Goal: Information Seeking & Learning: Check status

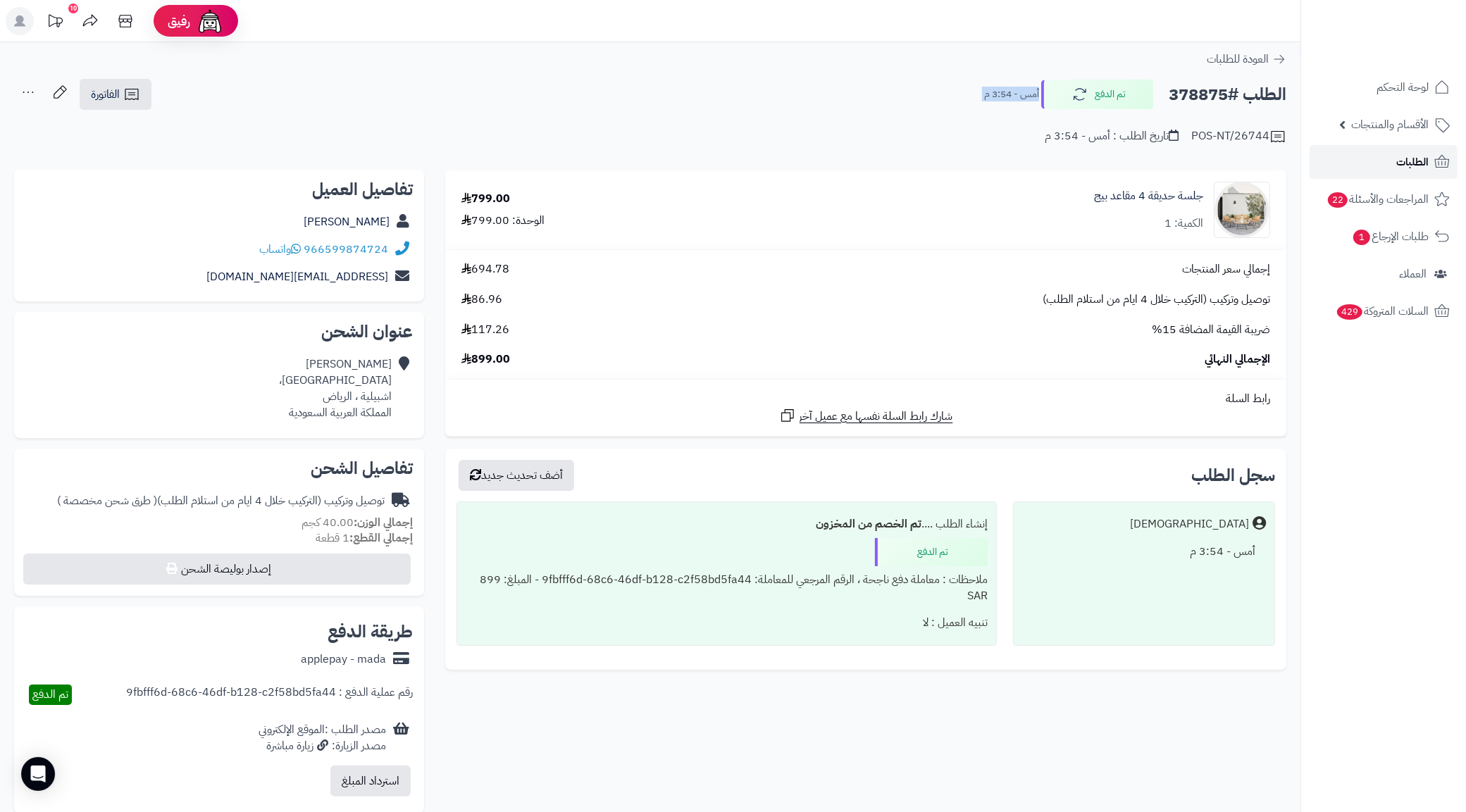
click at [1410, 148] on link "الطلبات" at bounding box center [1383, 162] width 148 height 34
click at [1405, 155] on span "الطلبات" at bounding box center [1412, 161] width 32 height 20
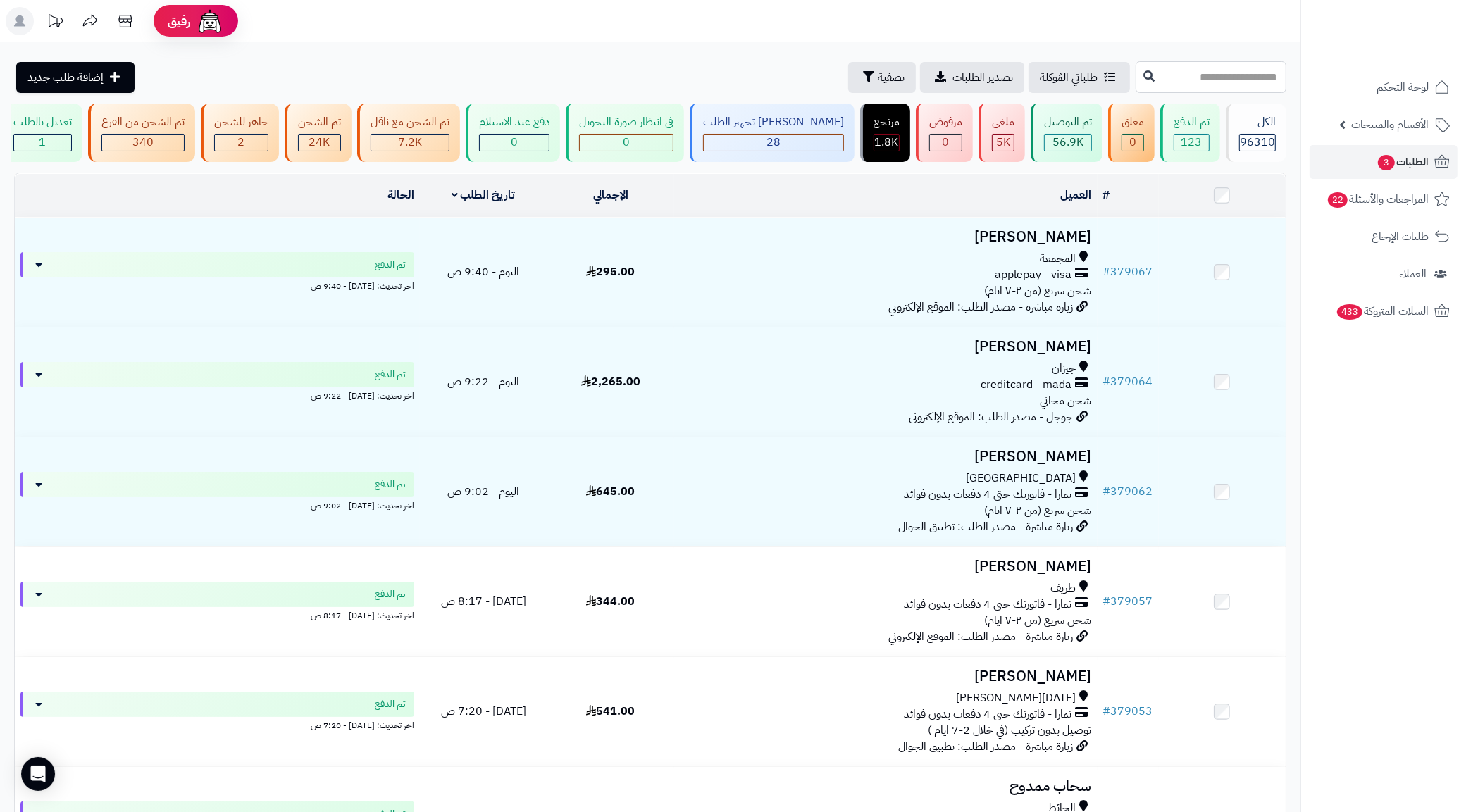
paste input "******"
type input "******"
click at [1138, 78] on button at bounding box center [1148, 76] width 21 height 26
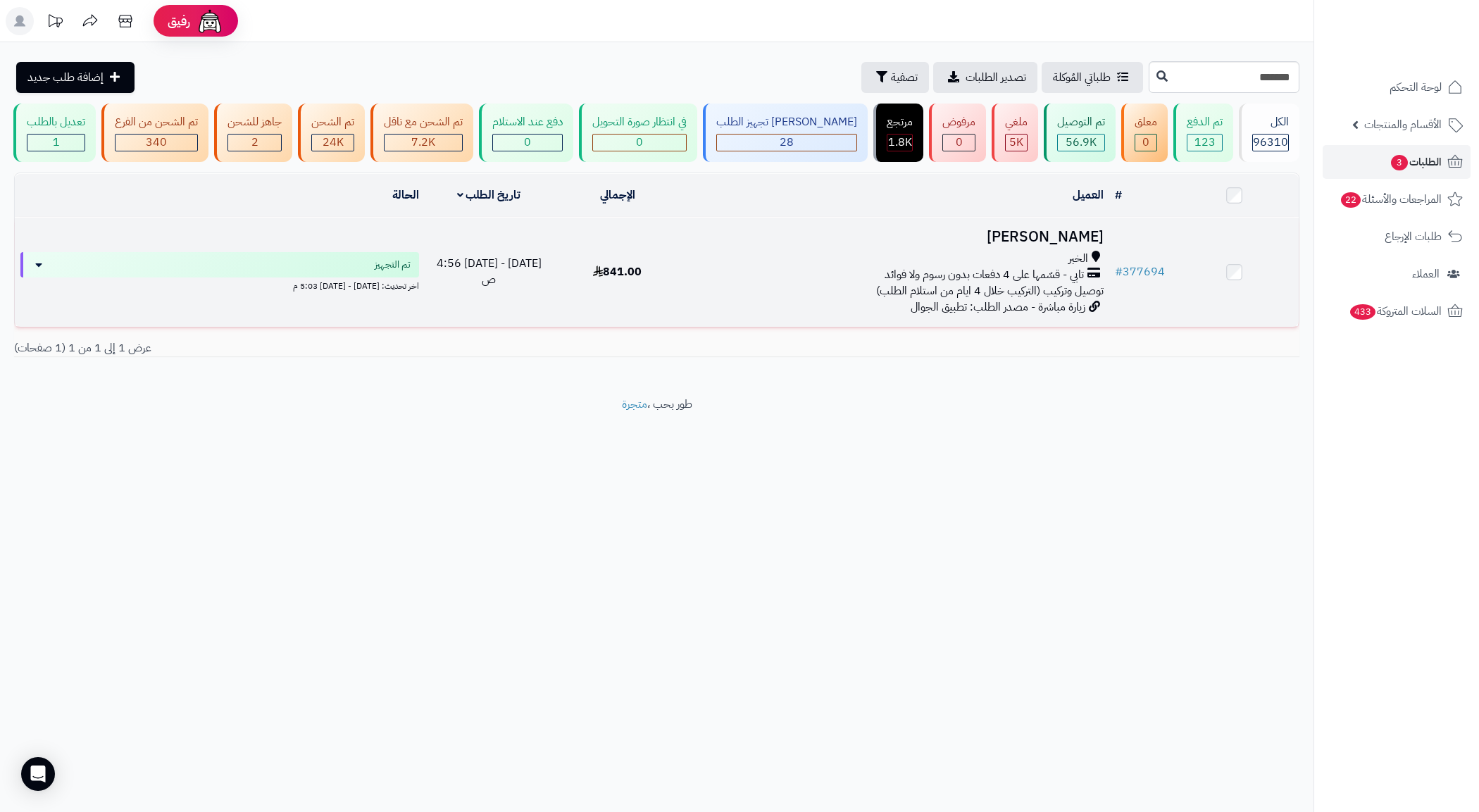
click at [1081, 283] on span "تابي - قسّمها على 4 دفعات بدون رسوم ولا فوائد" at bounding box center [985, 274] width 199 height 16
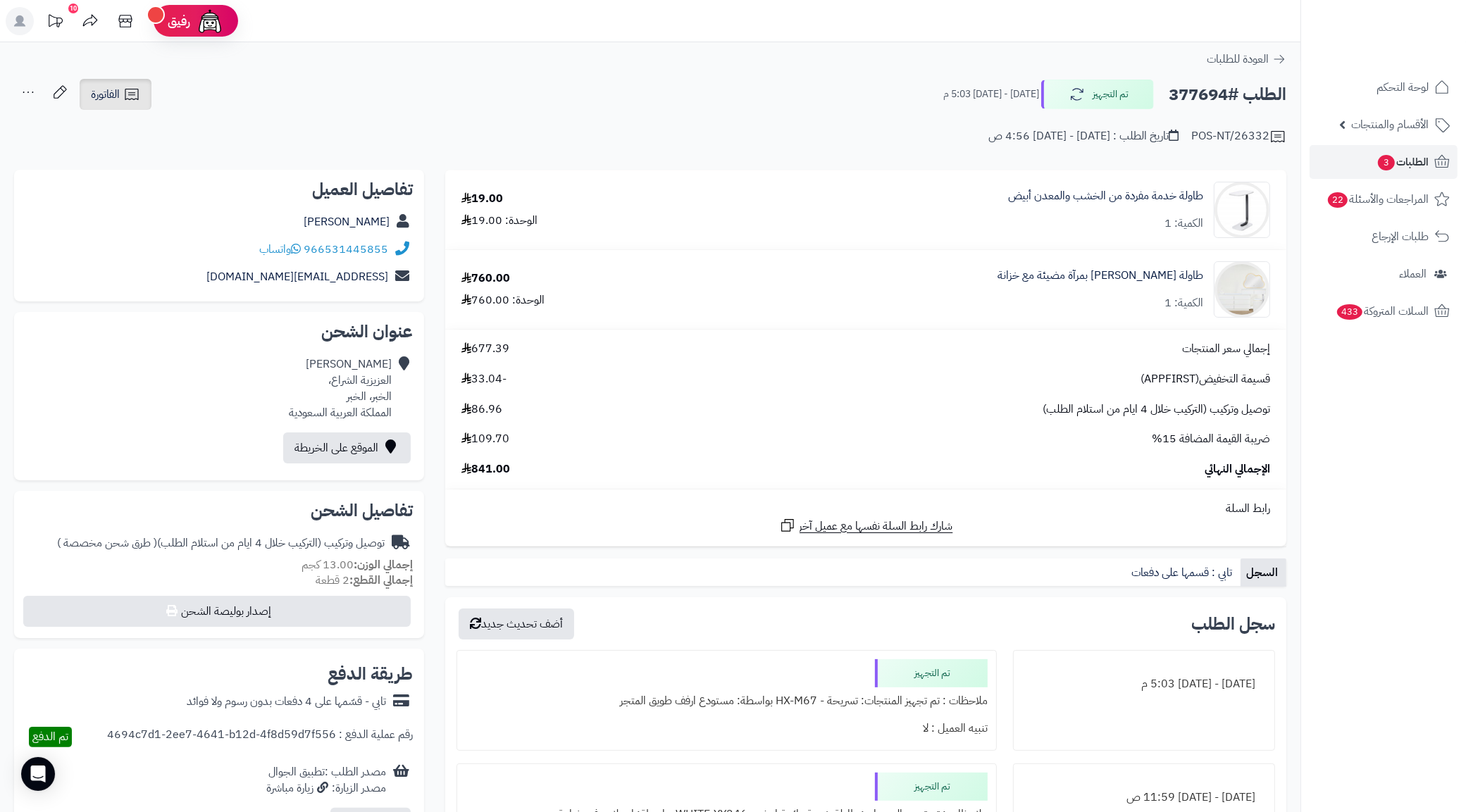
click at [119, 94] on span "الفاتورة" at bounding box center [106, 95] width 29 height 17
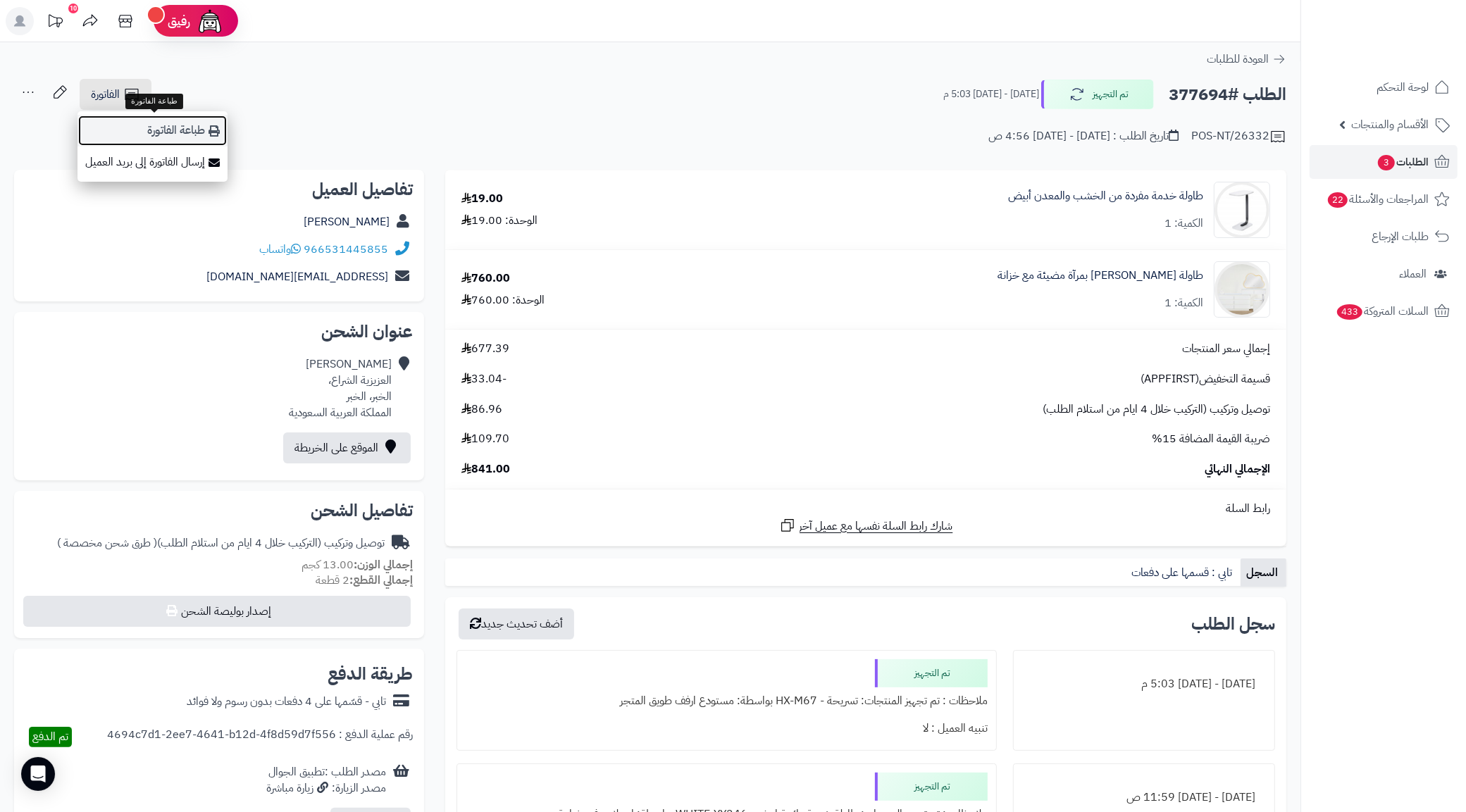
click at [194, 128] on link "طباعة الفاتورة" at bounding box center [153, 130] width 150 height 32
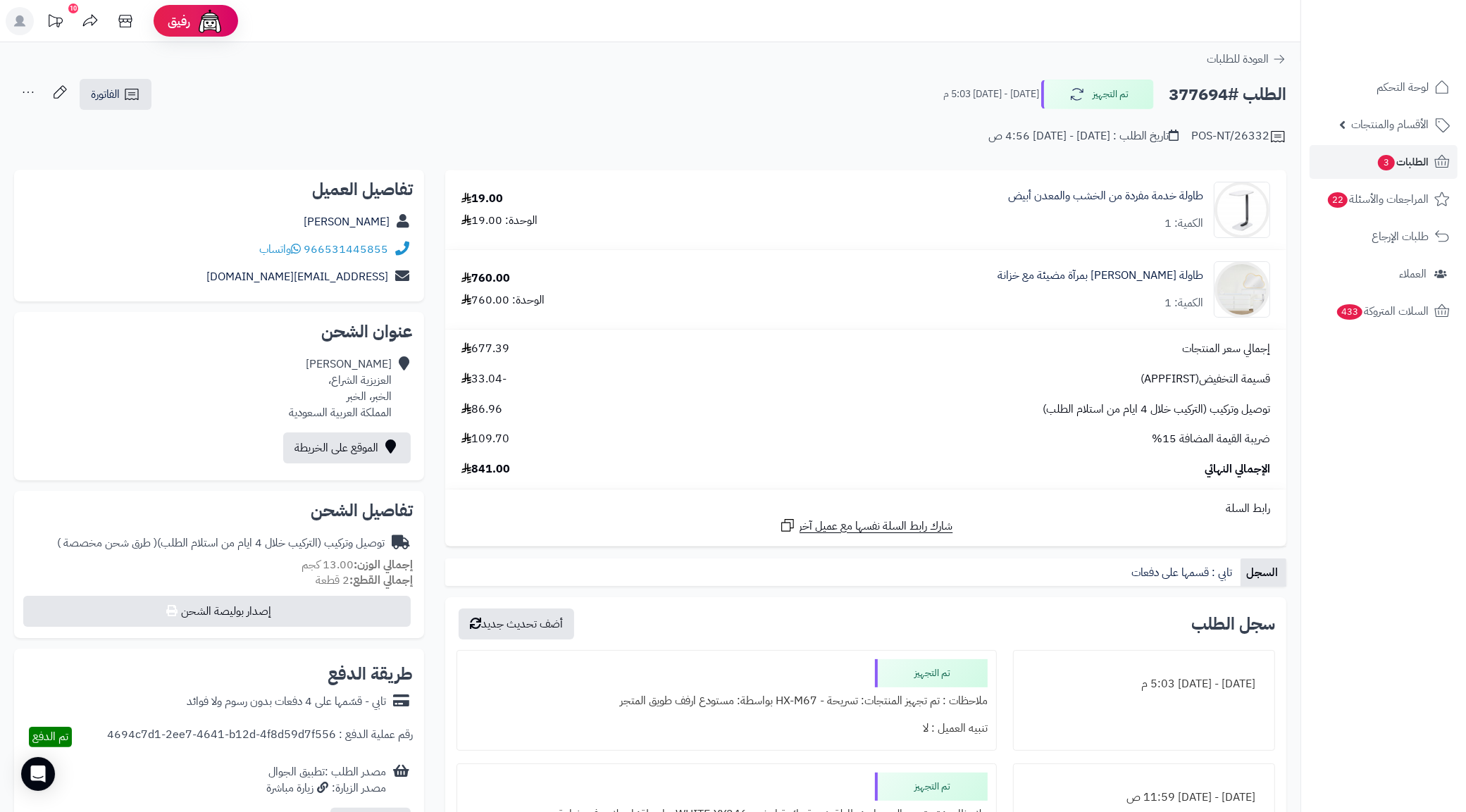
click at [1220, 95] on h2 "الطلب #377694" at bounding box center [1227, 95] width 118 height 29
copy h2 "377694"
click at [1210, 89] on h2 "الطلب #377694" at bounding box center [1227, 95] width 118 height 29
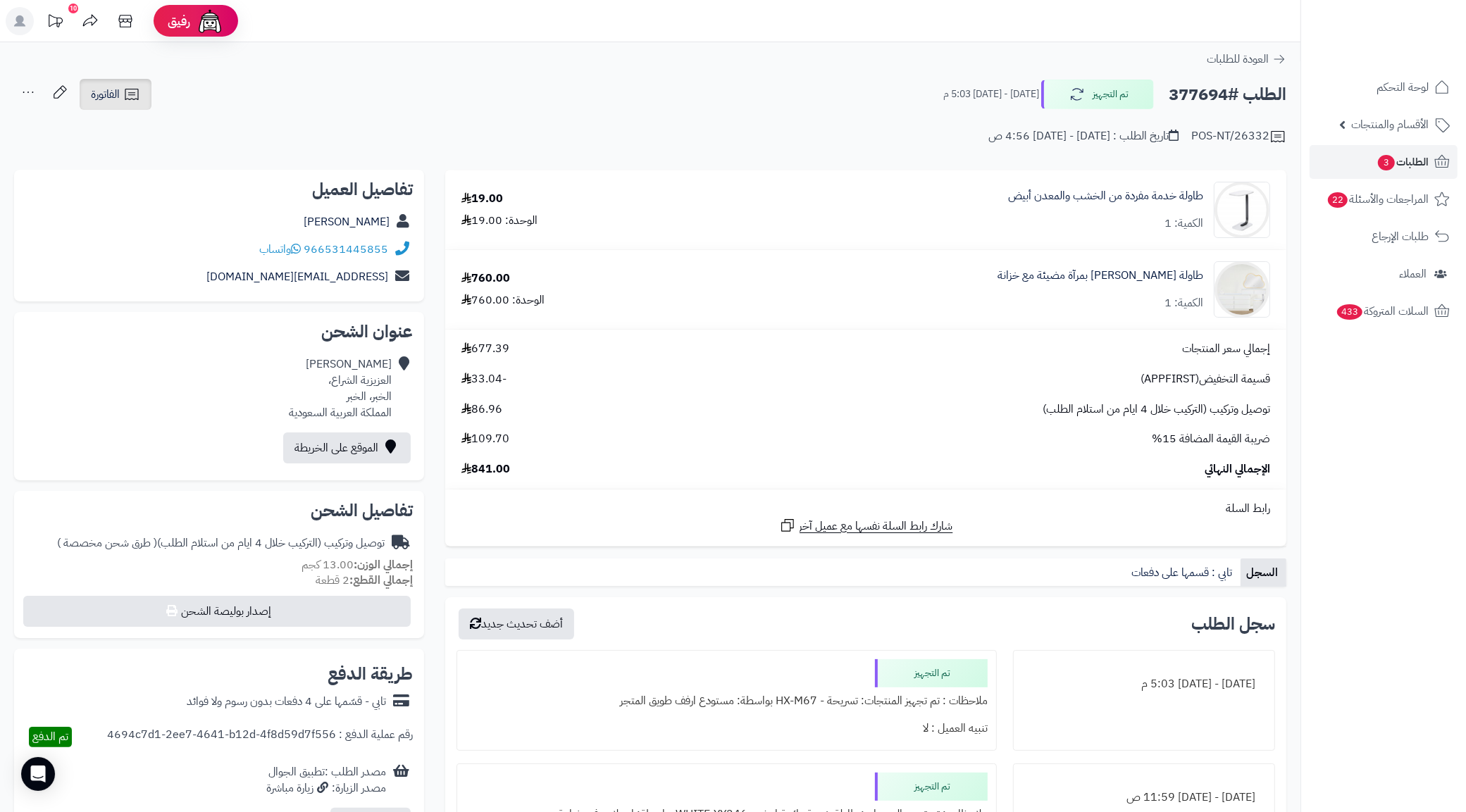
click at [136, 89] on icon at bounding box center [131, 94] width 14 height 11
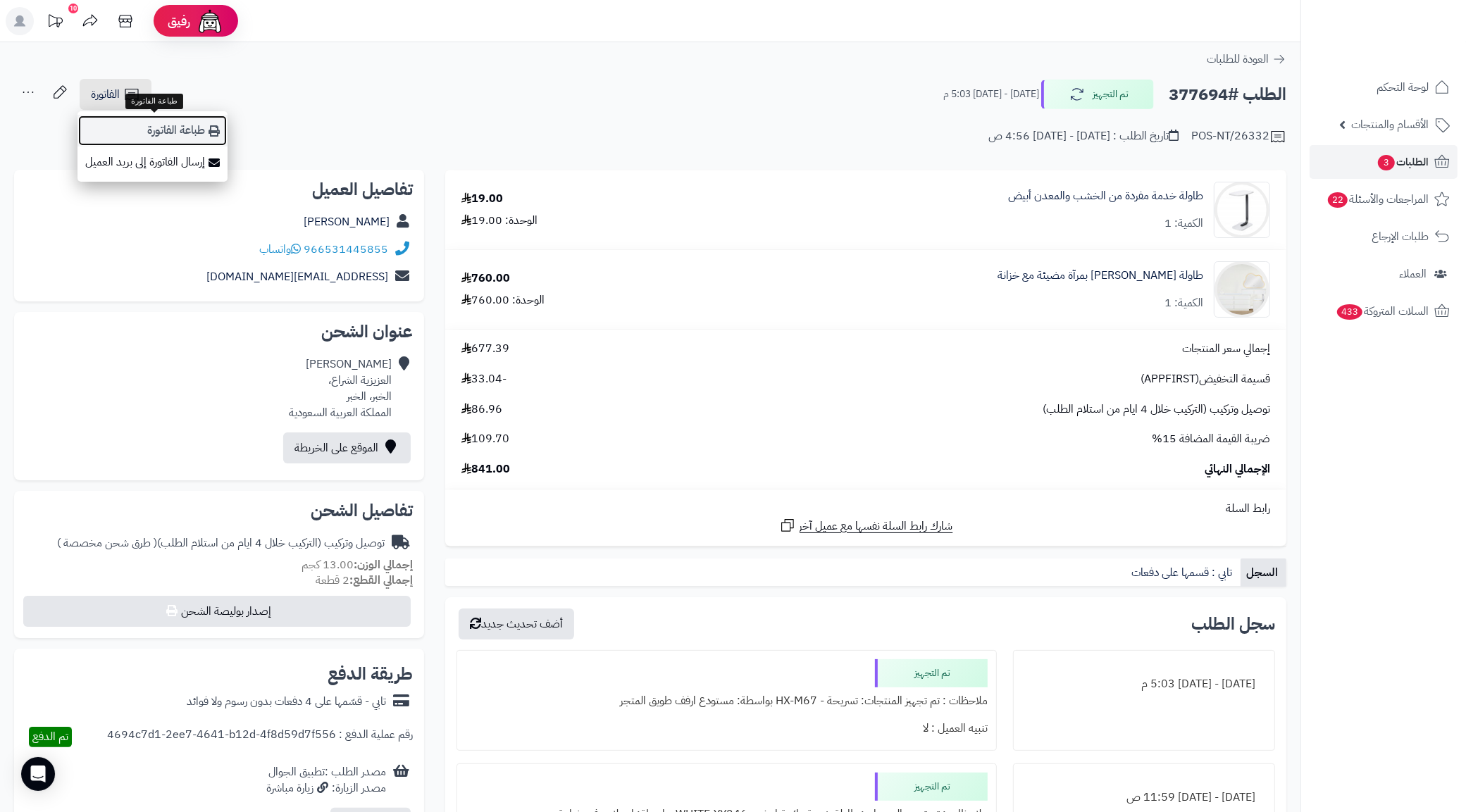
click at [199, 132] on link "طباعة الفاتورة" at bounding box center [153, 130] width 150 height 32
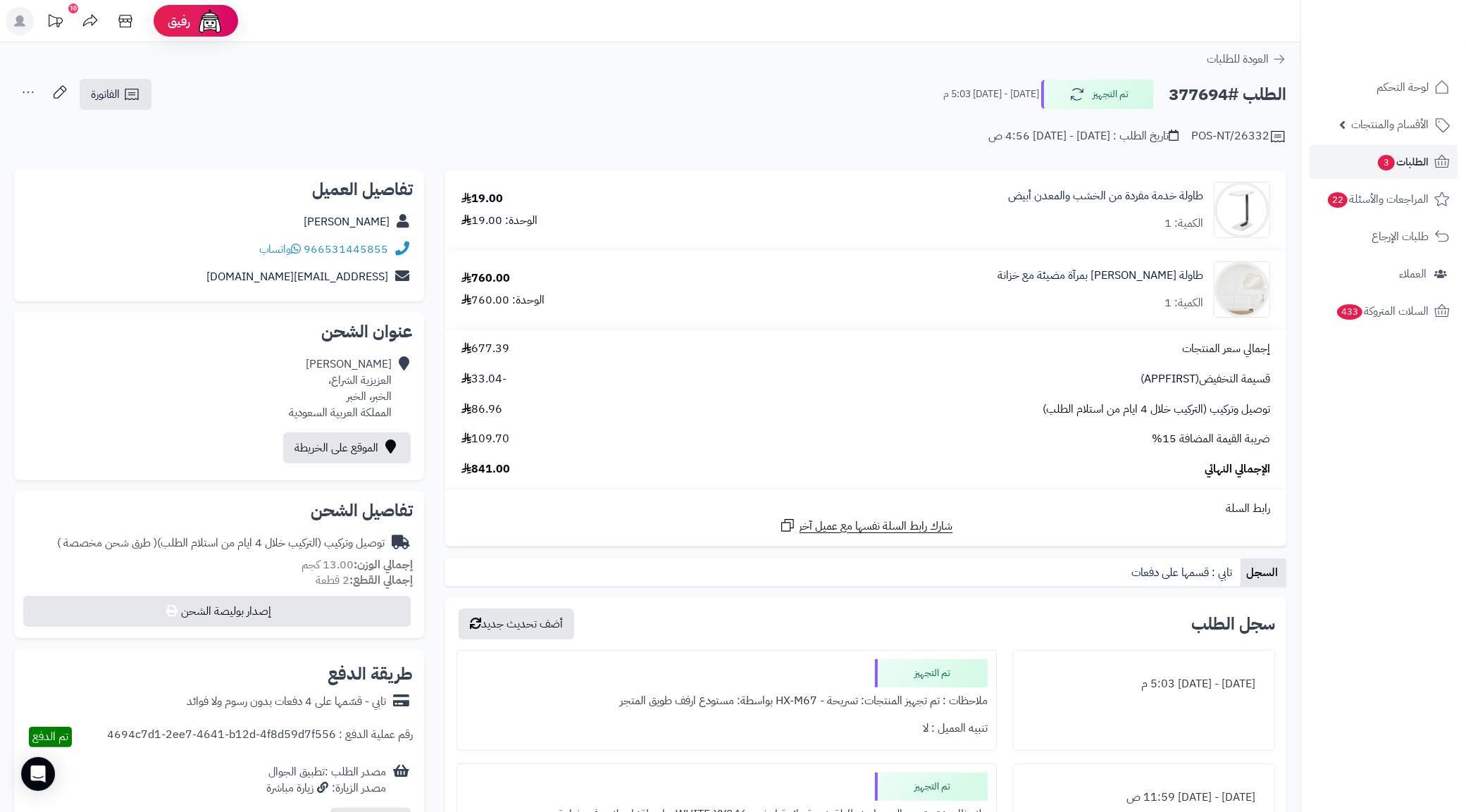
click at [701, 60] on div "العودة للطلبات" at bounding box center [649, 59] width 1300 height 17
click at [1196, 103] on h2 "الطلب #377694" at bounding box center [1227, 95] width 118 height 29
copy h2 "377694"
click at [1417, 160] on span "الطلبات 3" at bounding box center [1402, 161] width 52 height 20
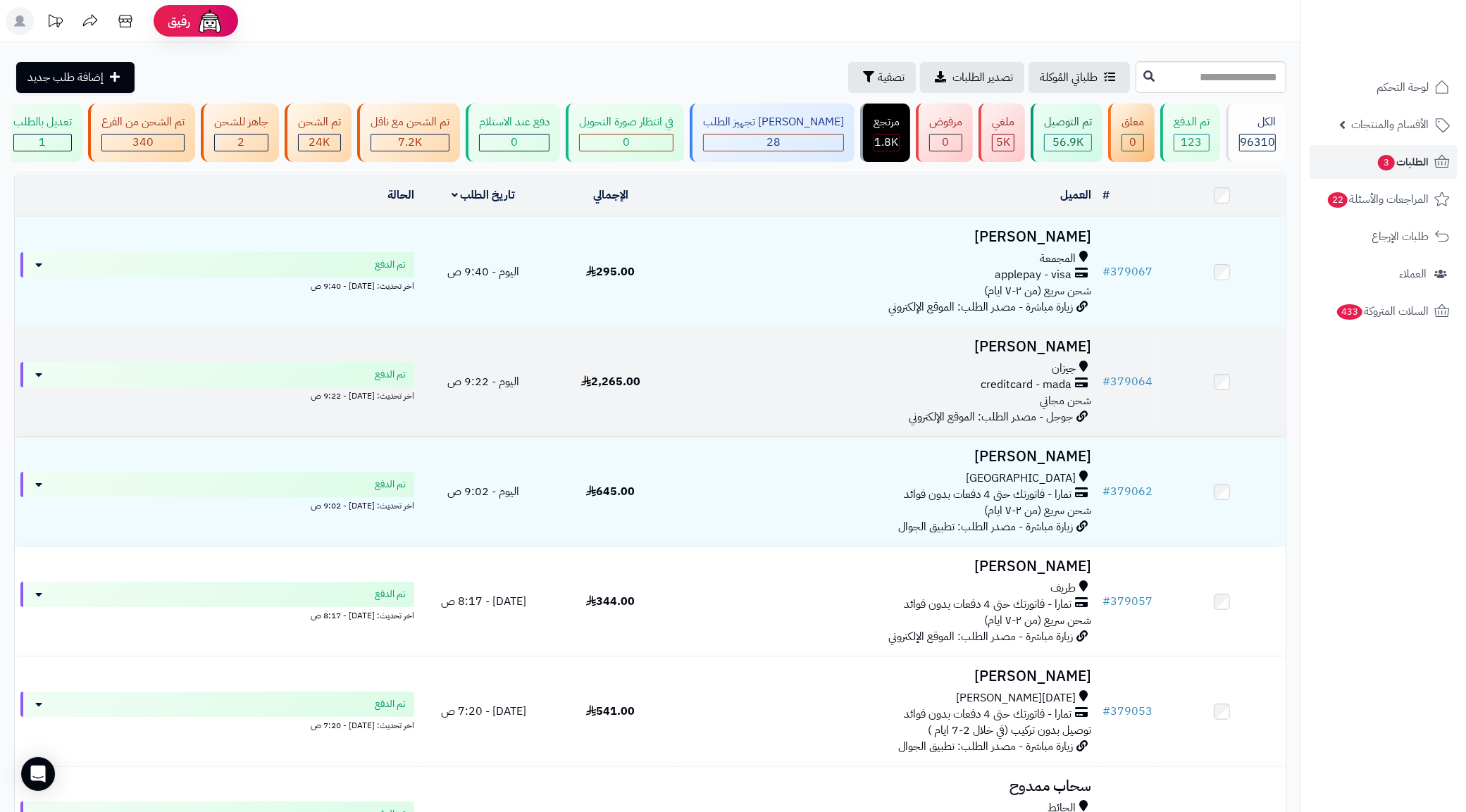
click at [1073, 377] on span "جيزان" at bounding box center [1065, 368] width 24 height 16
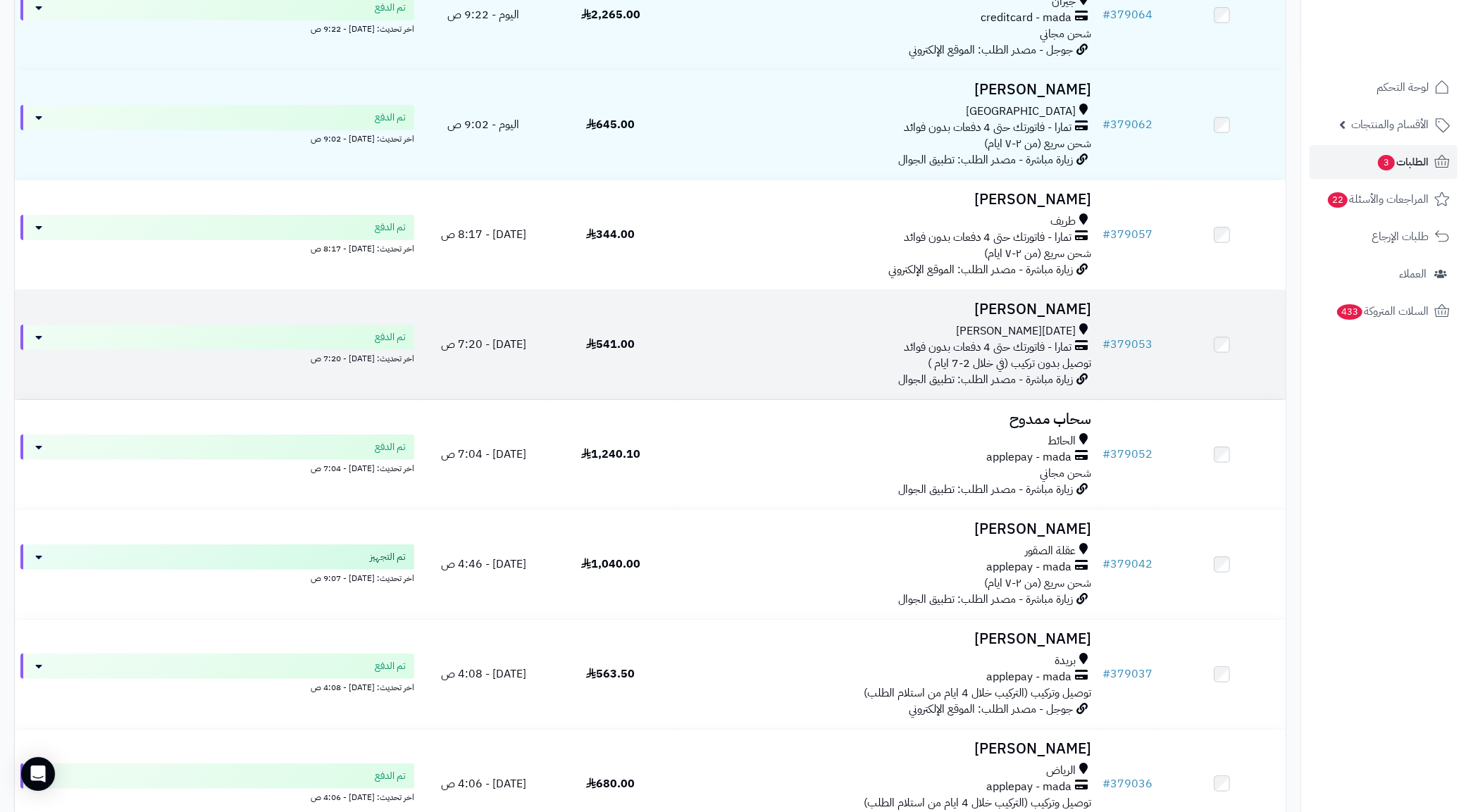
scroll to position [616, 0]
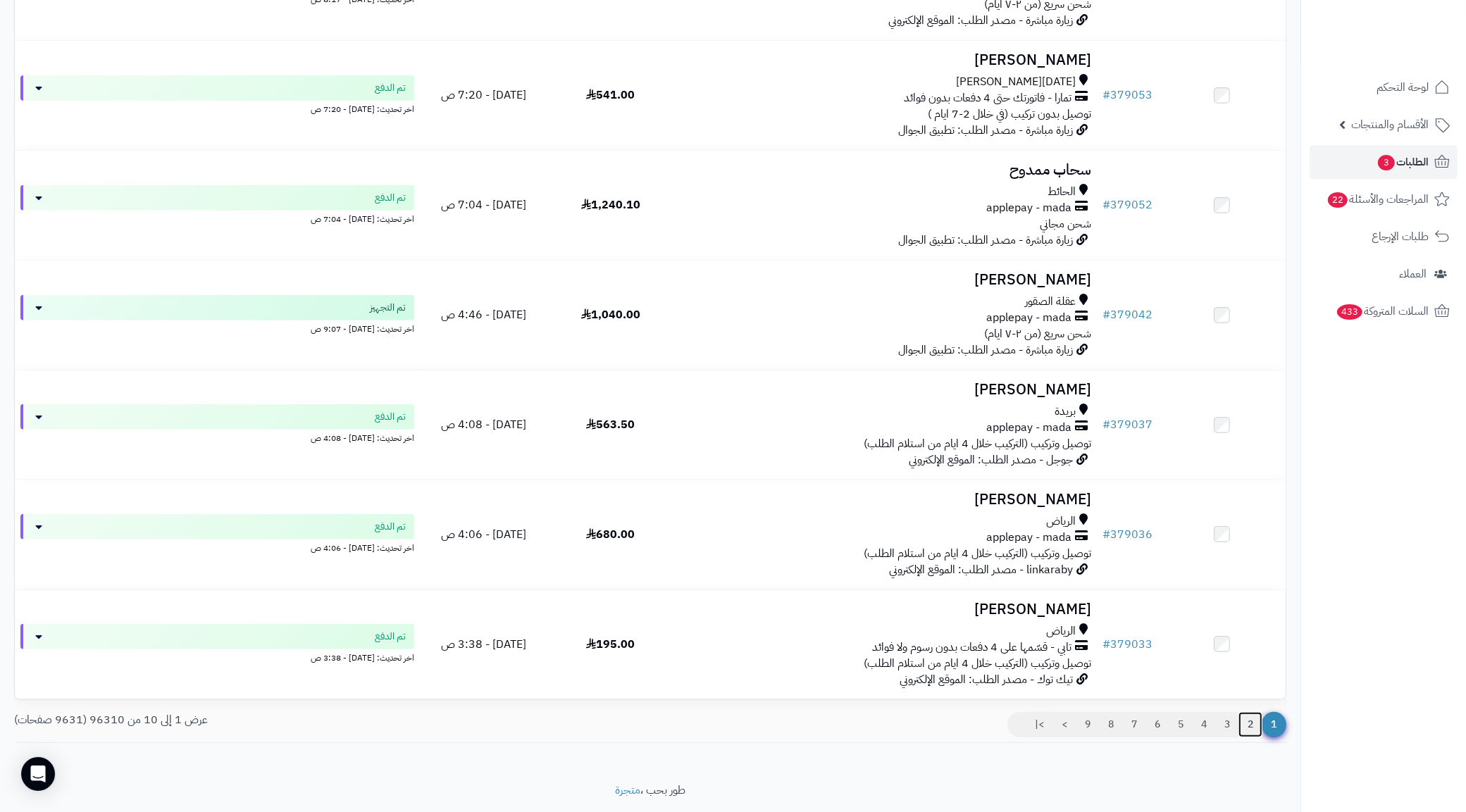
click at [1243, 736] on link "2" at bounding box center [1250, 724] width 24 height 26
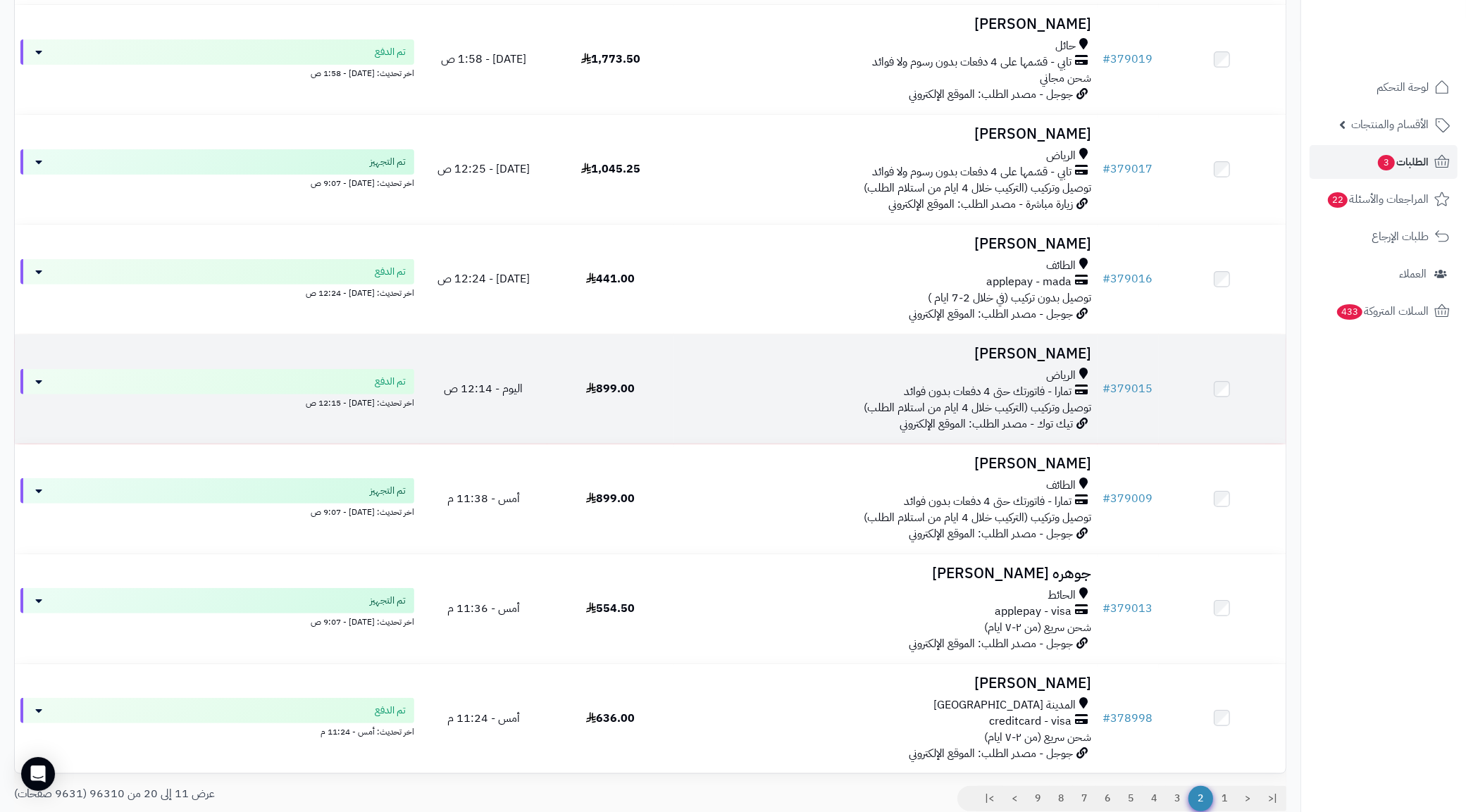
scroll to position [670, 0]
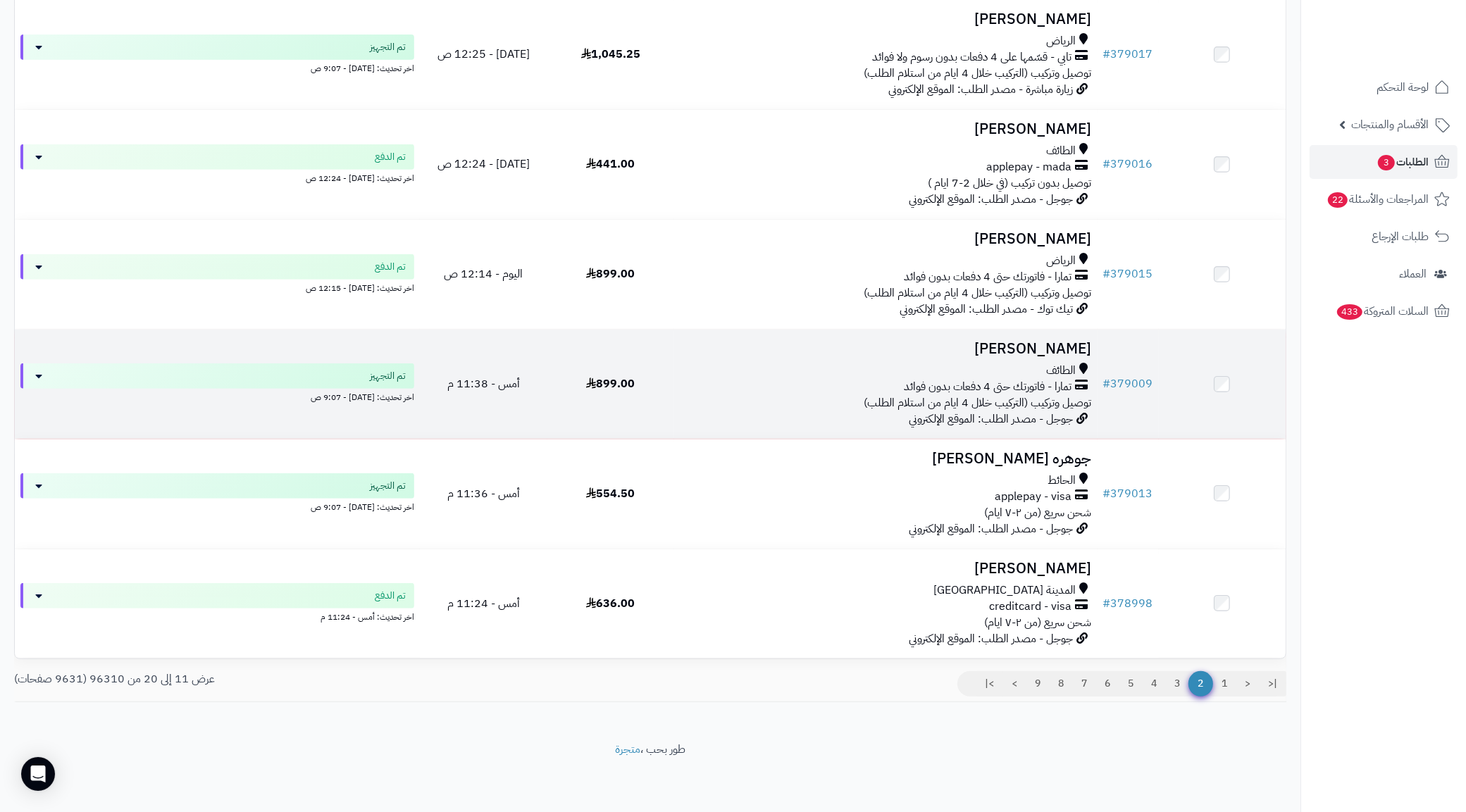
click at [975, 383] on span "تمارا - فاتورتك حتى 4 دفعات بدون فوائد" at bounding box center [988, 387] width 168 height 16
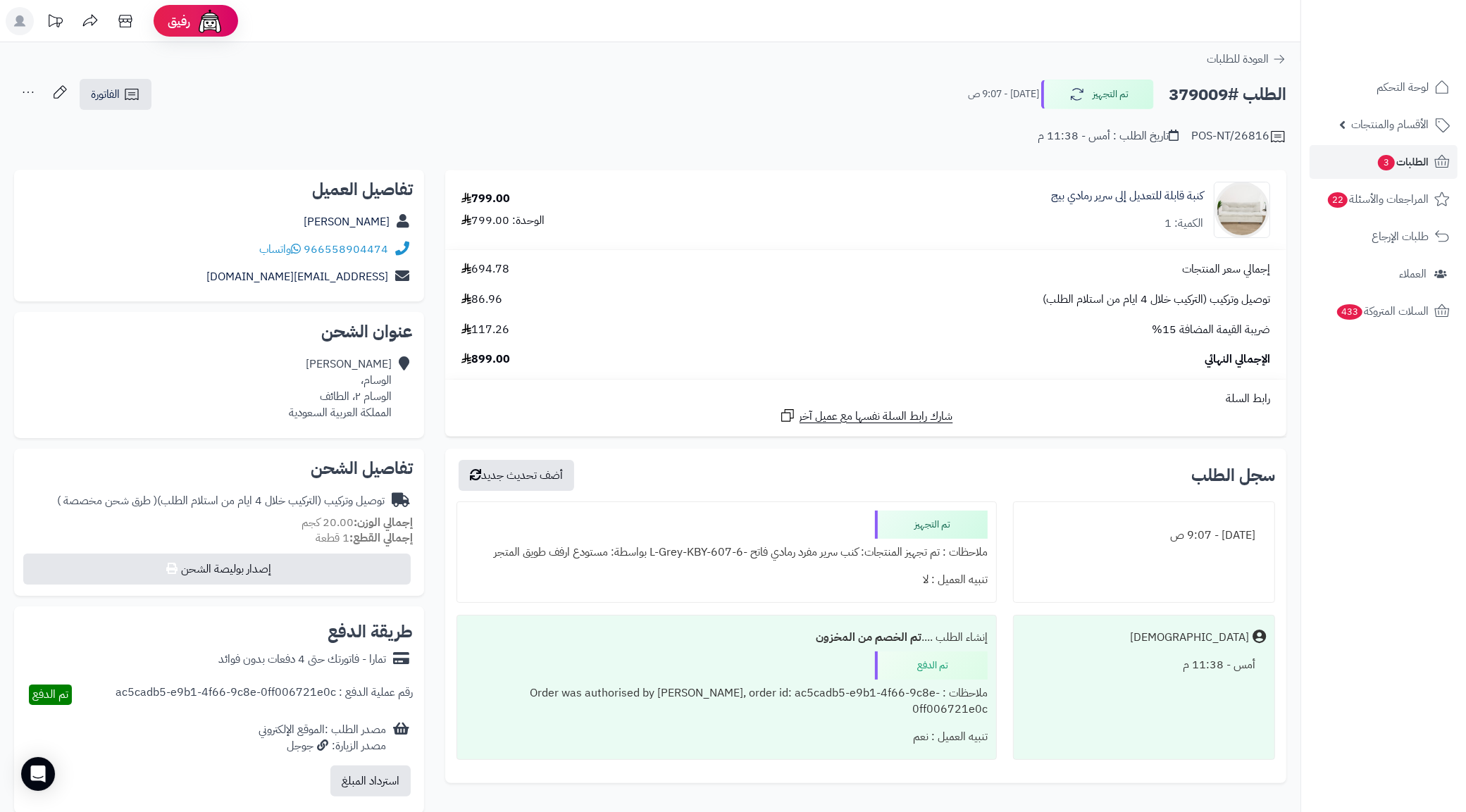
click at [1212, 86] on h2 "الطلب #379009" at bounding box center [1227, 95] width 118 height 29
copy h2 "379009"
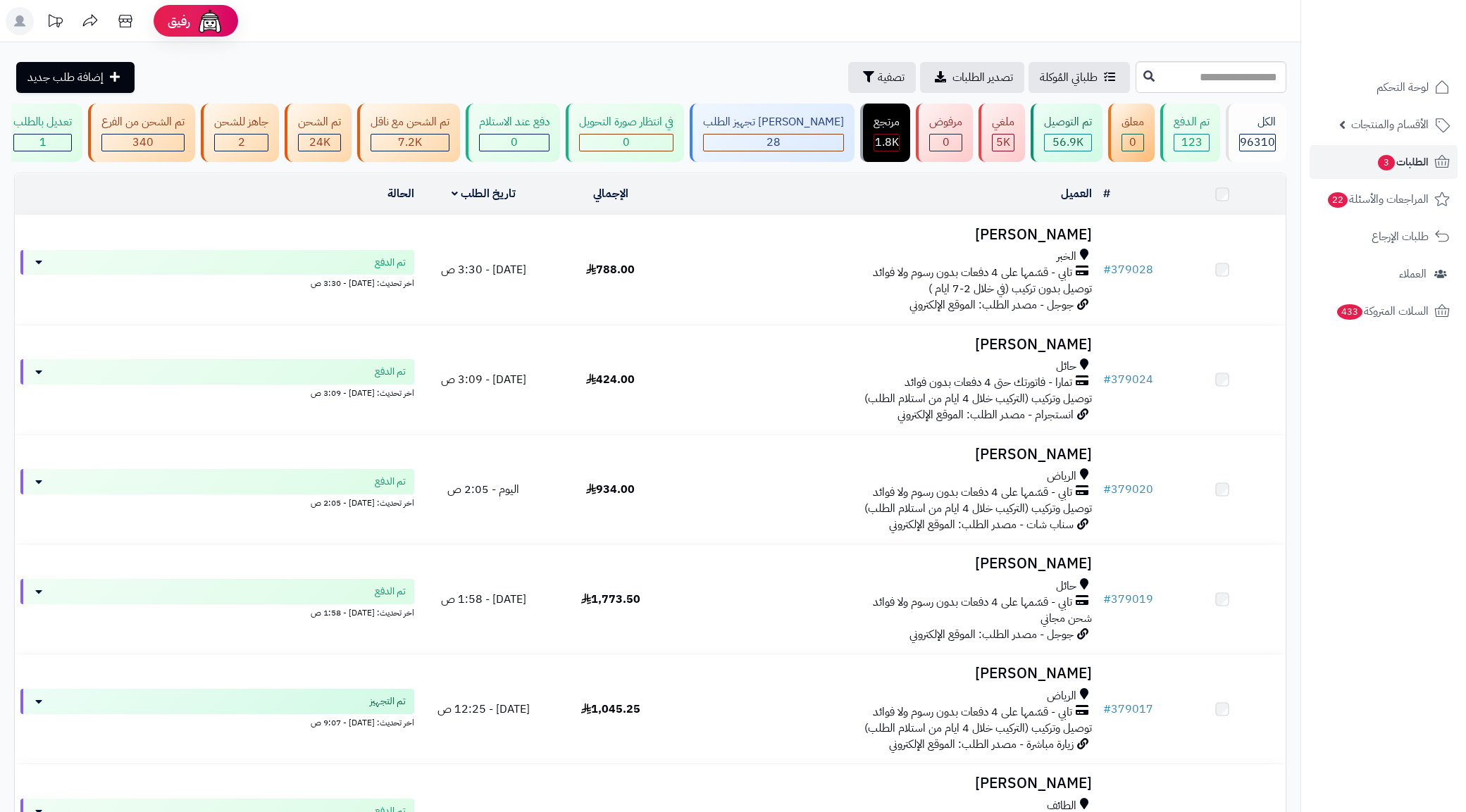
scroll to position [670, 0]
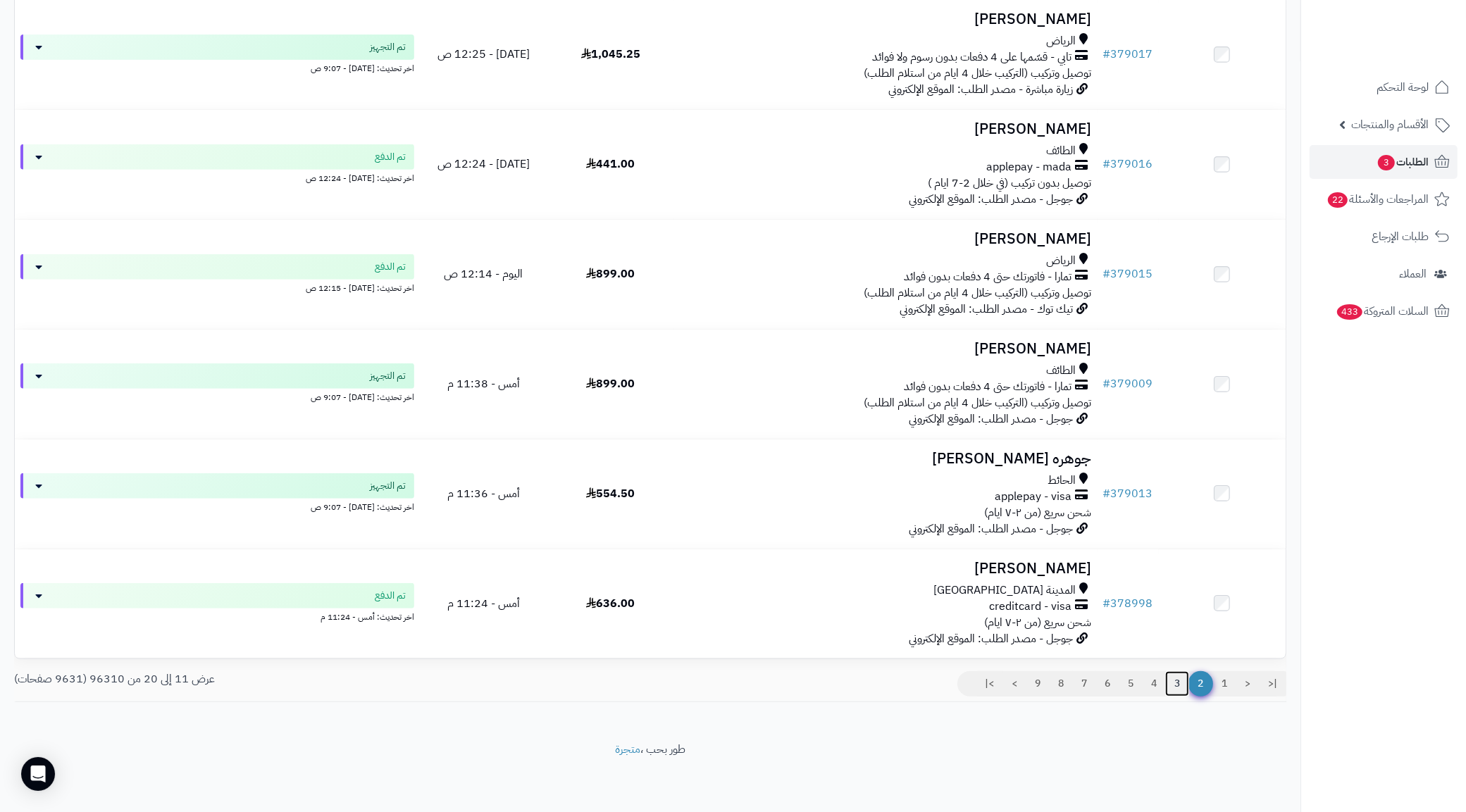
click at [1175, 680] on link "3" at bounding box center [1177, 684] width 24 height 26
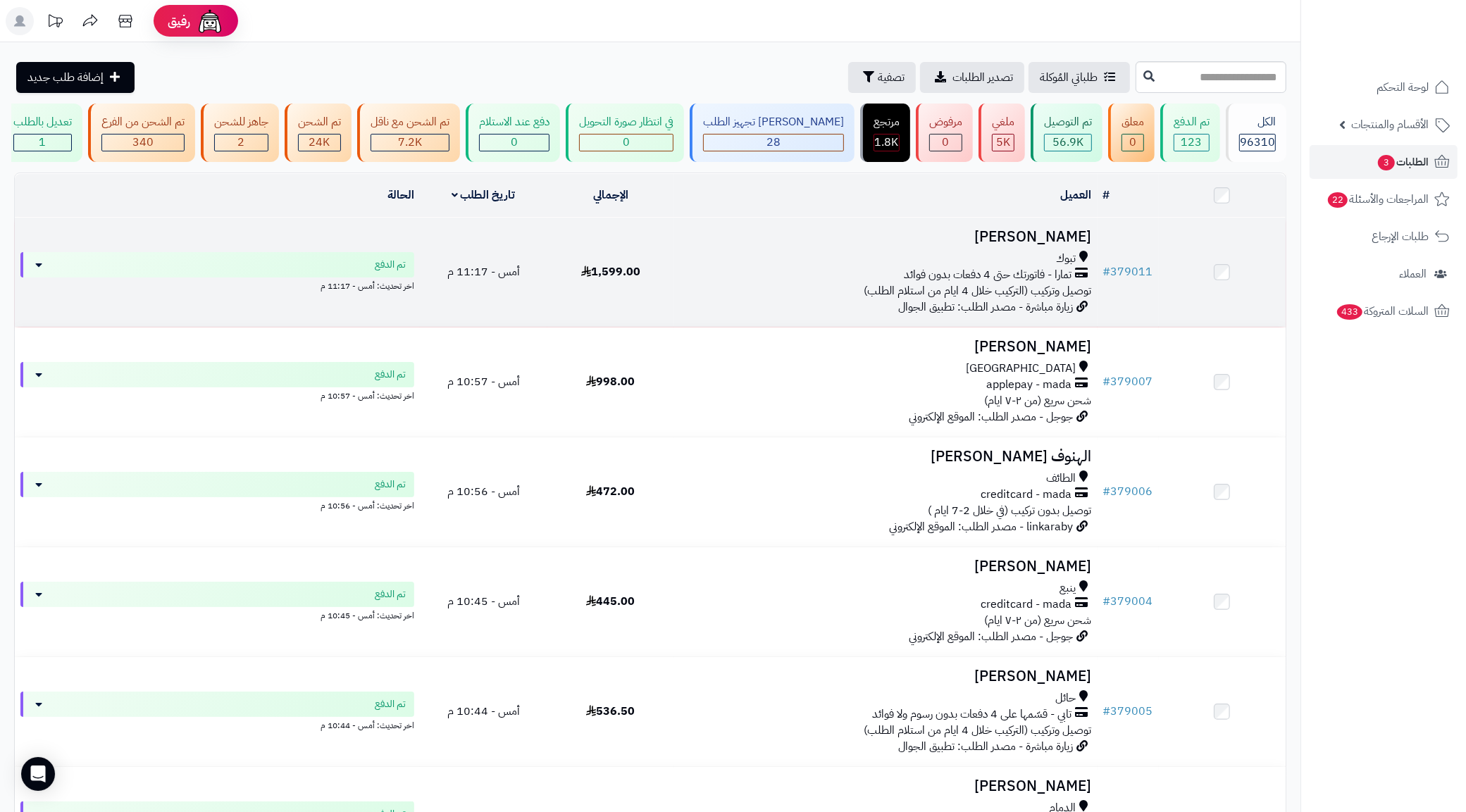
click at [1019, 279] on span "تمارا - فاتورتك حتى 4 دفعات بدون فوائد" at bounding box center [988, 274] width 168 height 16
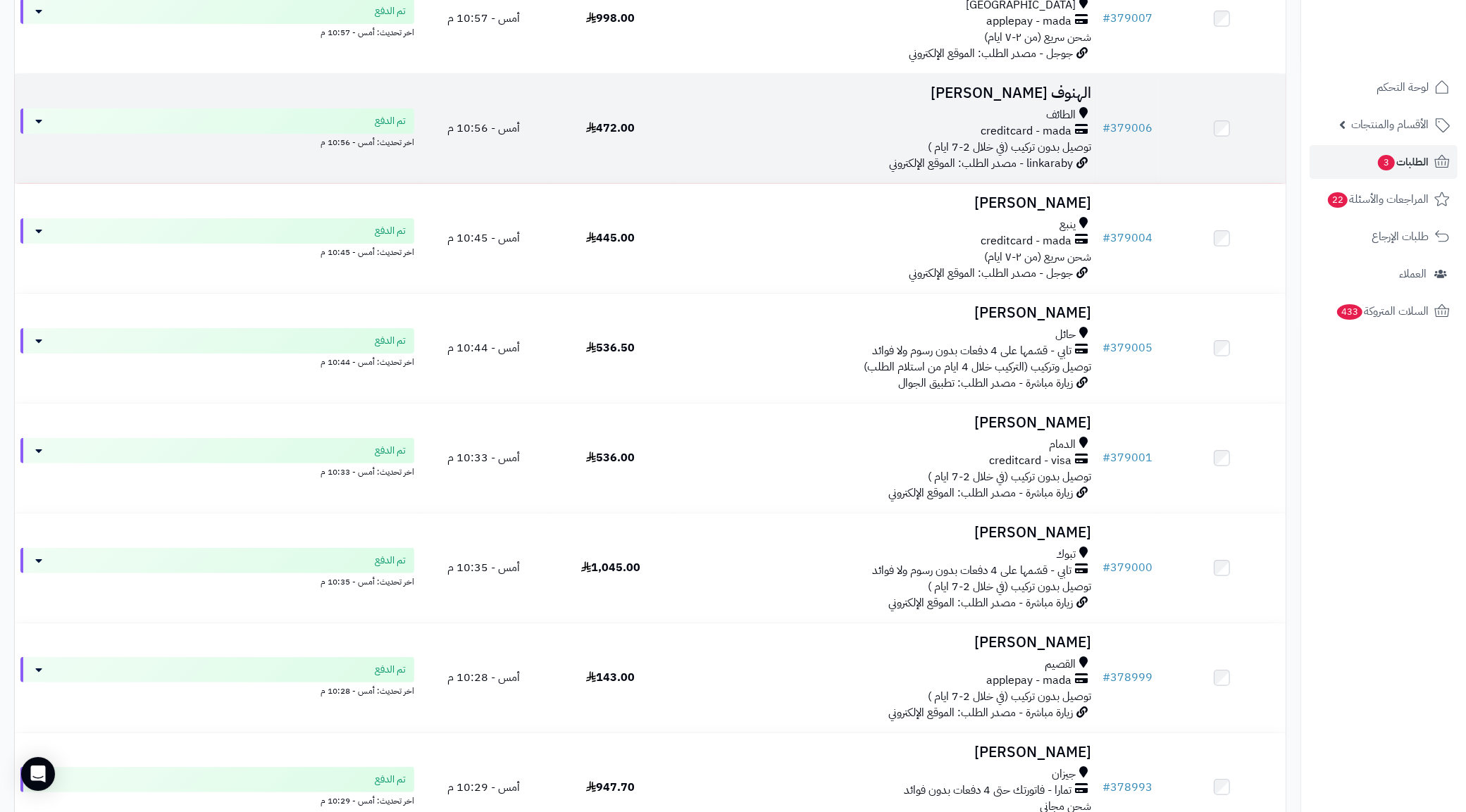
scroll to position [670, 0]
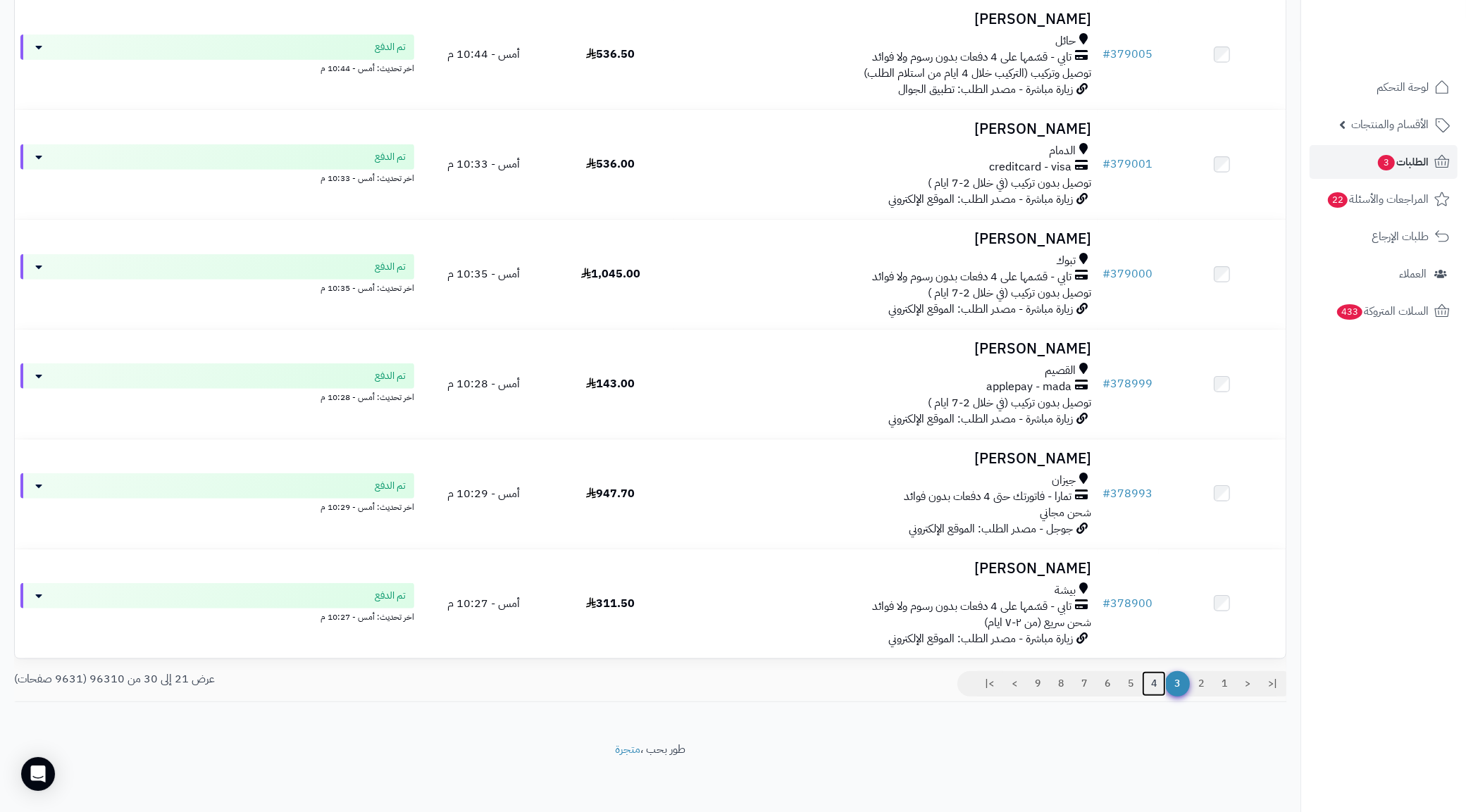
click at [1151, 688] on link "4" at bounding box center [1154, 684] width 24 height 26
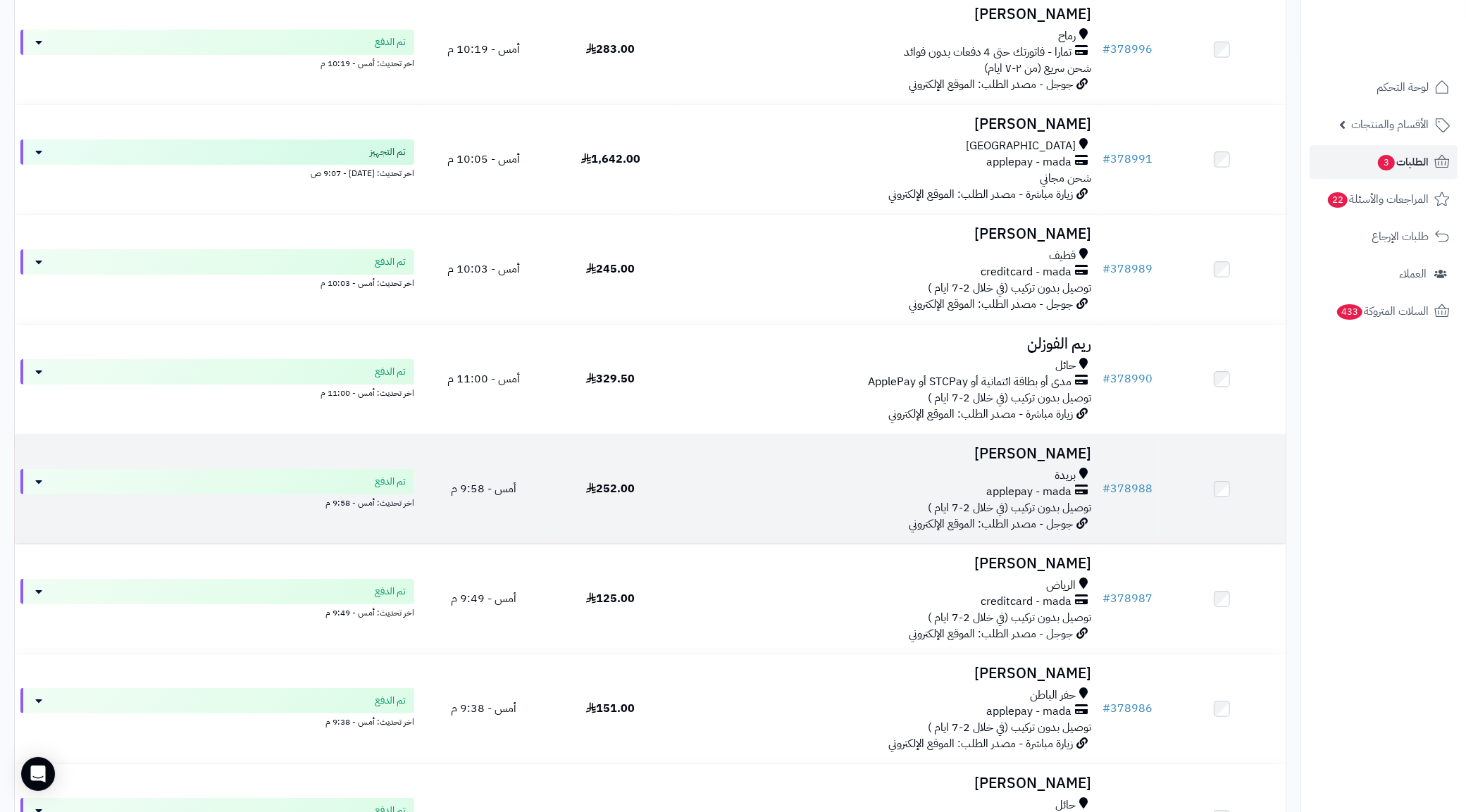
scroll to position [670, 0]
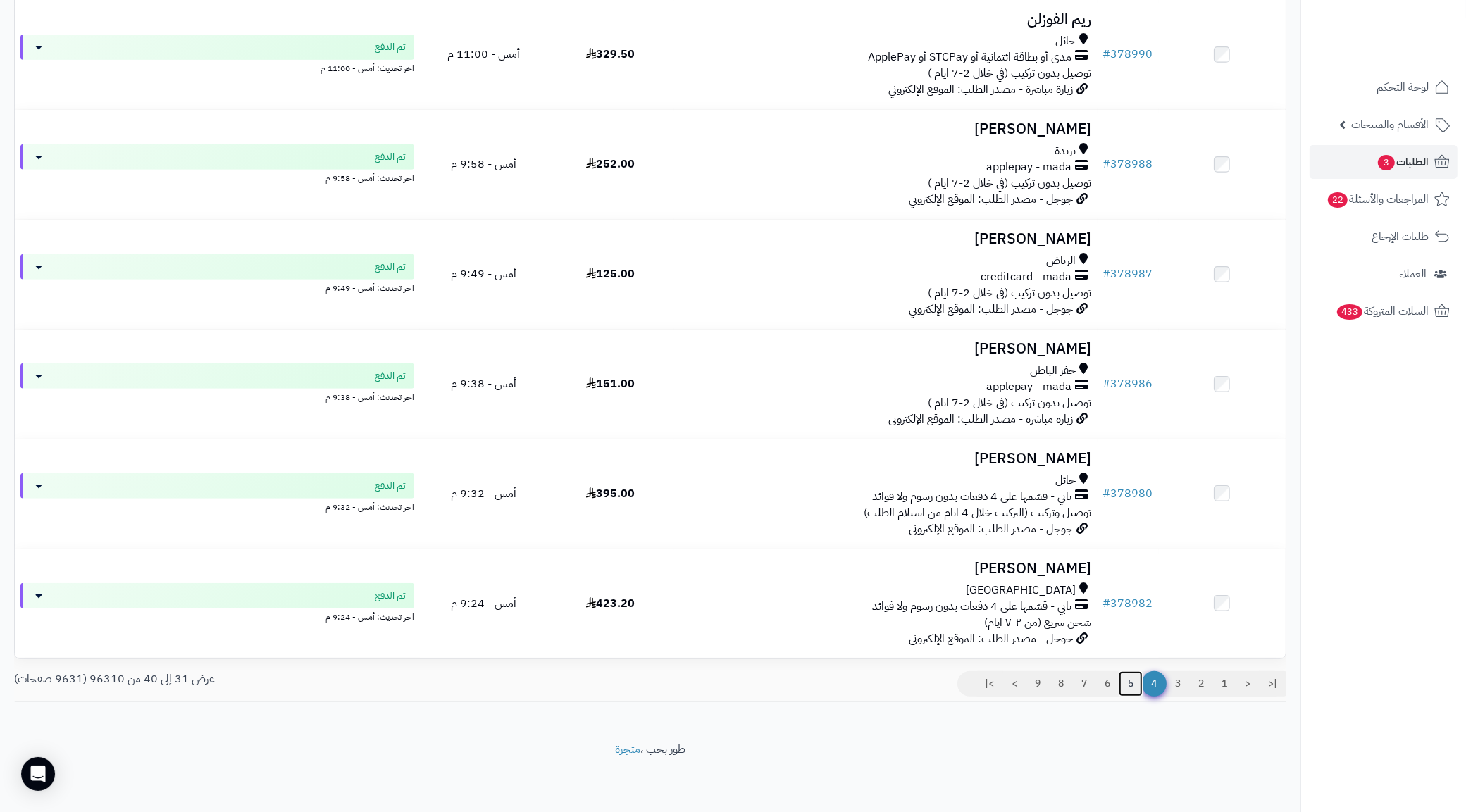
click at [1128, 691] on link "5" at bounding box center [1130, 684] width 24 height 26
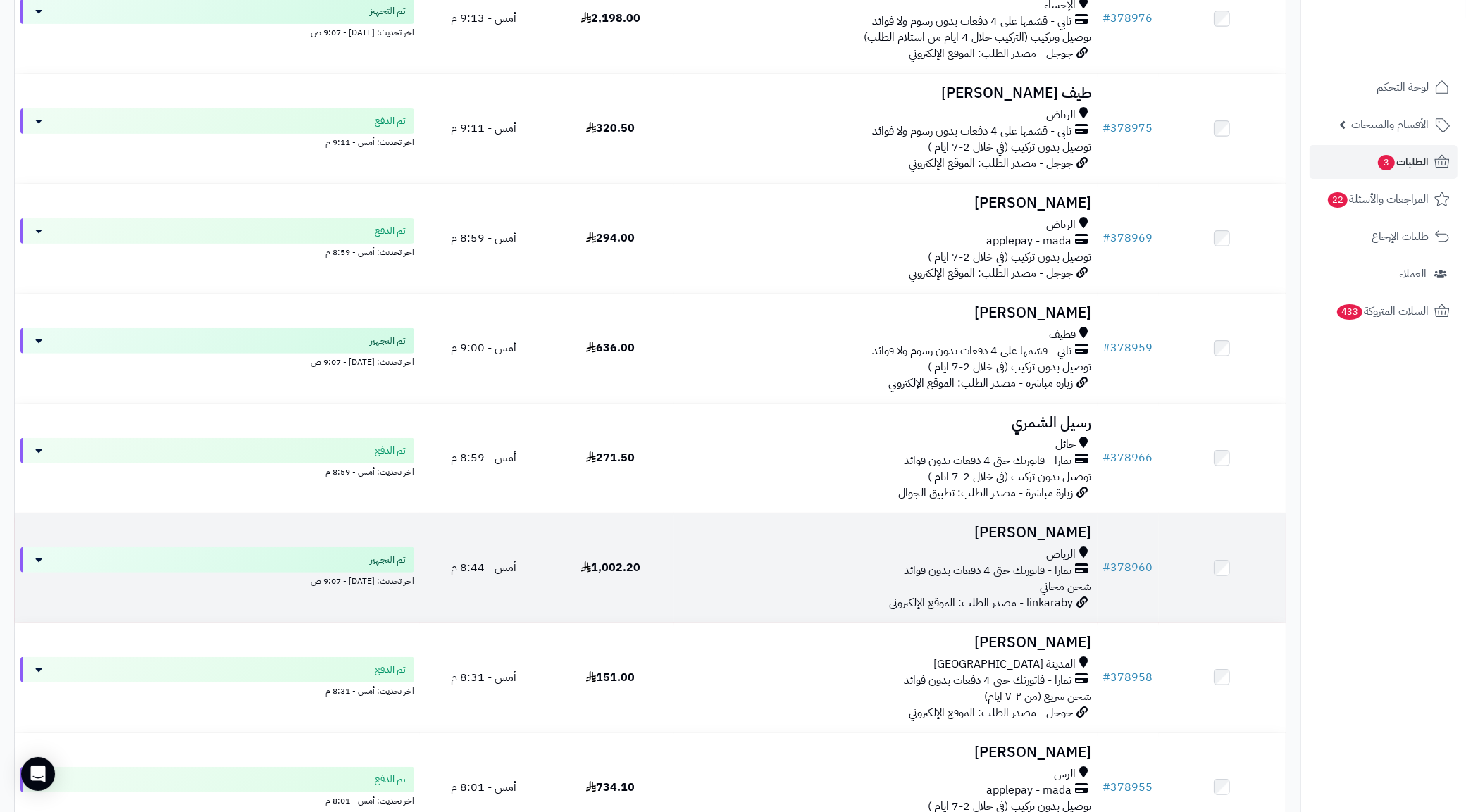
scroll to position [318, 0]
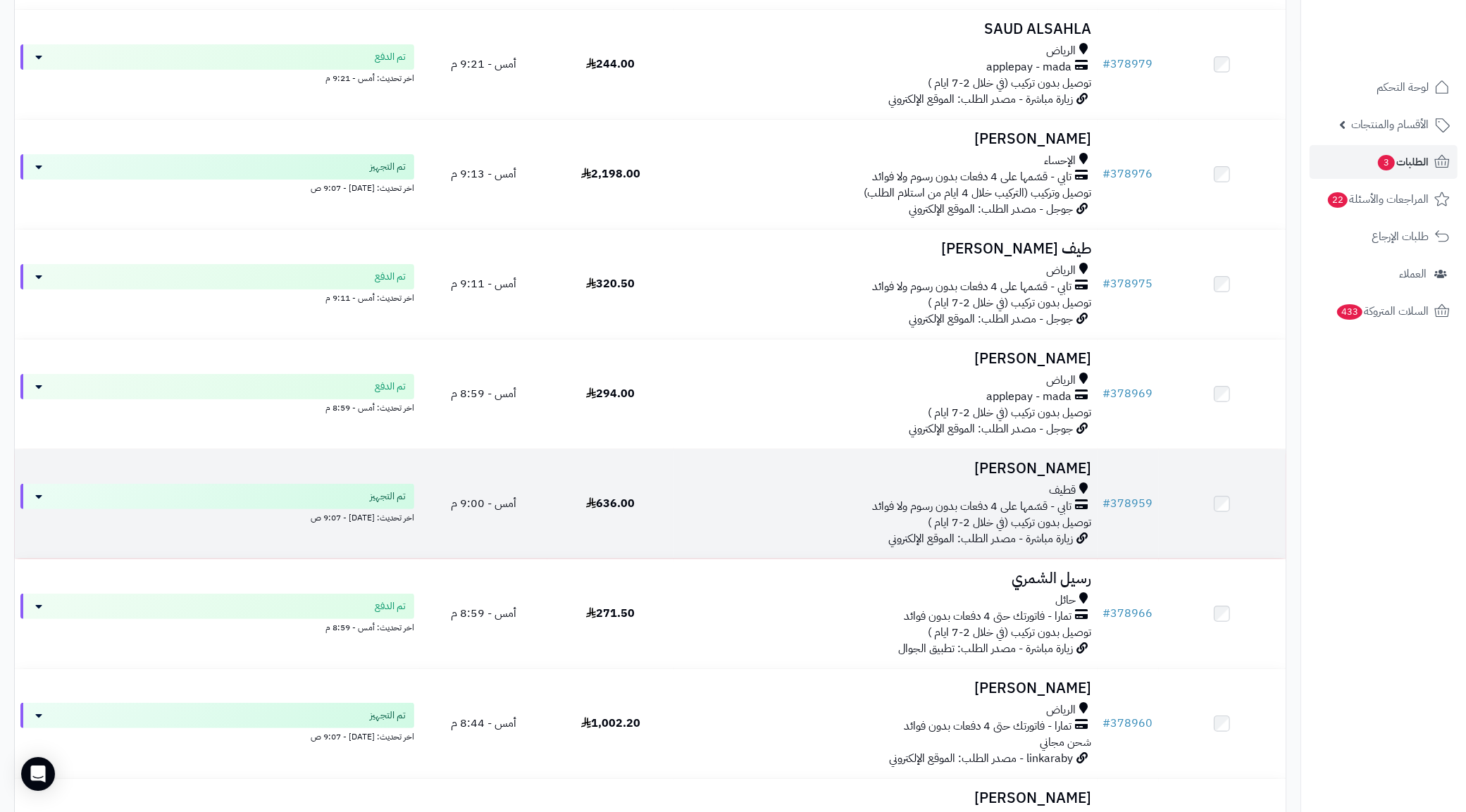
click at [1016, 531] on span "توصيل بدون تركيب (في خلال 2-7 ايام )" at bounding box center [1010, 522] width 164 height 17
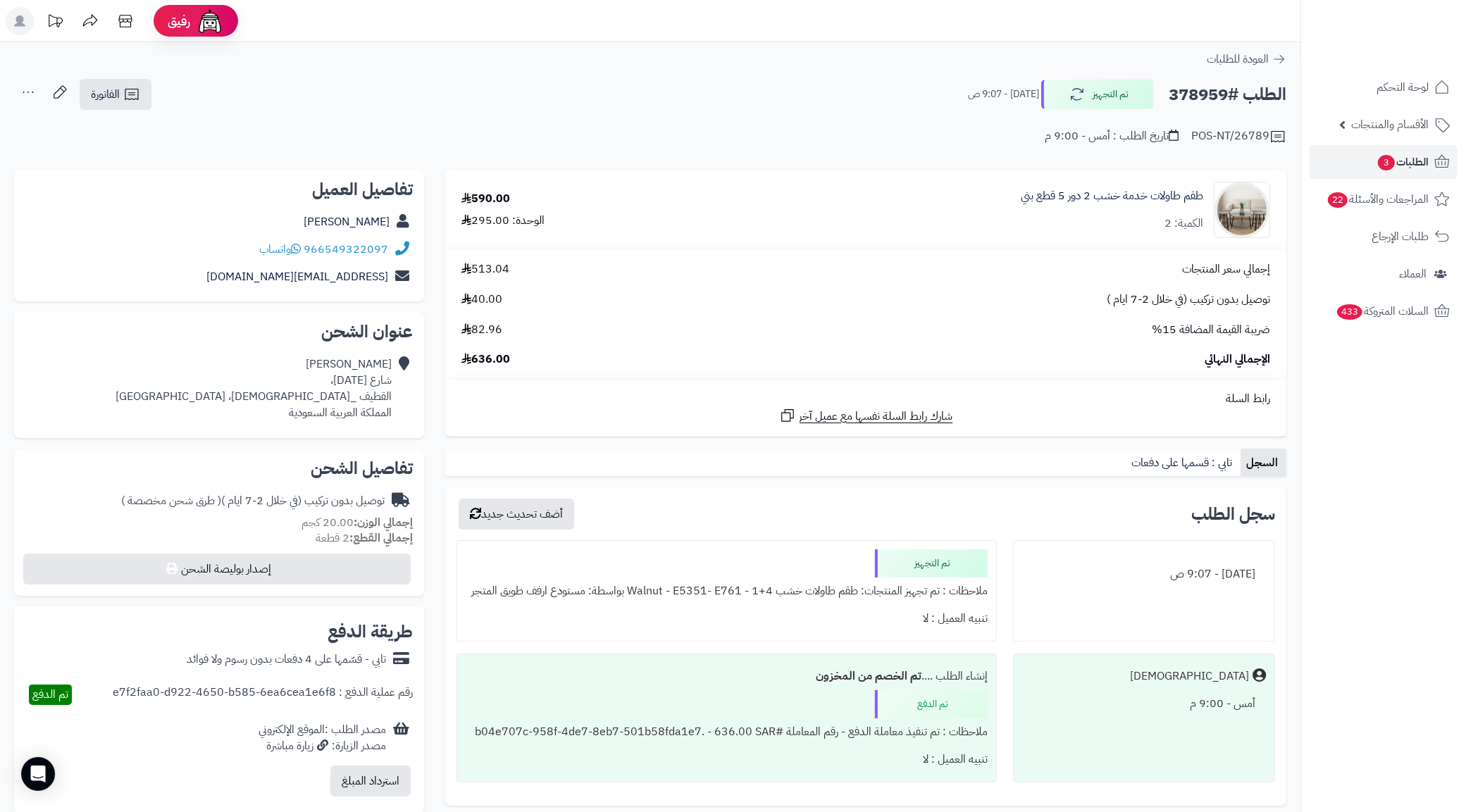
click at [1212, 93] on h2 "الطلب #378959" at bounding box center [1227, 95] width 118 height 29
copy h2 "378959"
click at [1423, 160] on span "الطلبات 3" at bounding box center [1402, 161] width 52 height 20
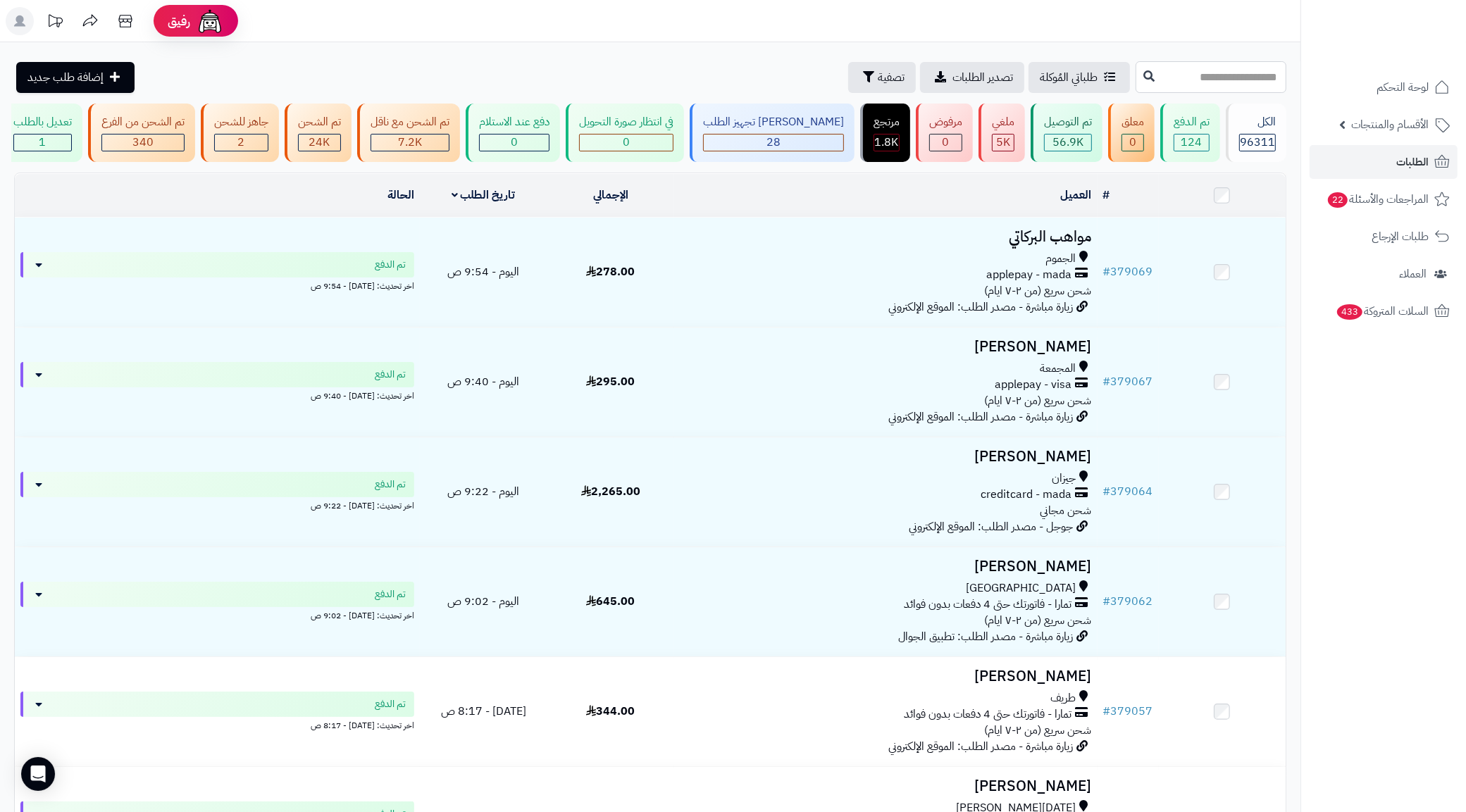
paste input "******"
type input "******"
click at [1143, 76] on icon at bounding box center [1148, 75] width 11 height 11
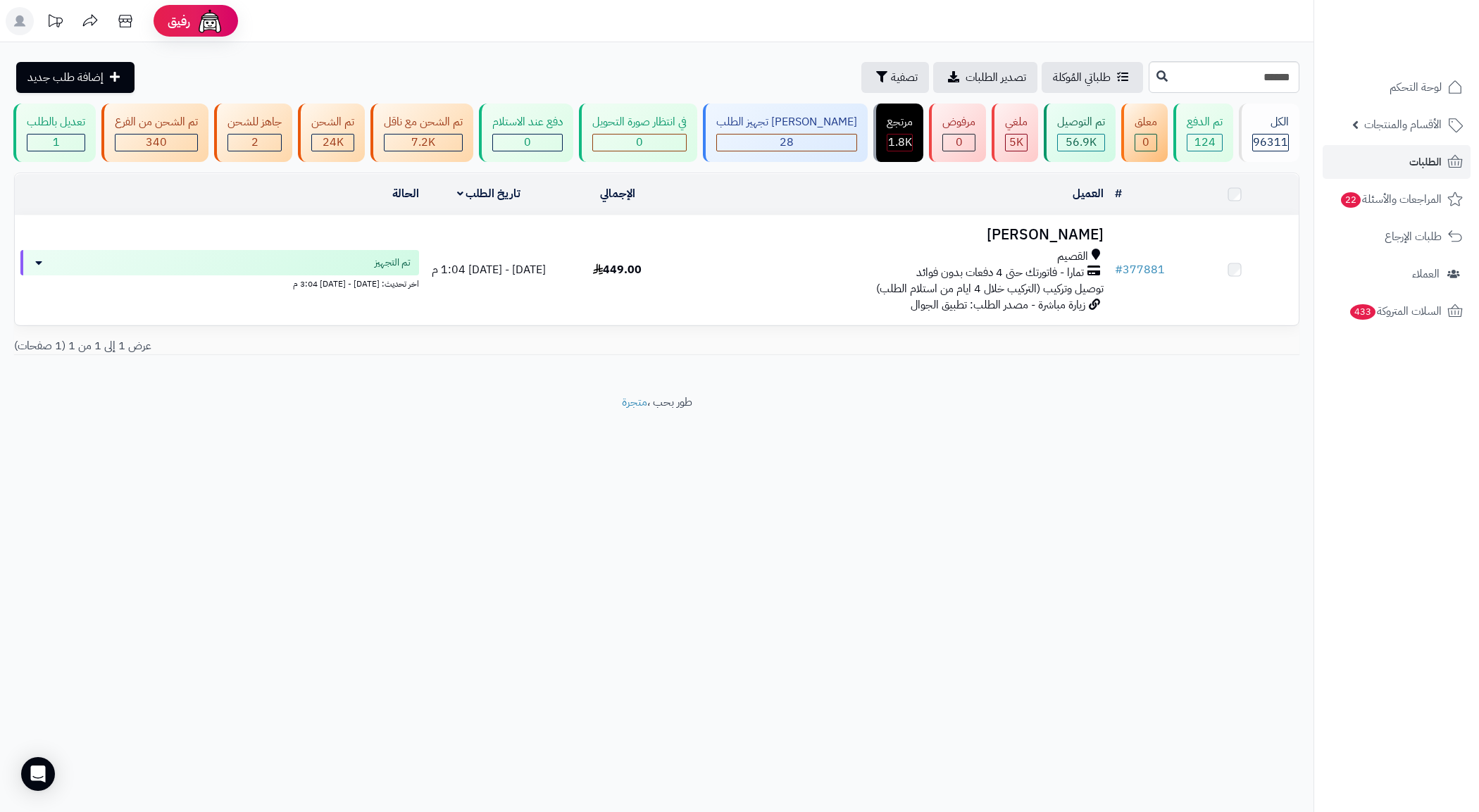
click at [1041, 281] on span "تمارا - فاتورتك حتى 4 دفعات بدون فوائد" at bounding box center [1000, 273] width 168 height 16
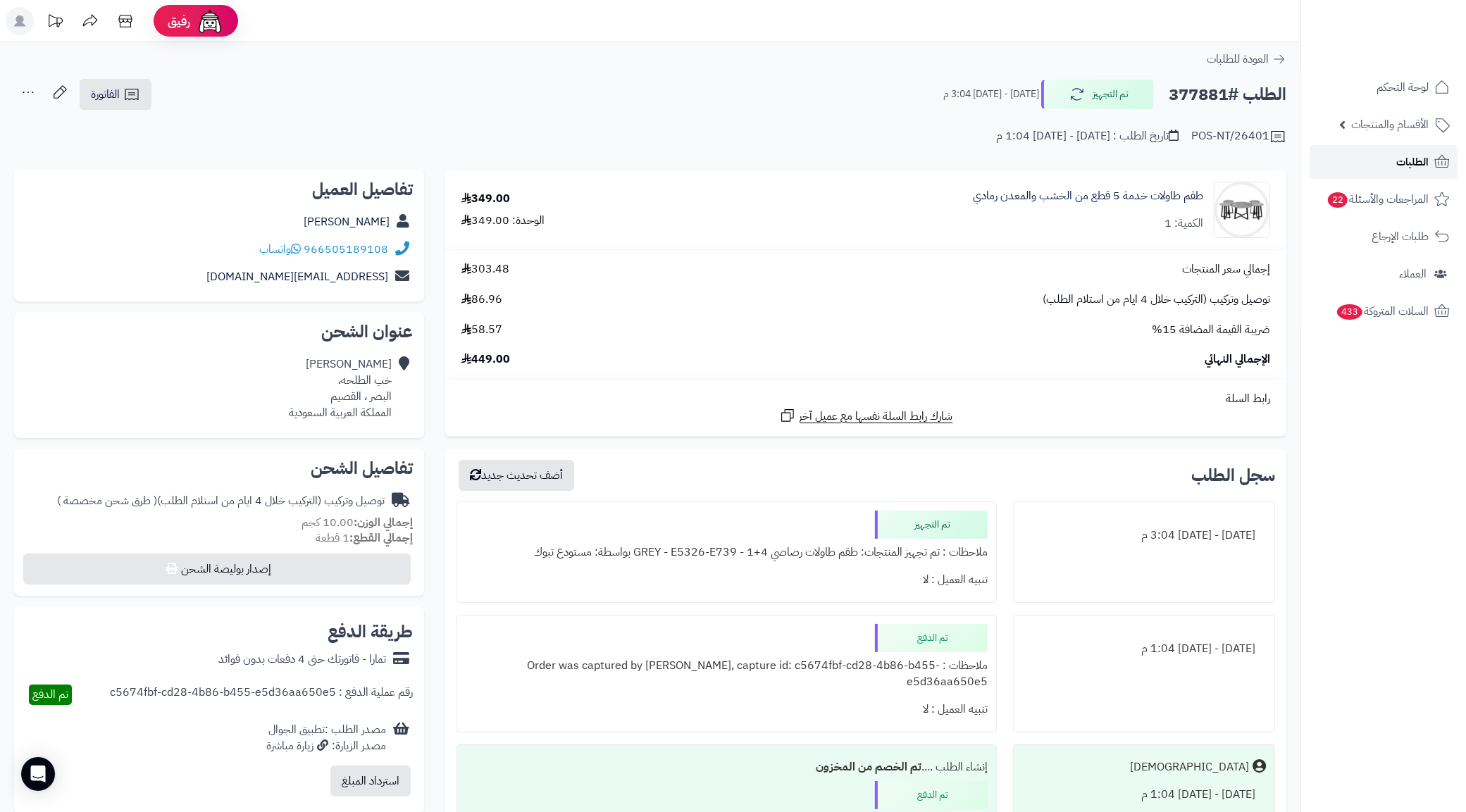
click at [1365, 152] on link "الطلبات" at bounding box center [1383, 162] width 148 height 34
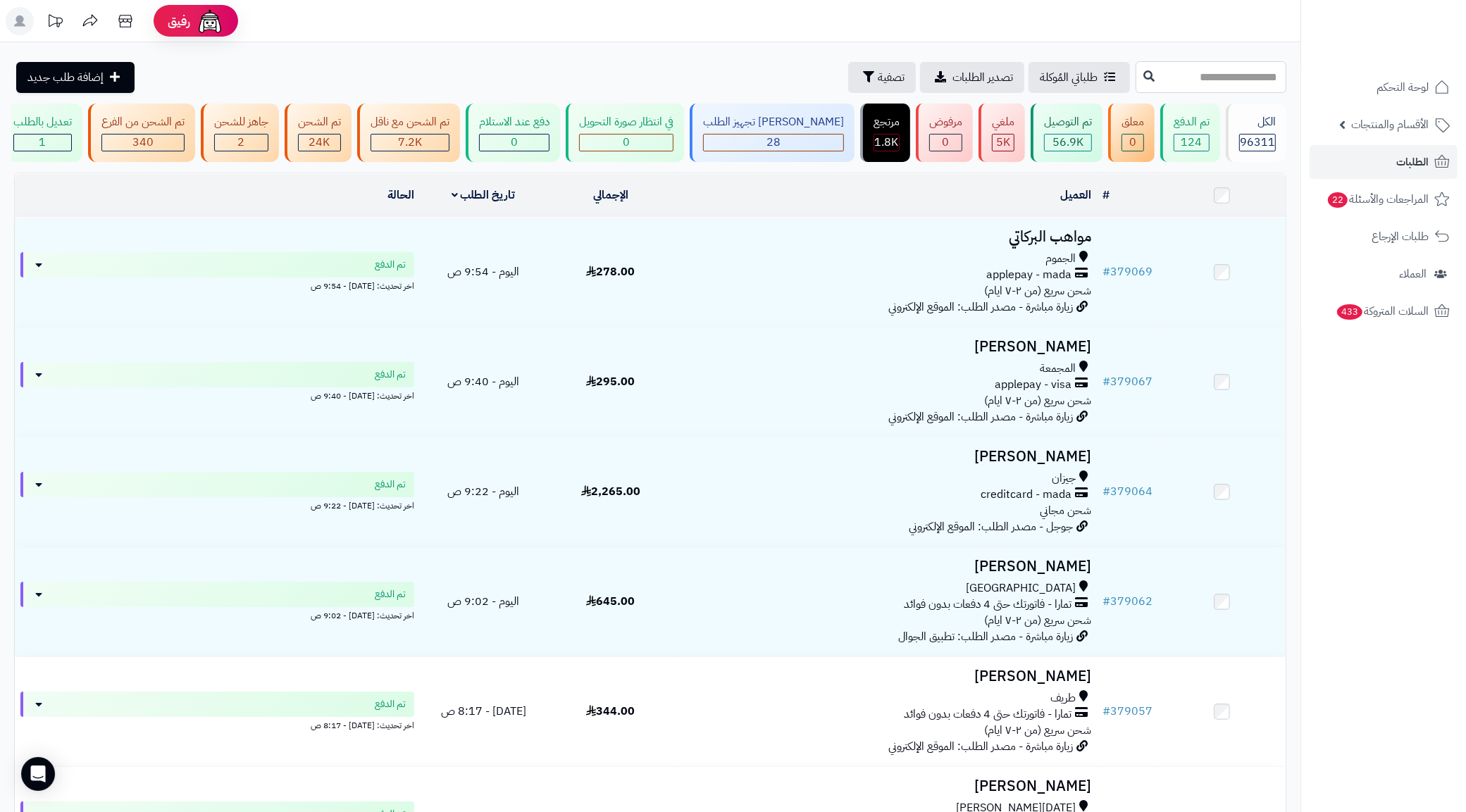
paste input "******"
type input "******"
click at [1143, 74] on icon at bounding box center [1148, 75] width 11 height 11
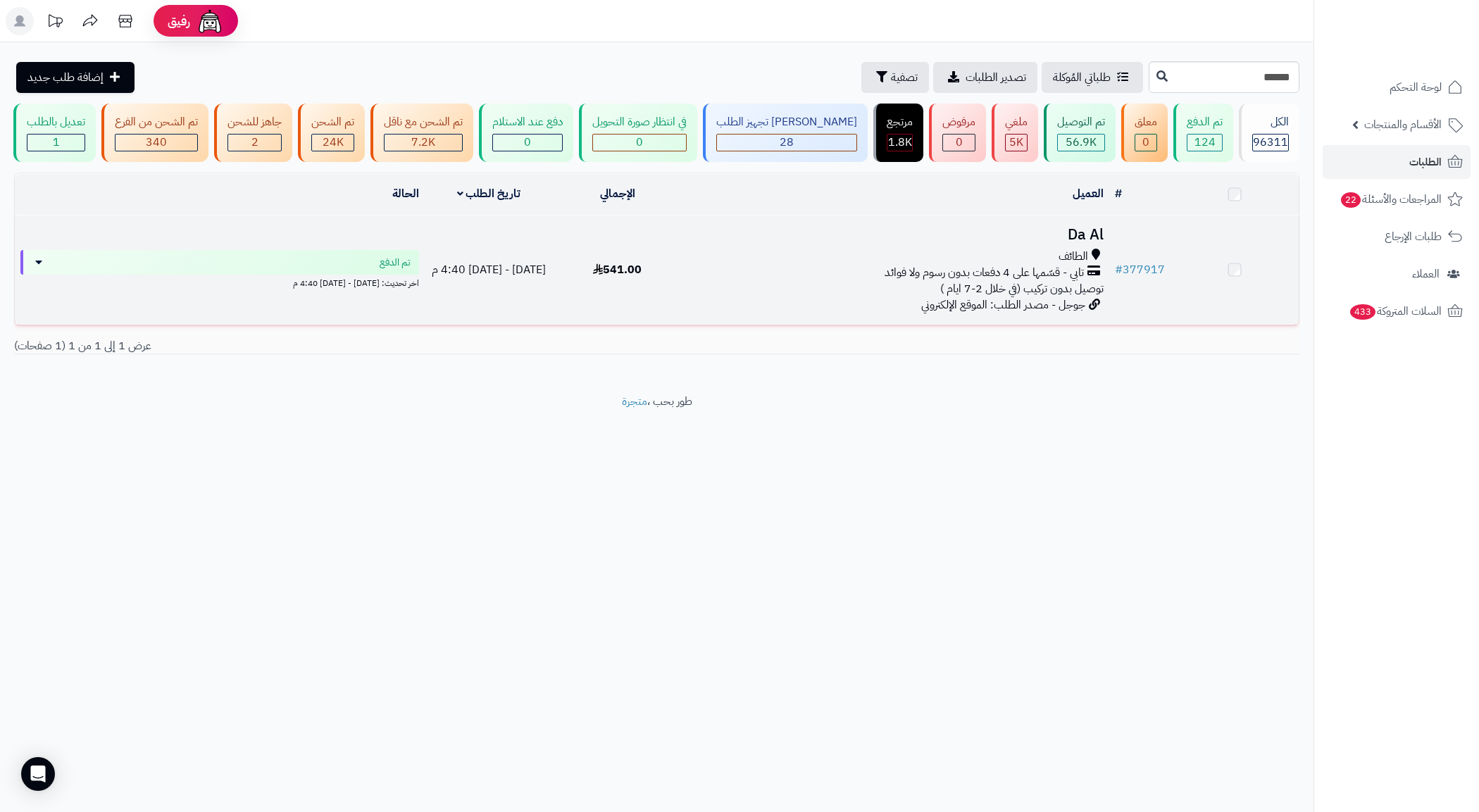
click at [997, 314] on span "جوجل - مصدر الطلب: الموقع الإلكتروني" at bounding box center [1003, 305] width 165 height 17
click at [1066, 267] on span "الطائف" at bounding box center [1073, 258] width 30 height 16
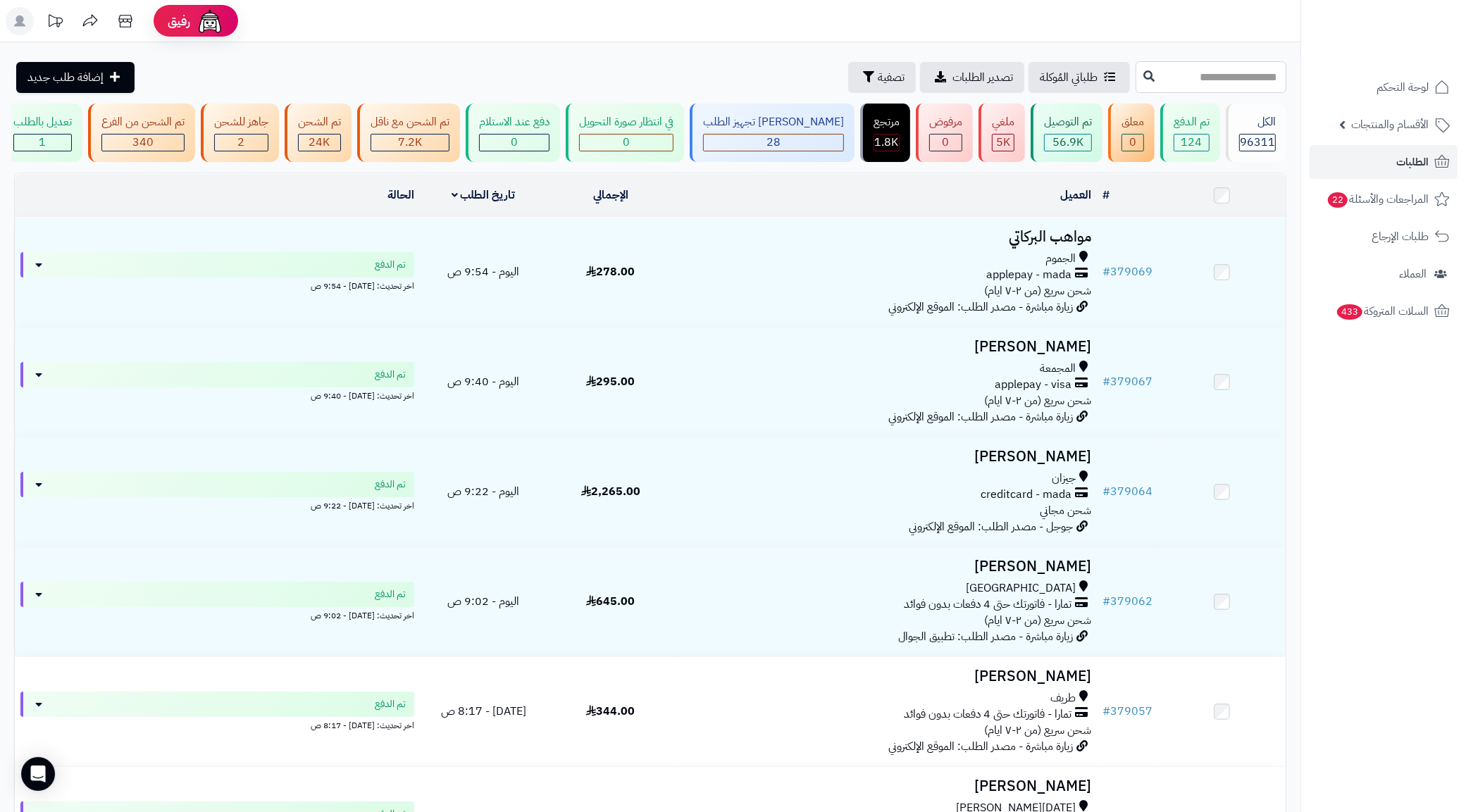
paste input "******"
type input "******"
click at [1138, 78] on button at bounding box center [1148, 76] width 21 height 26
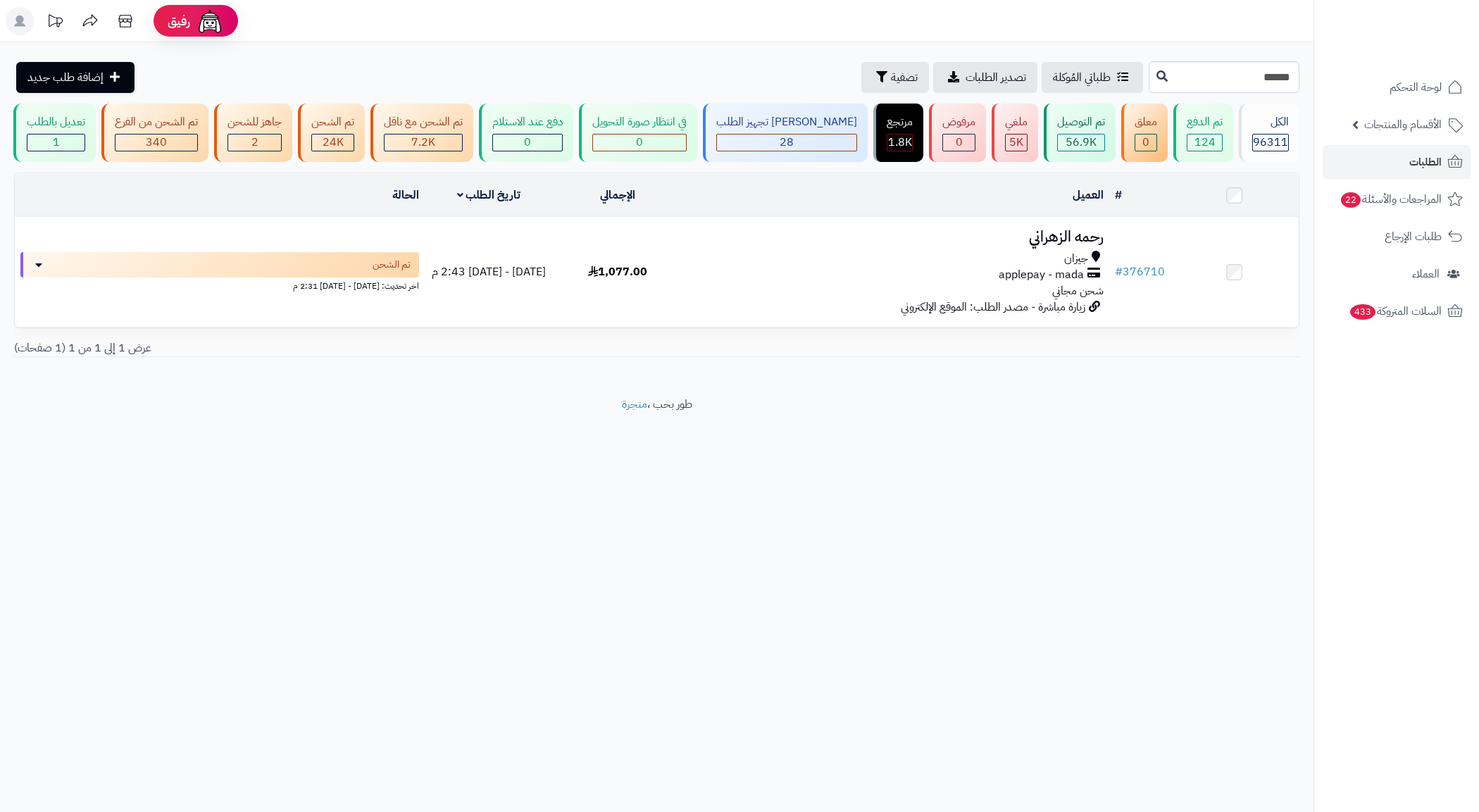
click at [1032, 299] on div "جيزان applepay - mada شحن مجاني" at bounding box center [896, 274] width 416 height 49
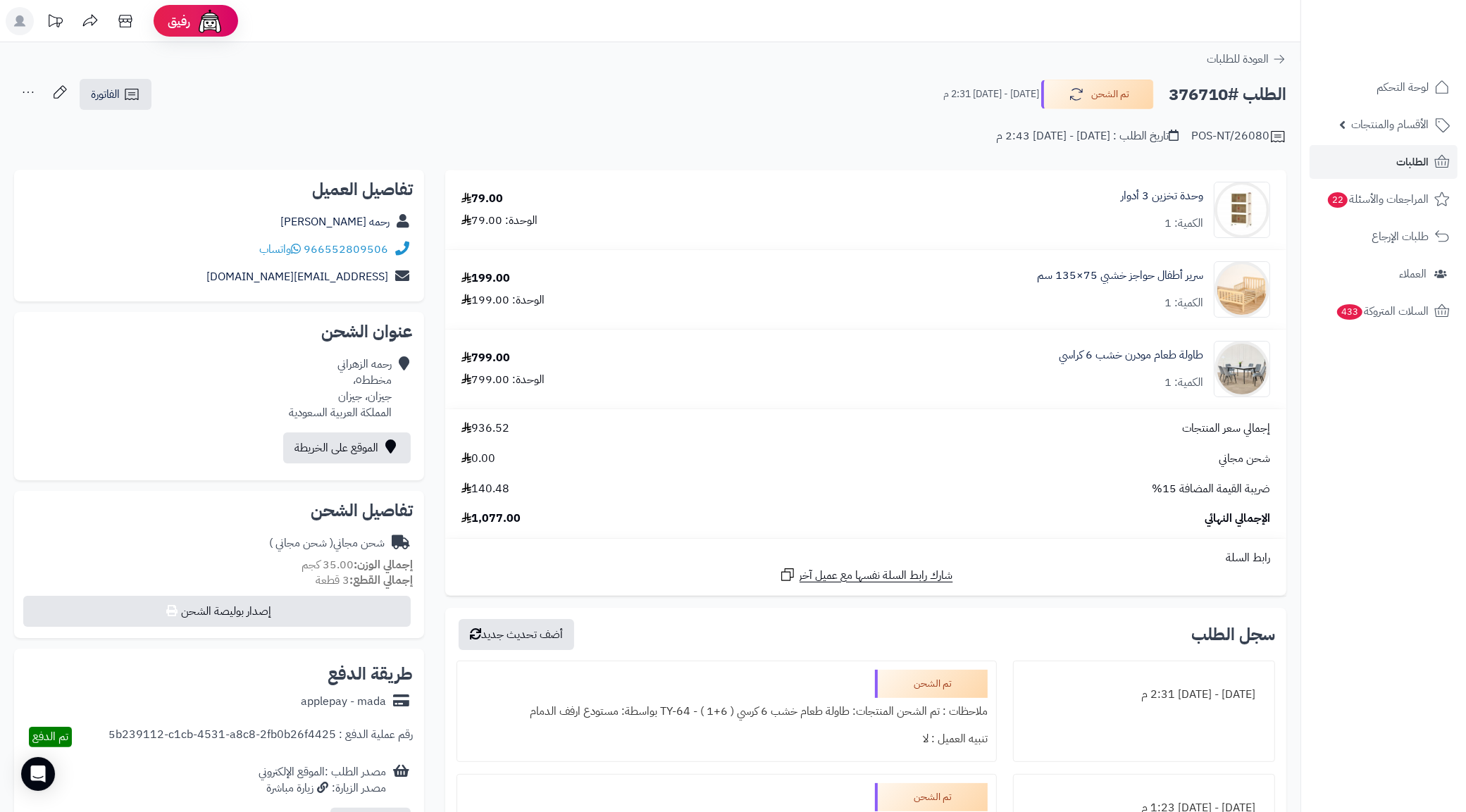
click at [495, 452] on span "0.00" at bounding box center [478, 458] width 34 height 16
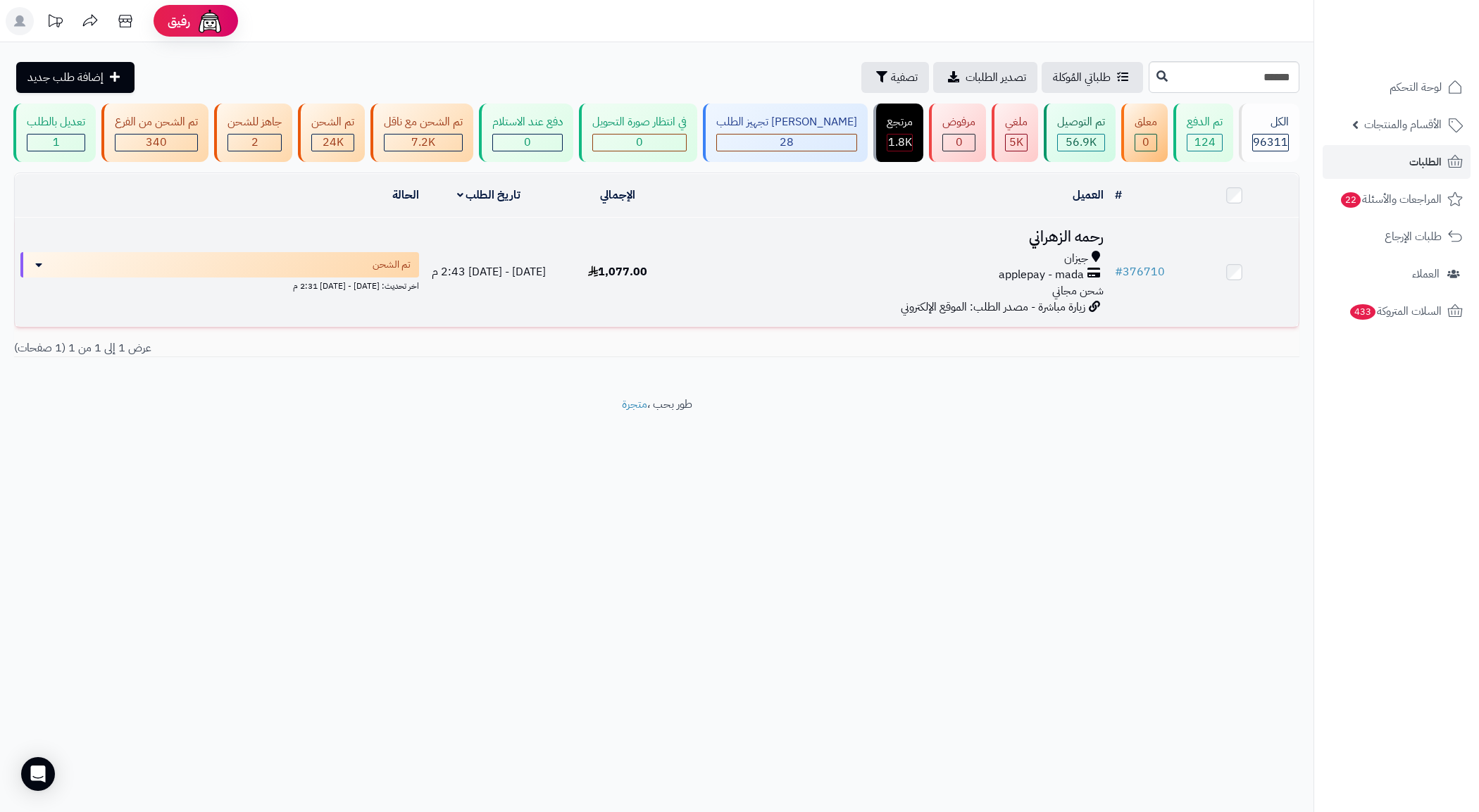
click at [953, 267] on div "جيزان" at bounding box center [896, 258] width 416 height 16
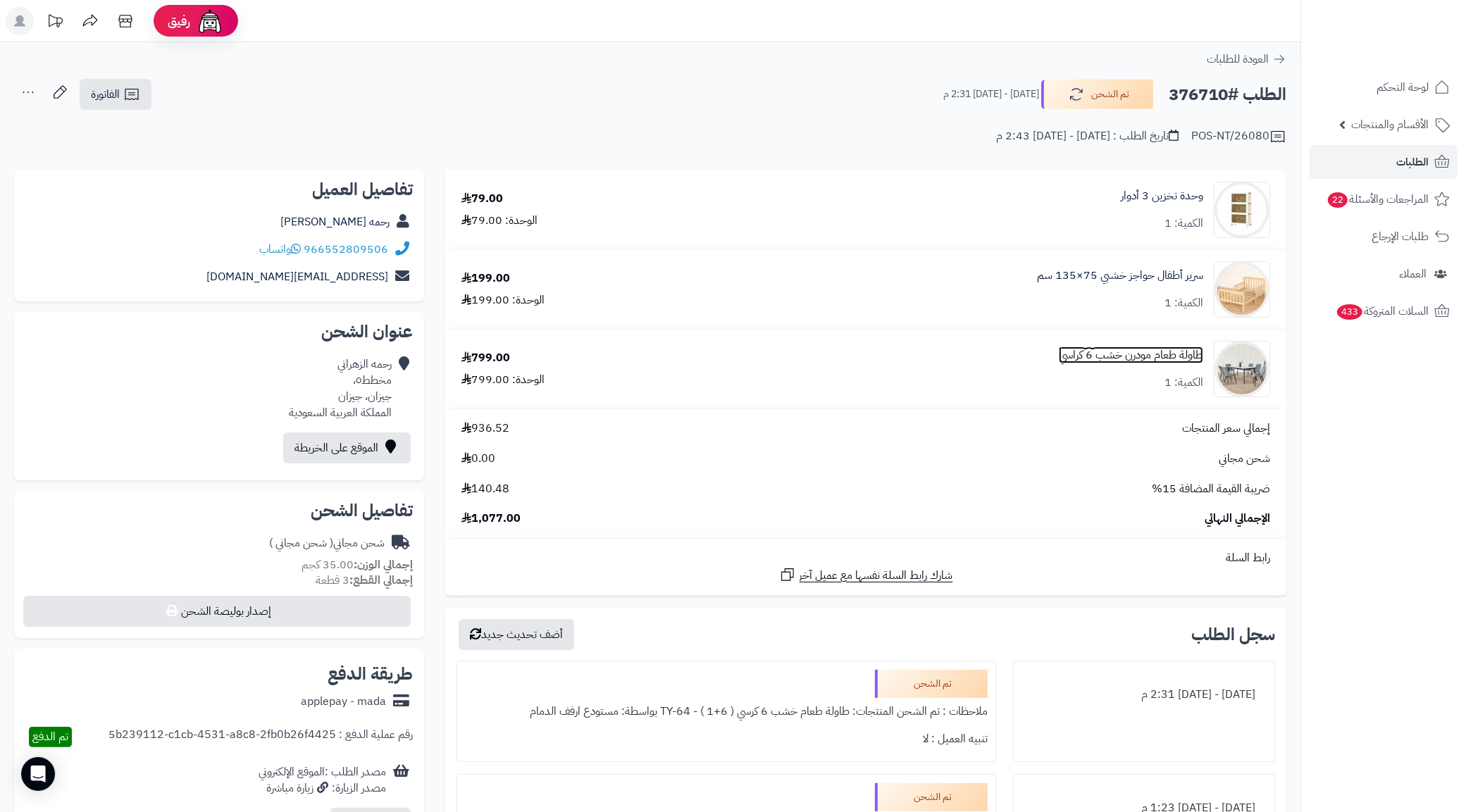
click at [1123, 357] on link "طاولة طعام مودرن خشب 6 كراسي" at bounding box center [1130, 354] width 144 height 16
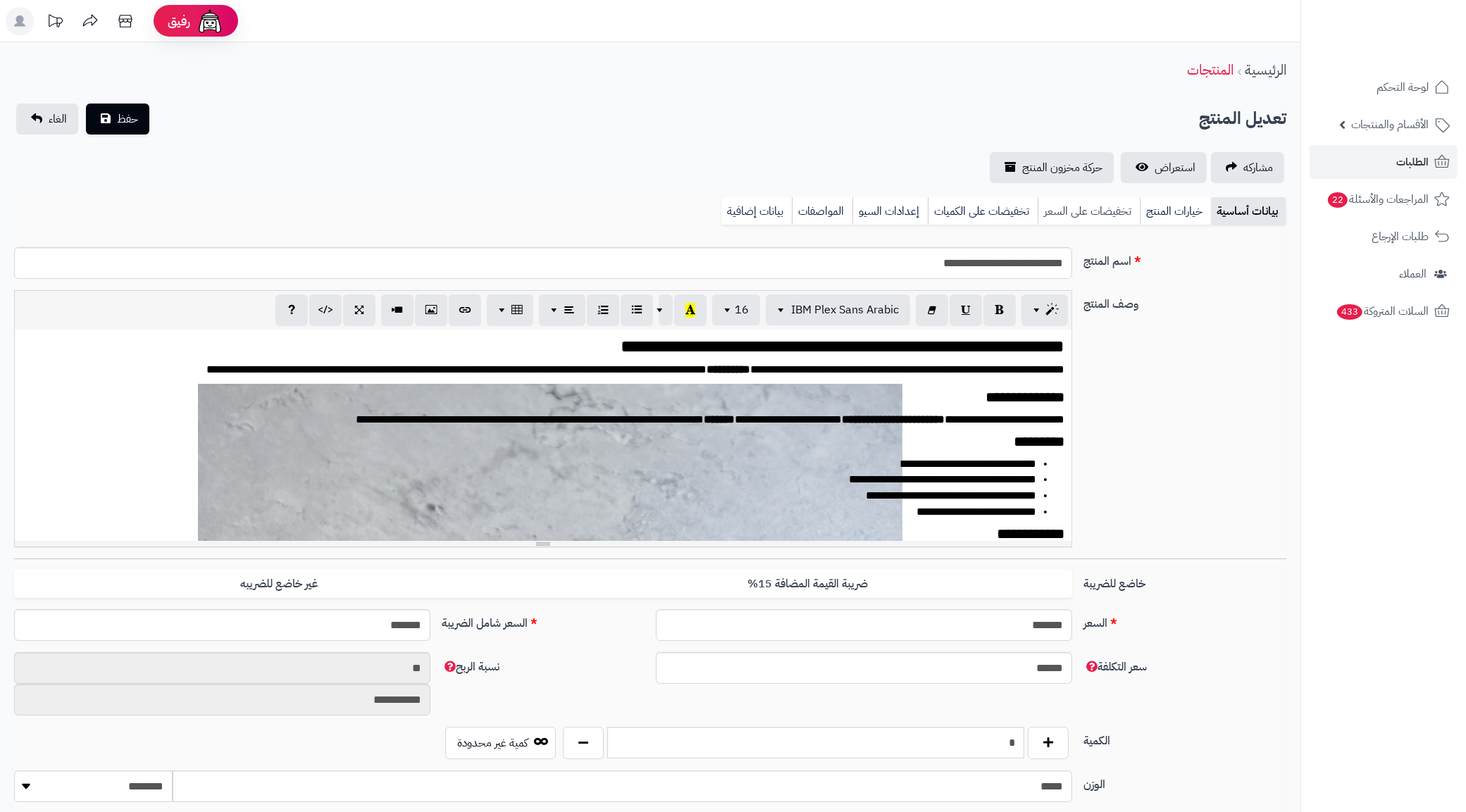
scroll to position [1787, 0]
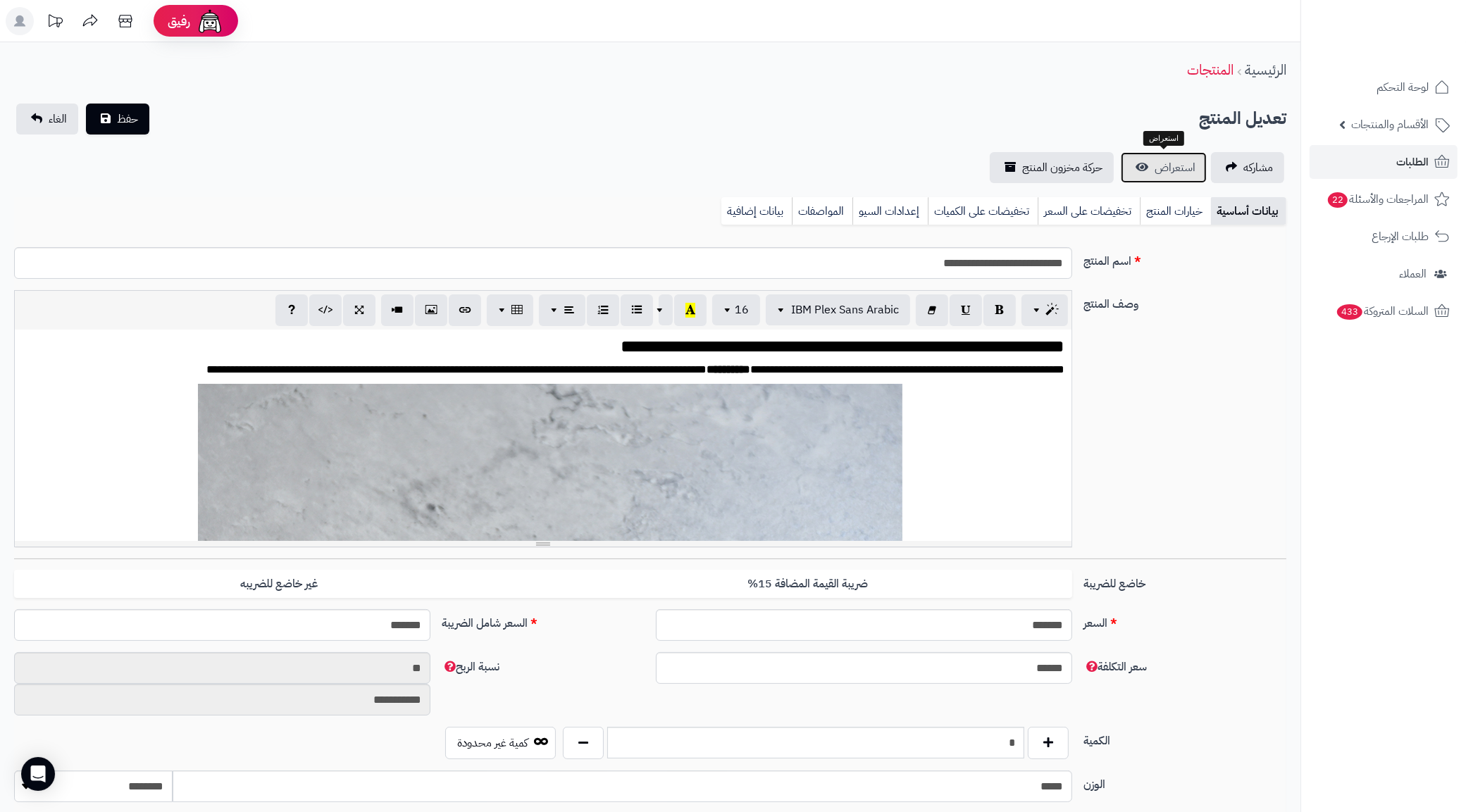
click at [1195, 166] on link "استعراض" at bounding box center [1163, 167] width 86 height 31
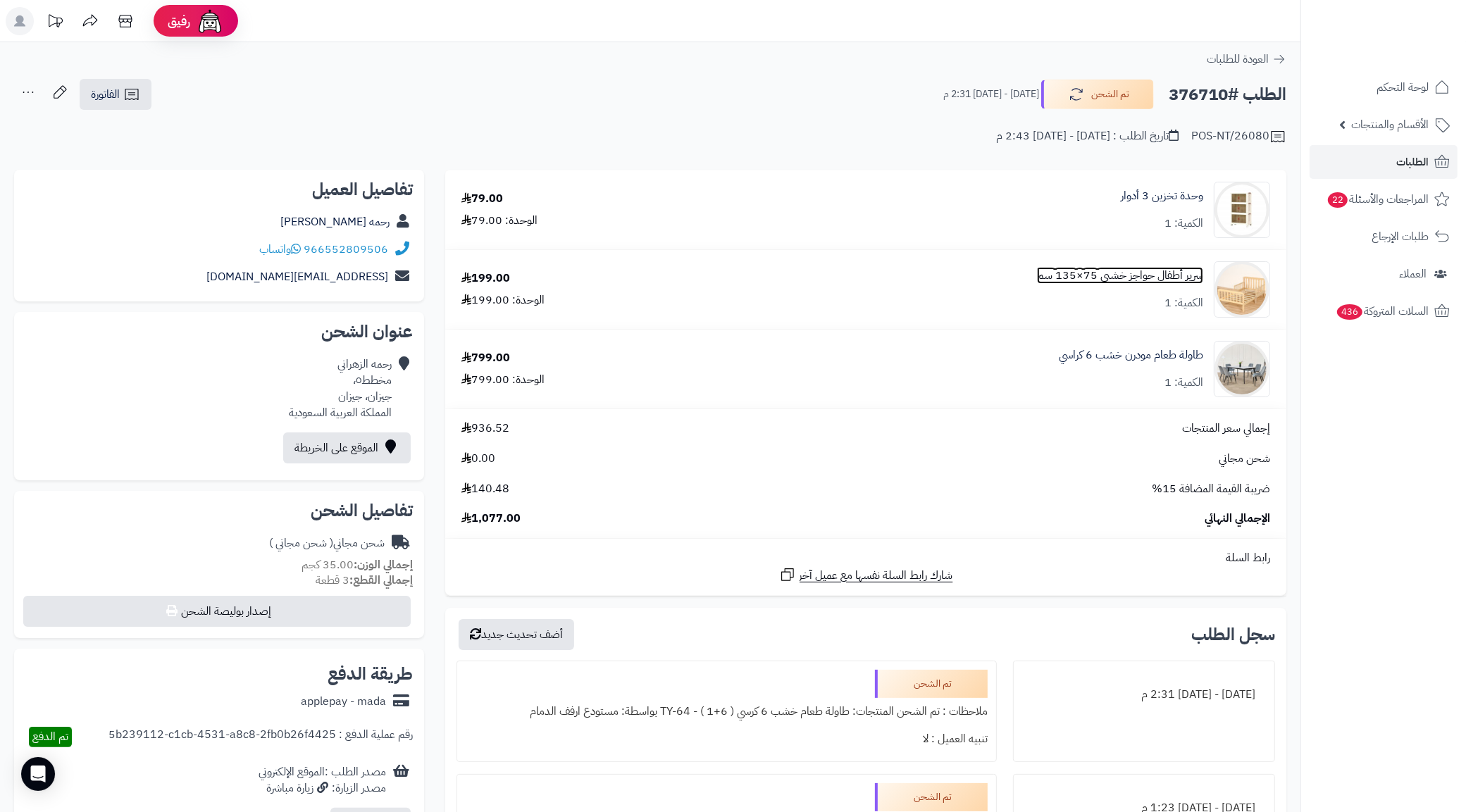
click at [1154, 274] on link "سرير أطفال حواجز خشبي 75×135 سم" at bounding box center [1119, 275] width 166 height 16
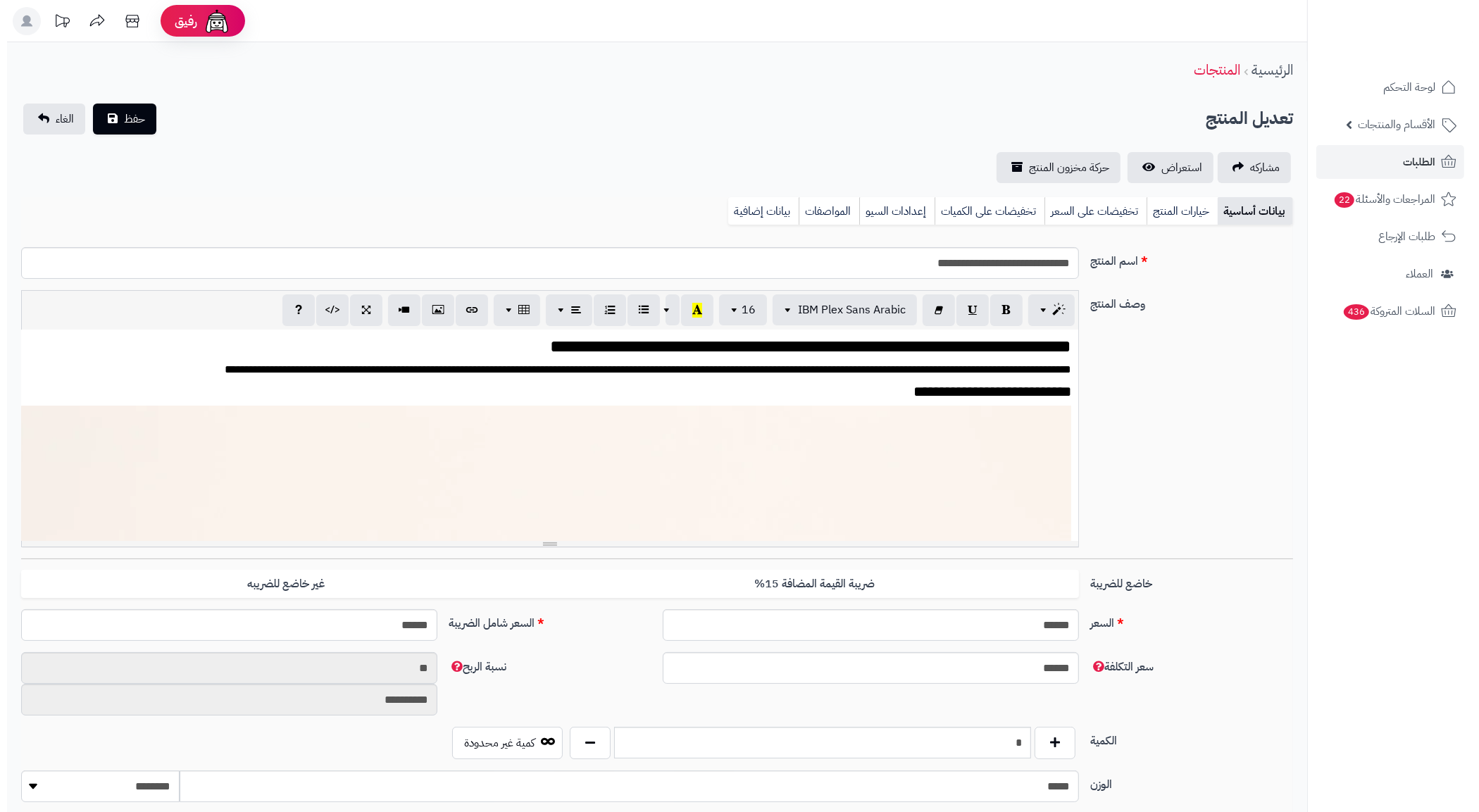
scroll to position [115, 0]
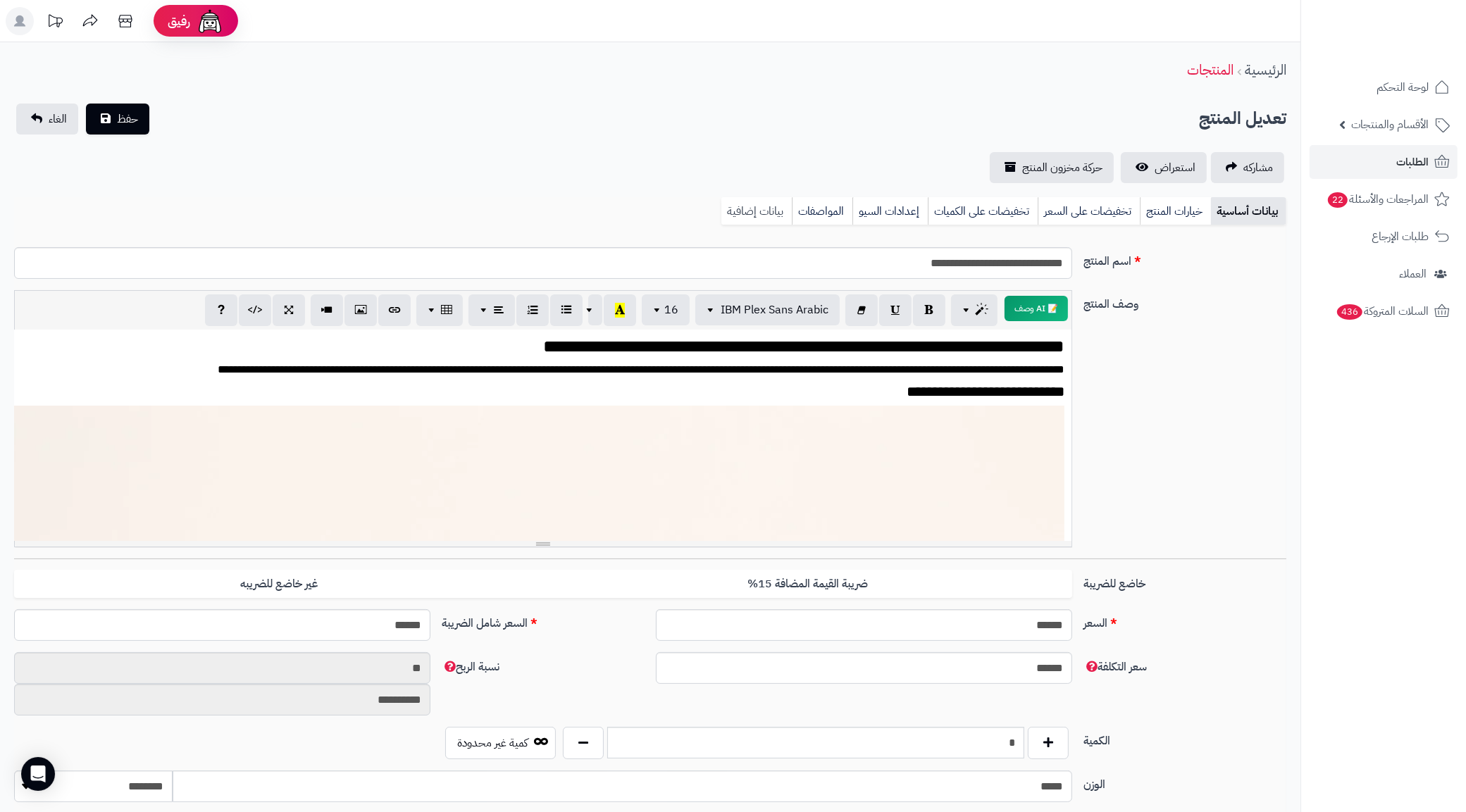
click at [731, 201] on link "بيانات إضافية" at bounding box center [756, 210] width 71 height 28
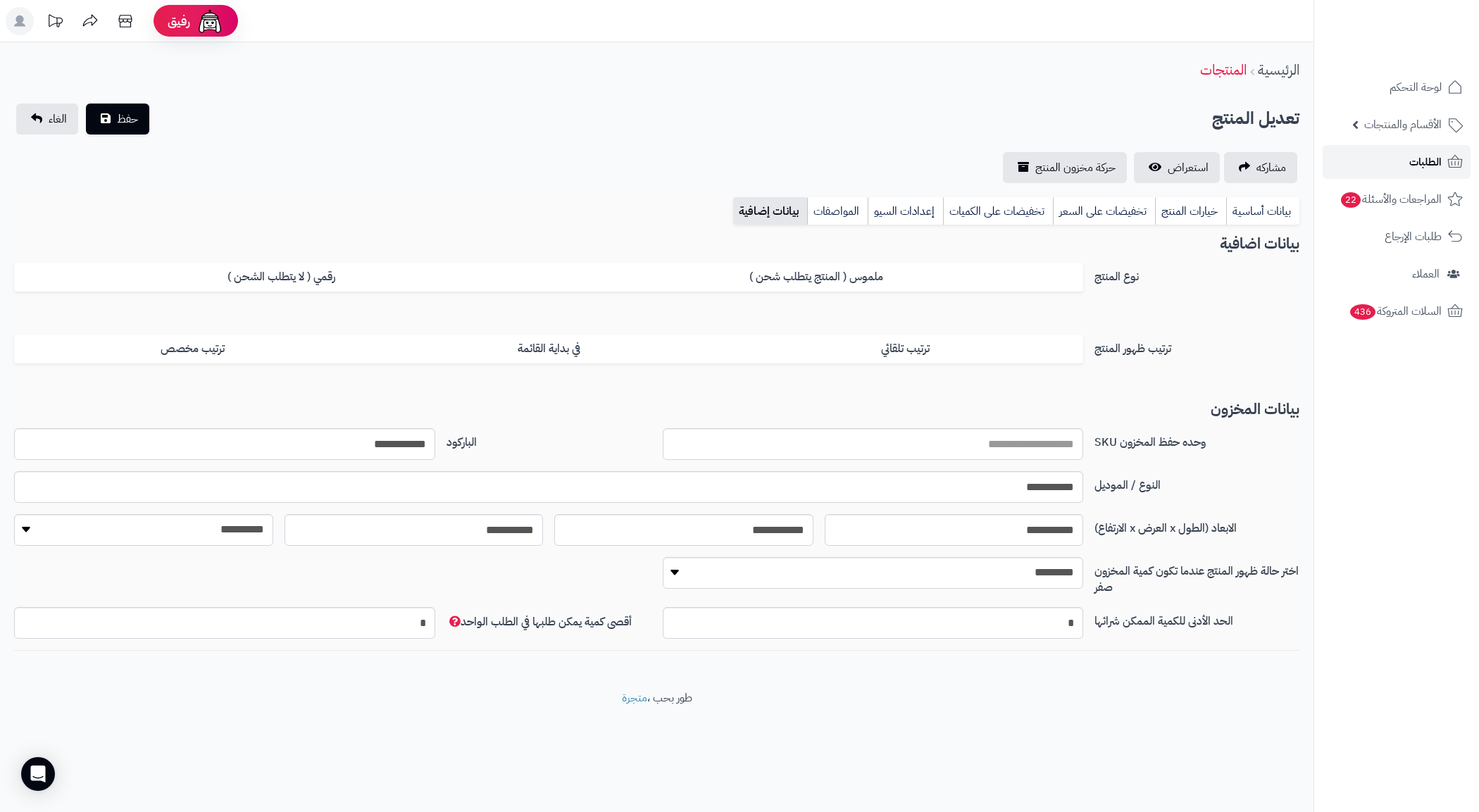
drag, startPoint x: 1421, startPoint y: 167, endPoint x: 1413, endPoint y: 173, distance: 10.0
click at [1420, 167] on span "الطلبات" at bounding box center [1426, 161] width 32 height 20
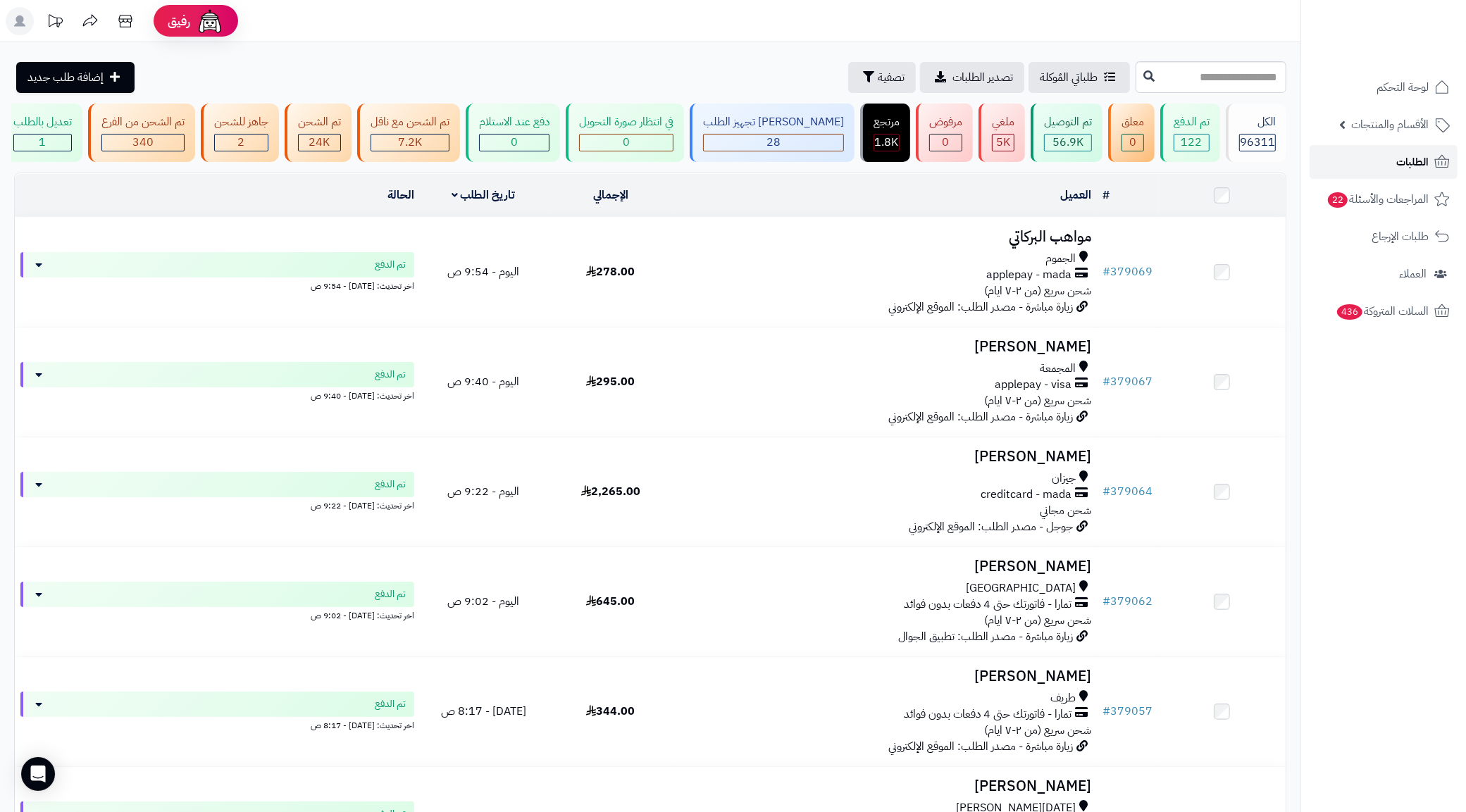
click at [1413, 170] on span "الطلبات" at bounding box center [1412, 161] width 32 height 20
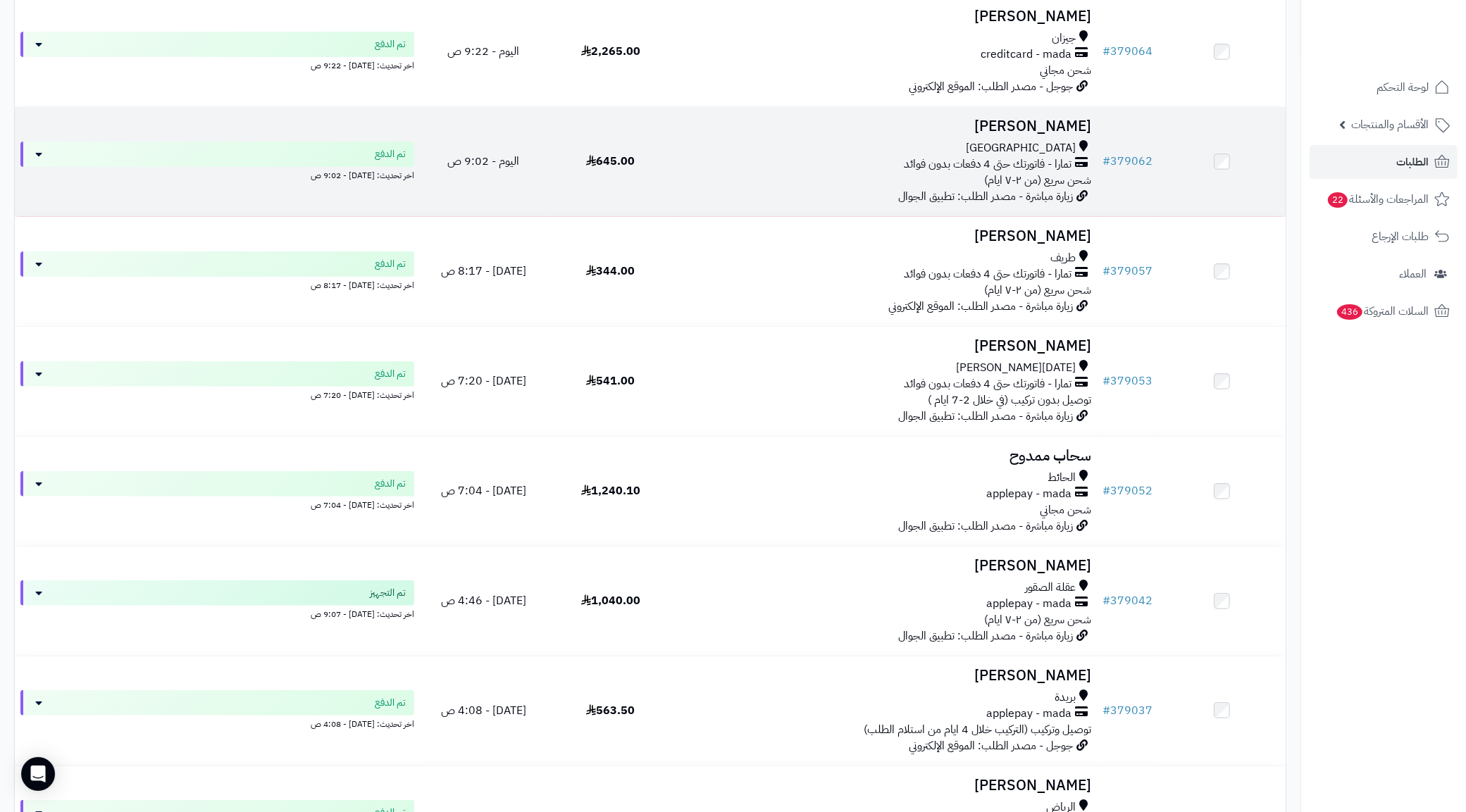
scroll to position [670, 0]
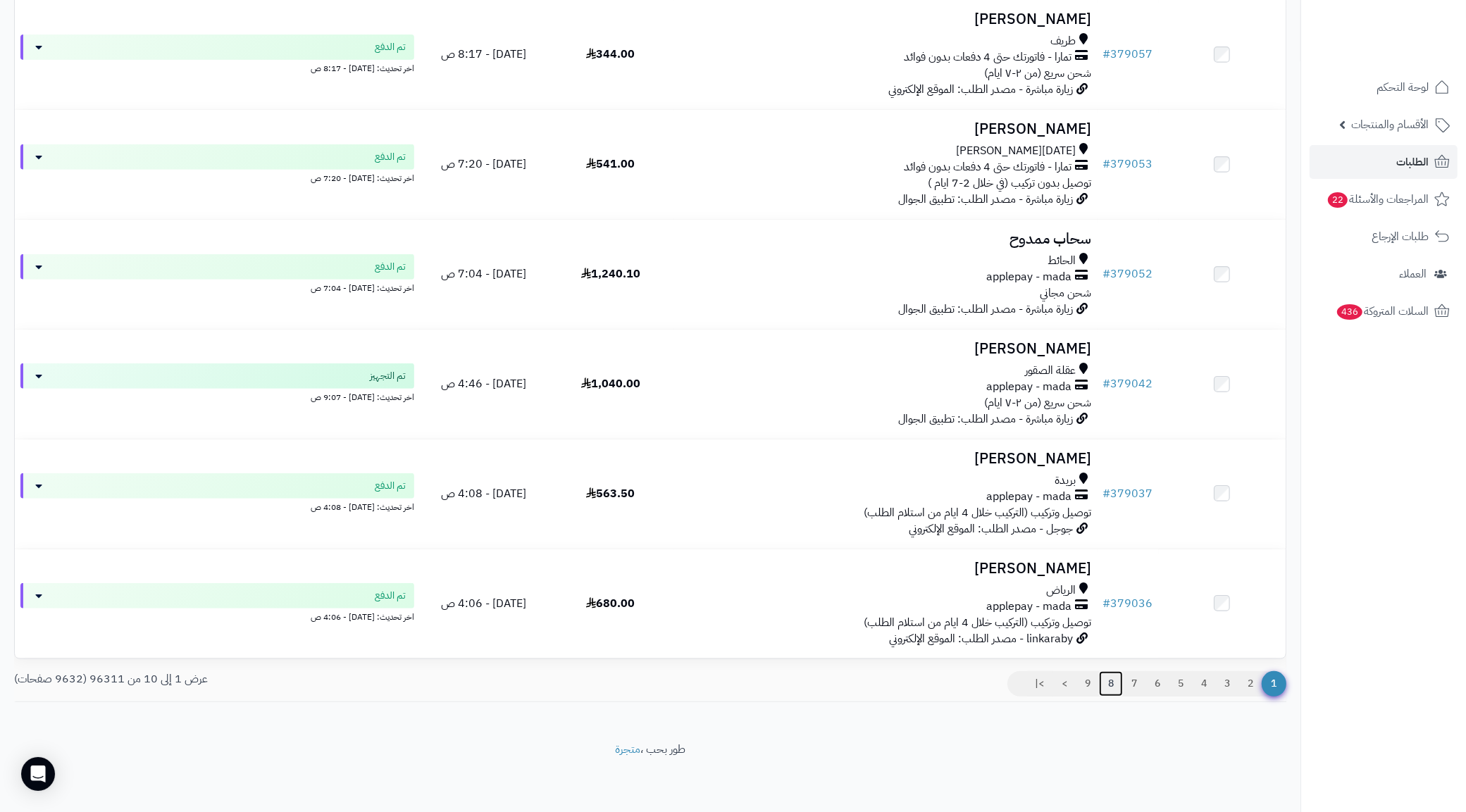
click at [1113, 683] on link "8" at bounding box center [1111, 684] width 24 height 26
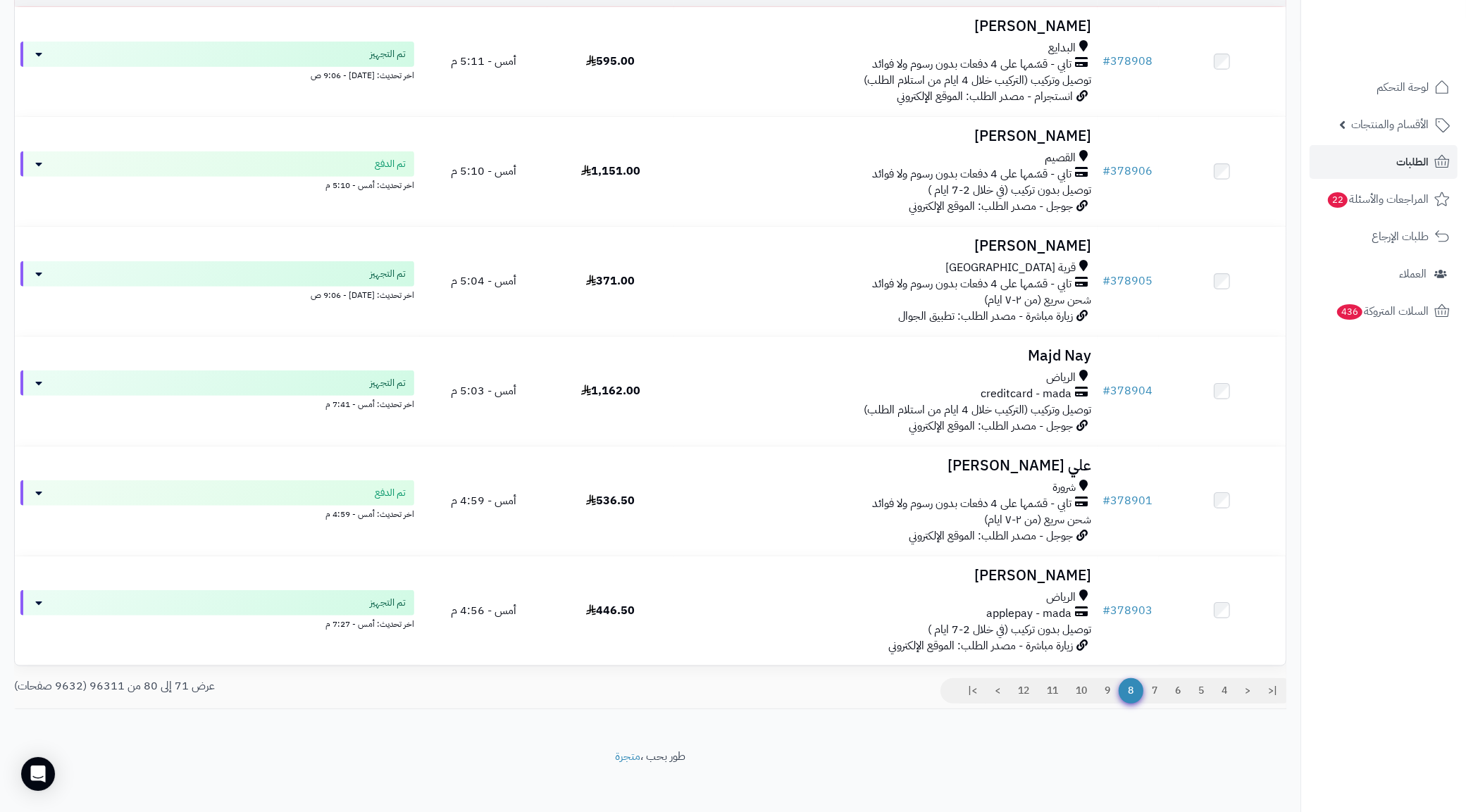
scroll to position [670, 0]
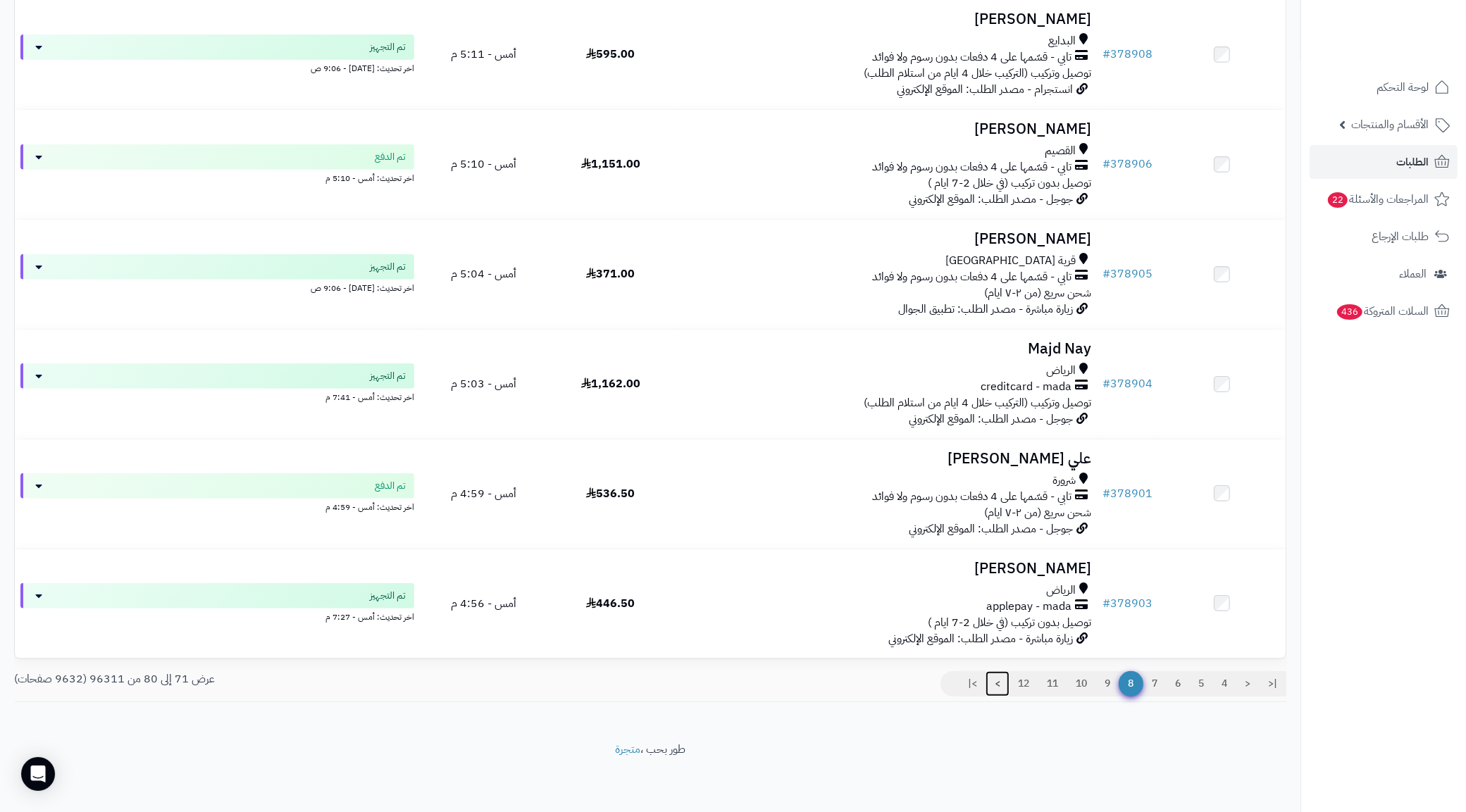
click at [1000, 688] on link ">" at bounding box center [997, 684] width 24 height 26
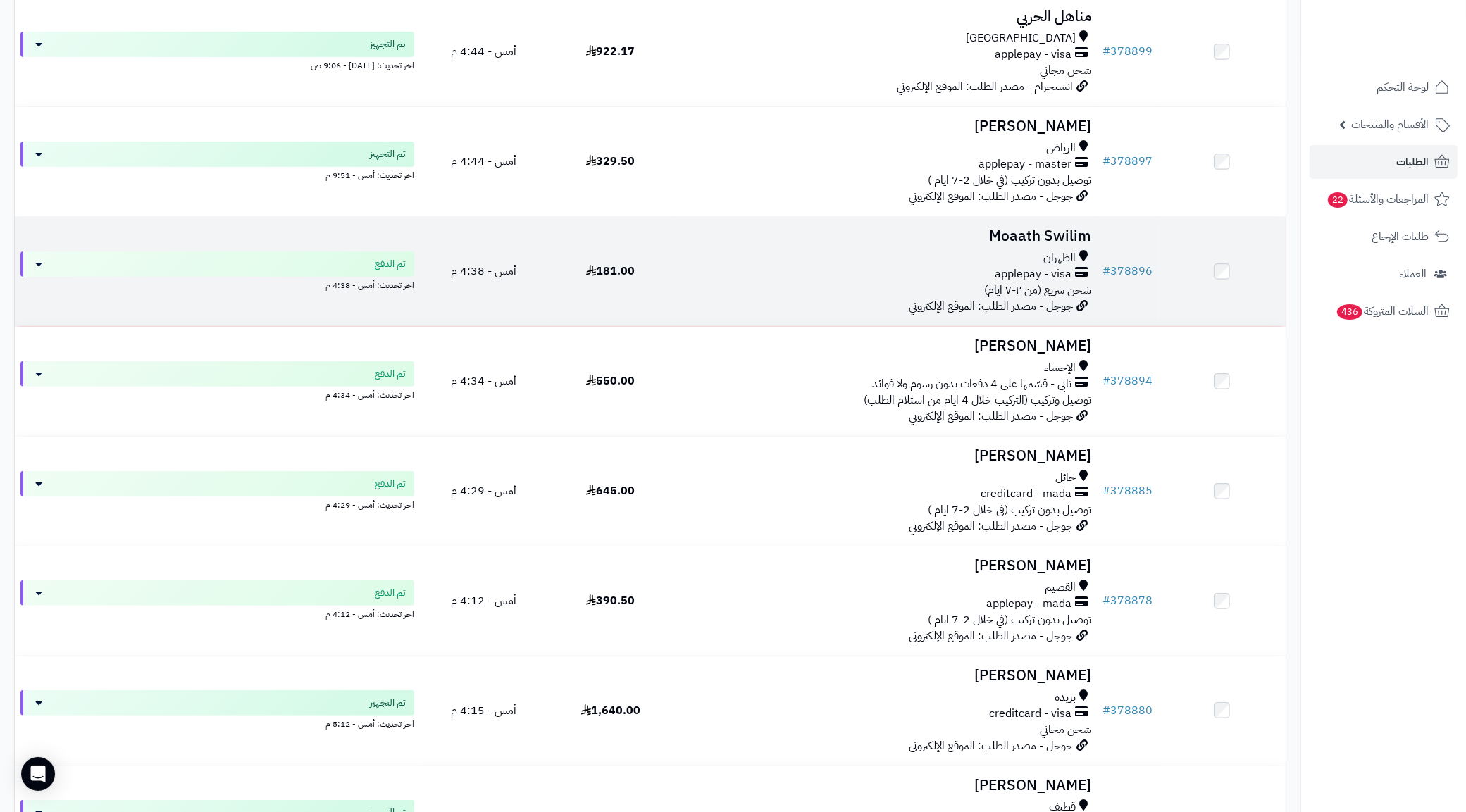
scroll to position [670, 0]
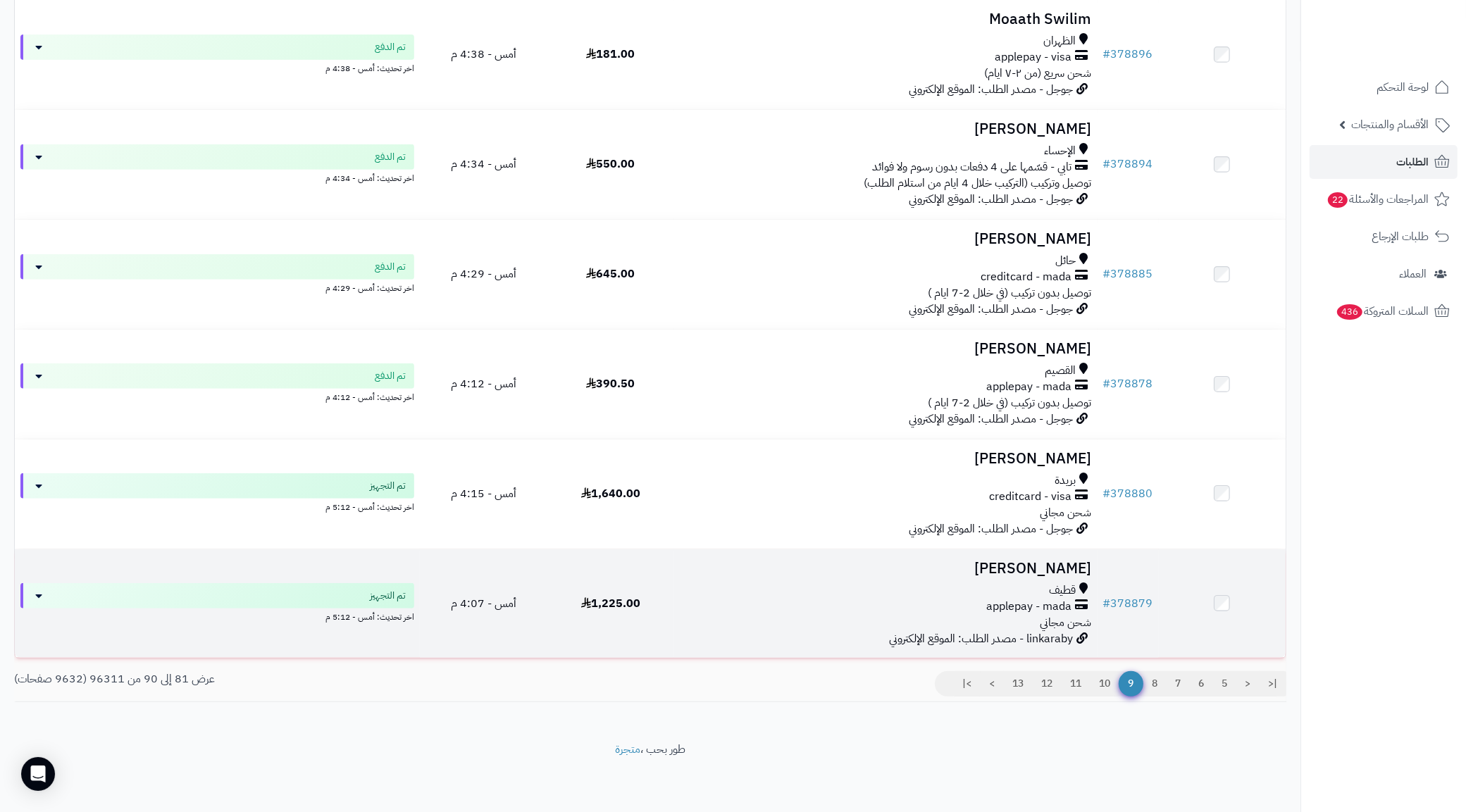
click at [1027, 618] on div "قطيف applepay - mada شحن مجاني" at bounding box center [885, 606] width 412 height 49
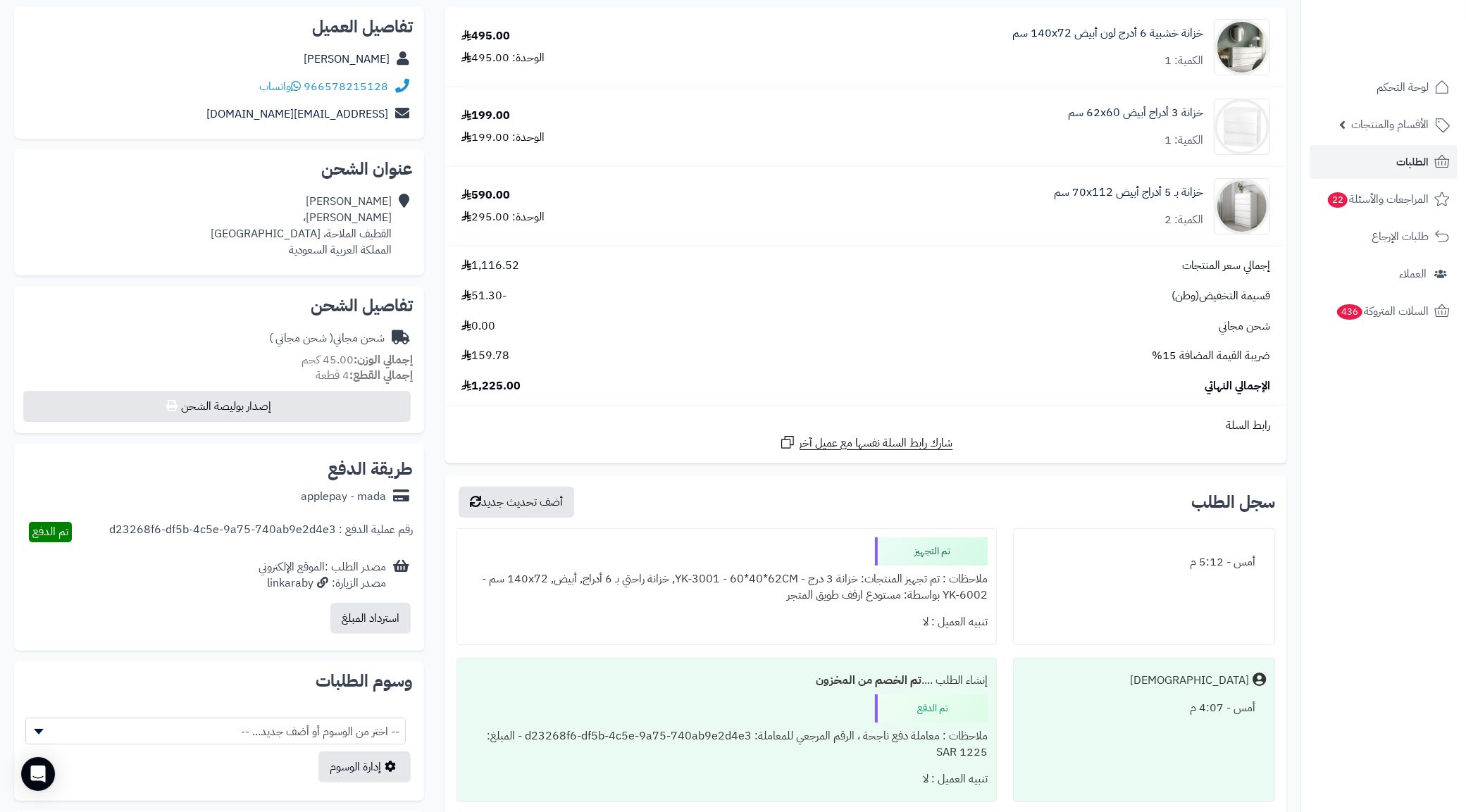
scroll to position [176, 0]
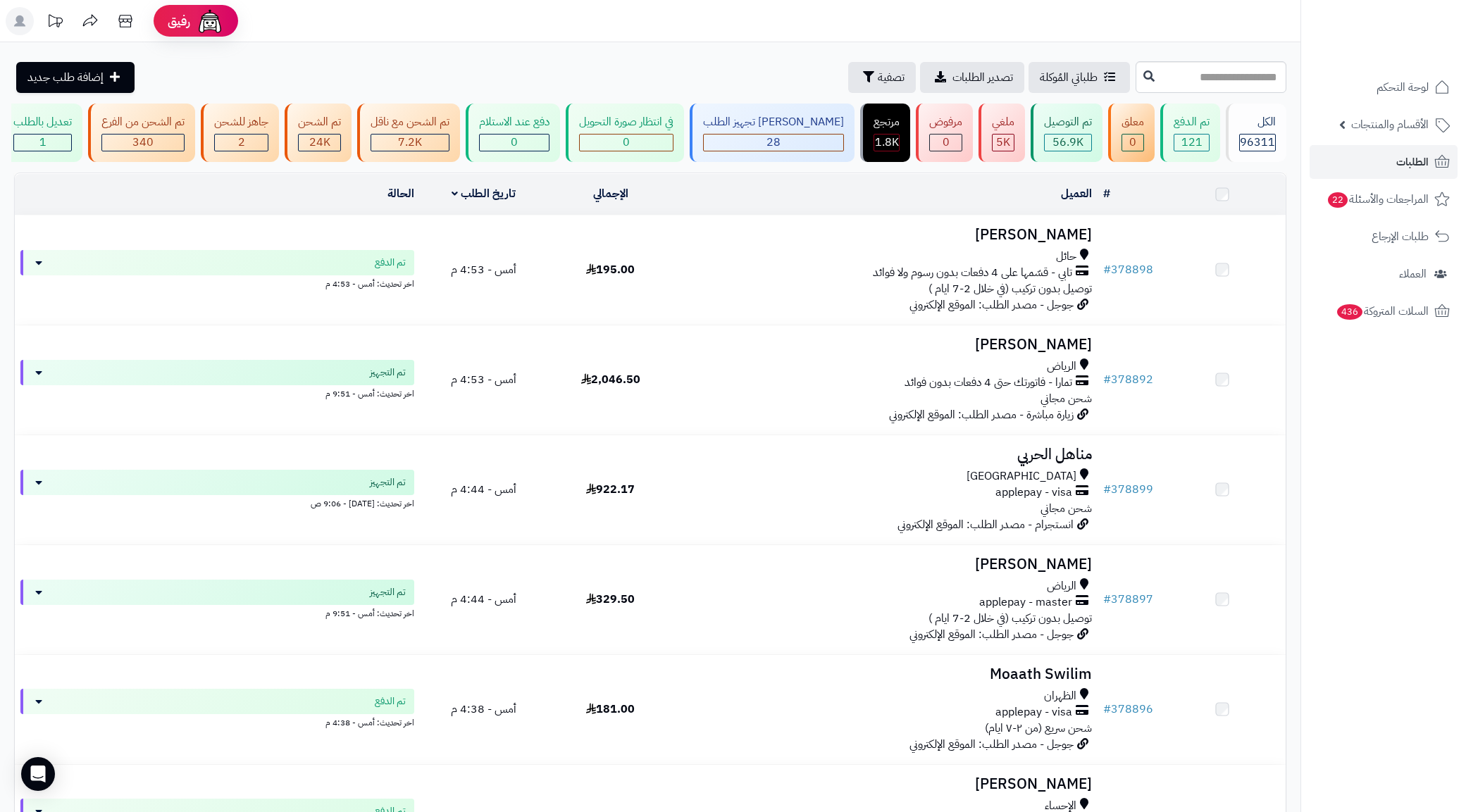
scroll to position [670, 0]
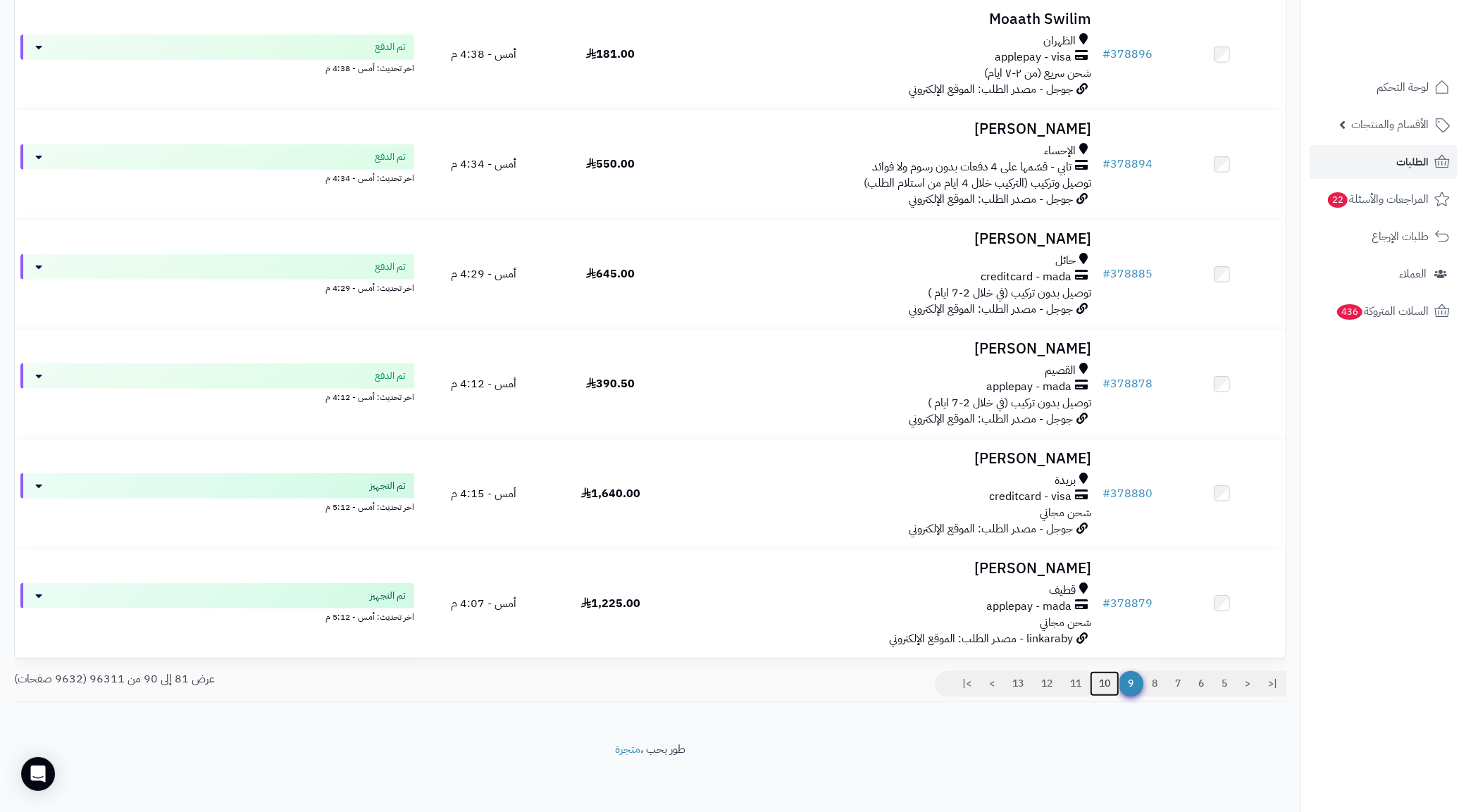
click at [1103, 687] on link "10" at bounding box center [1104, 684] width 30 height 26
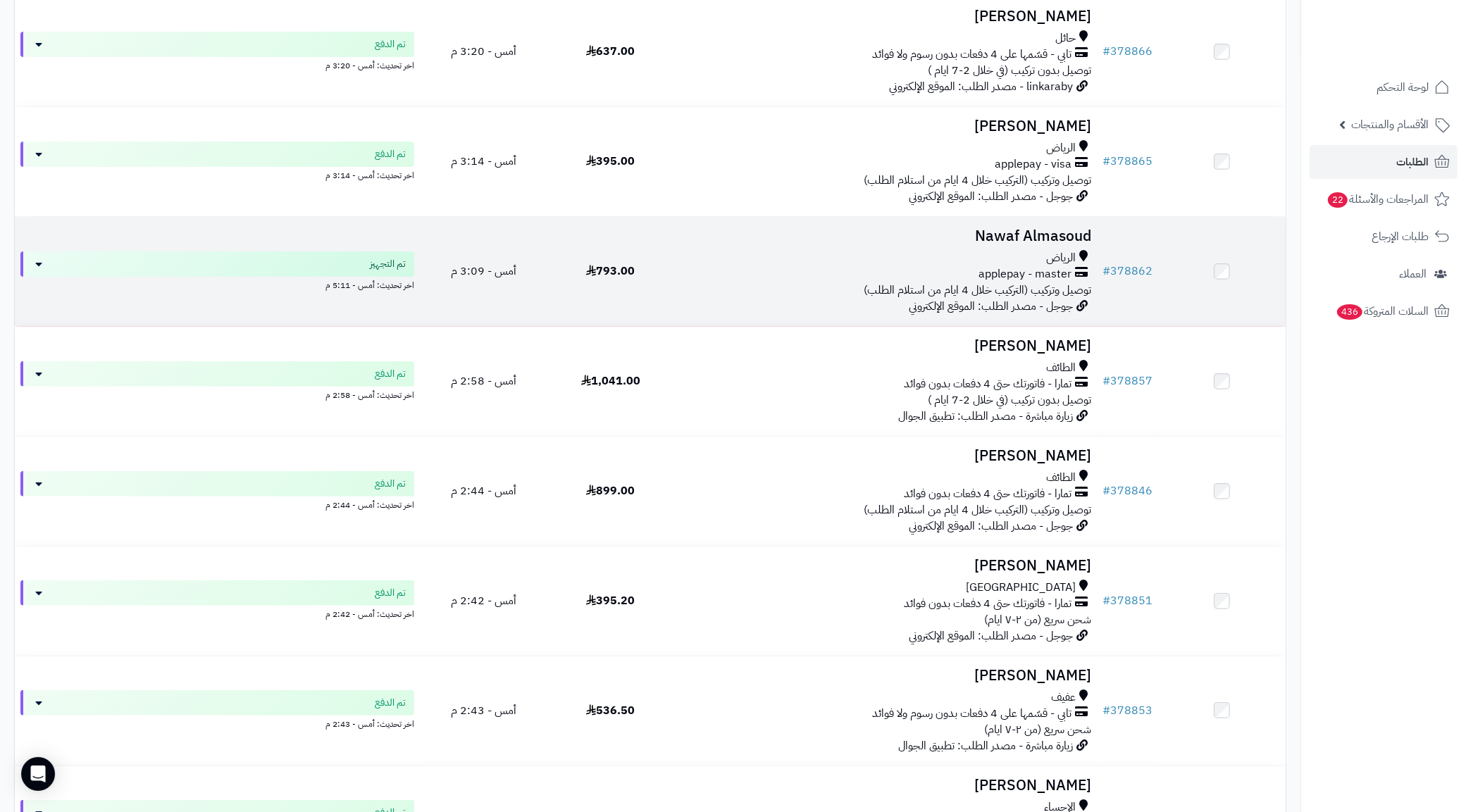
scroll to position [670, 0]
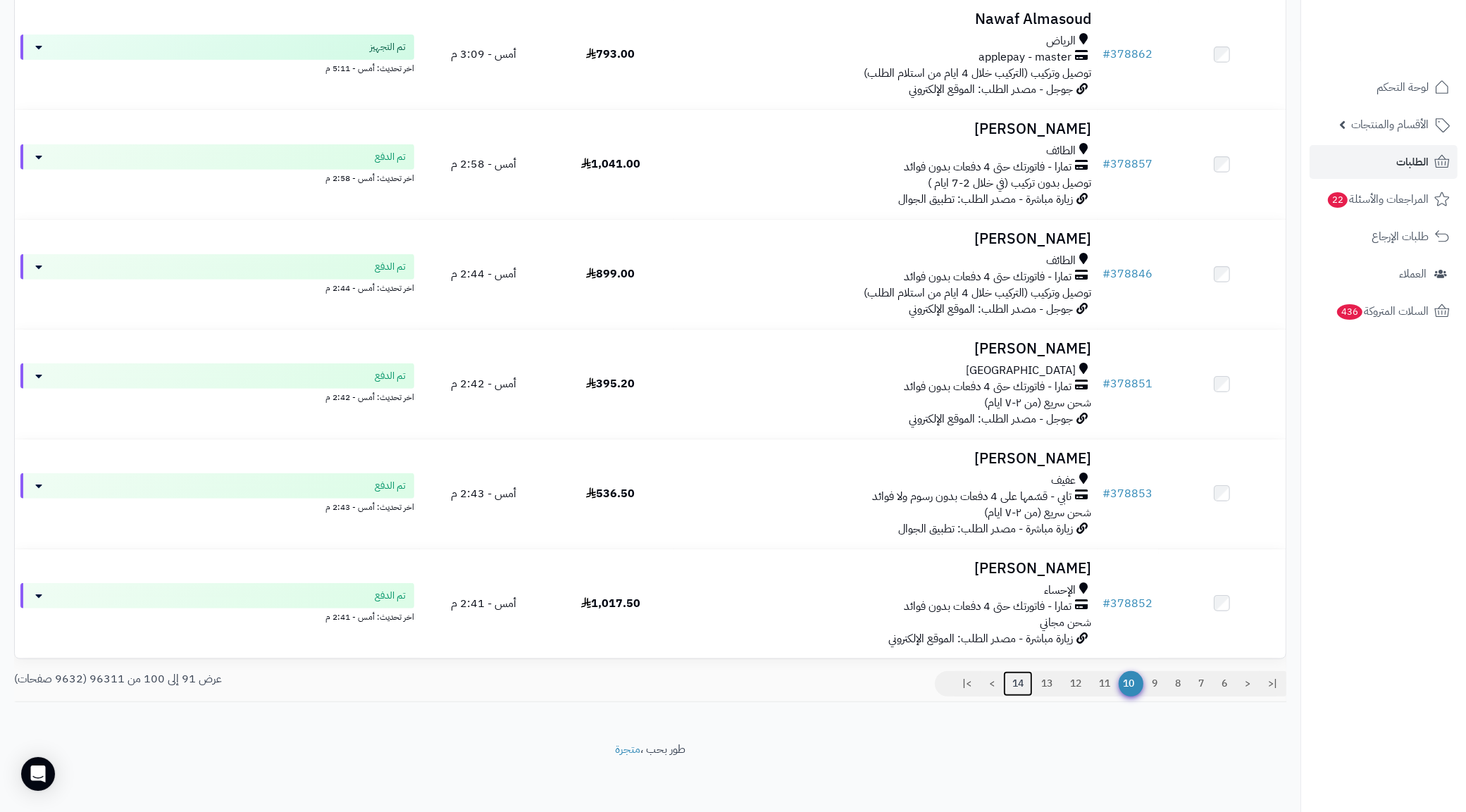
click at [1013, 690] on link "14" at bounding box center [1018, 684] width 30 height 26
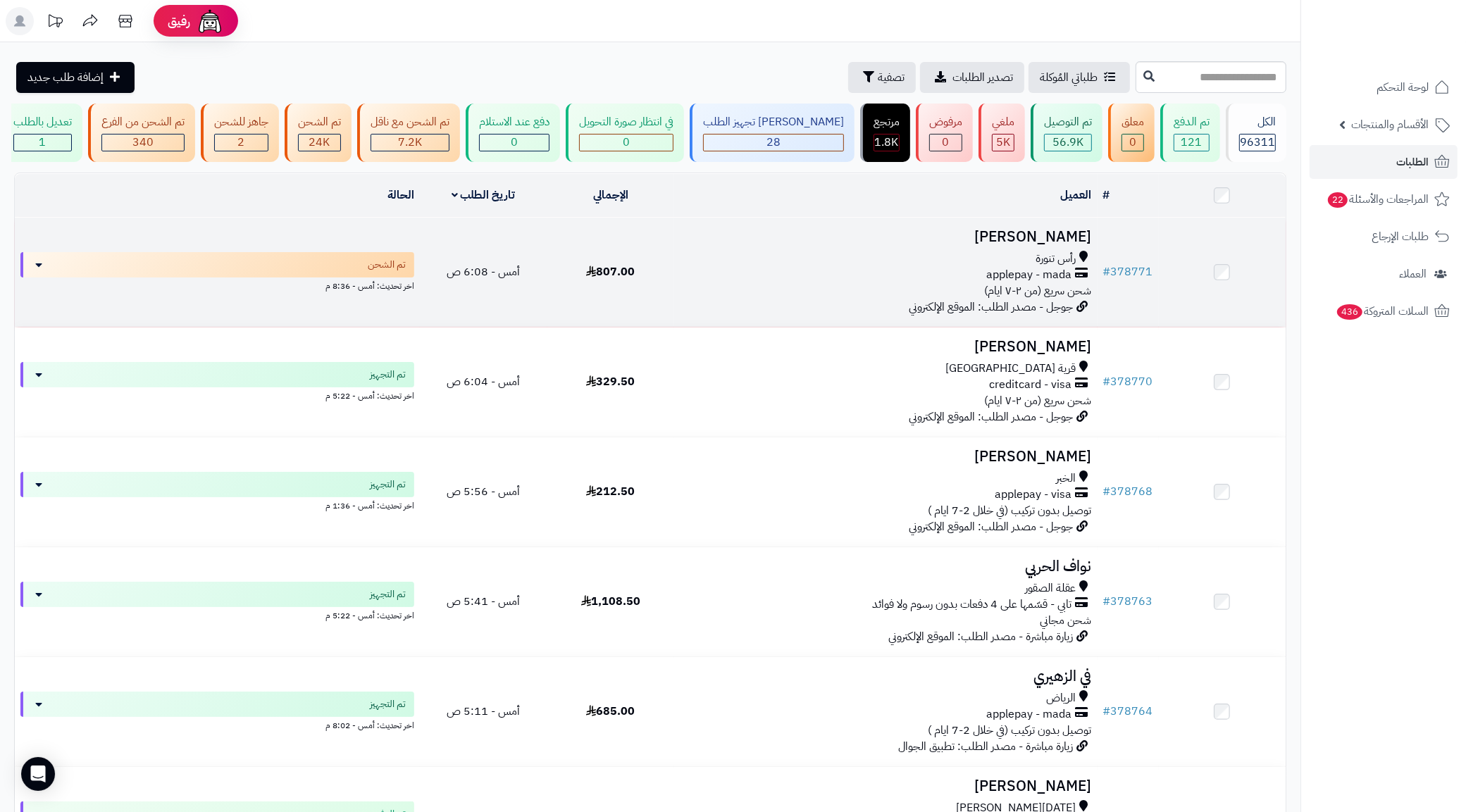
click at [1011, 283] on span "applepay - mada" at bounding box center [1030, 274] width 85 height 16
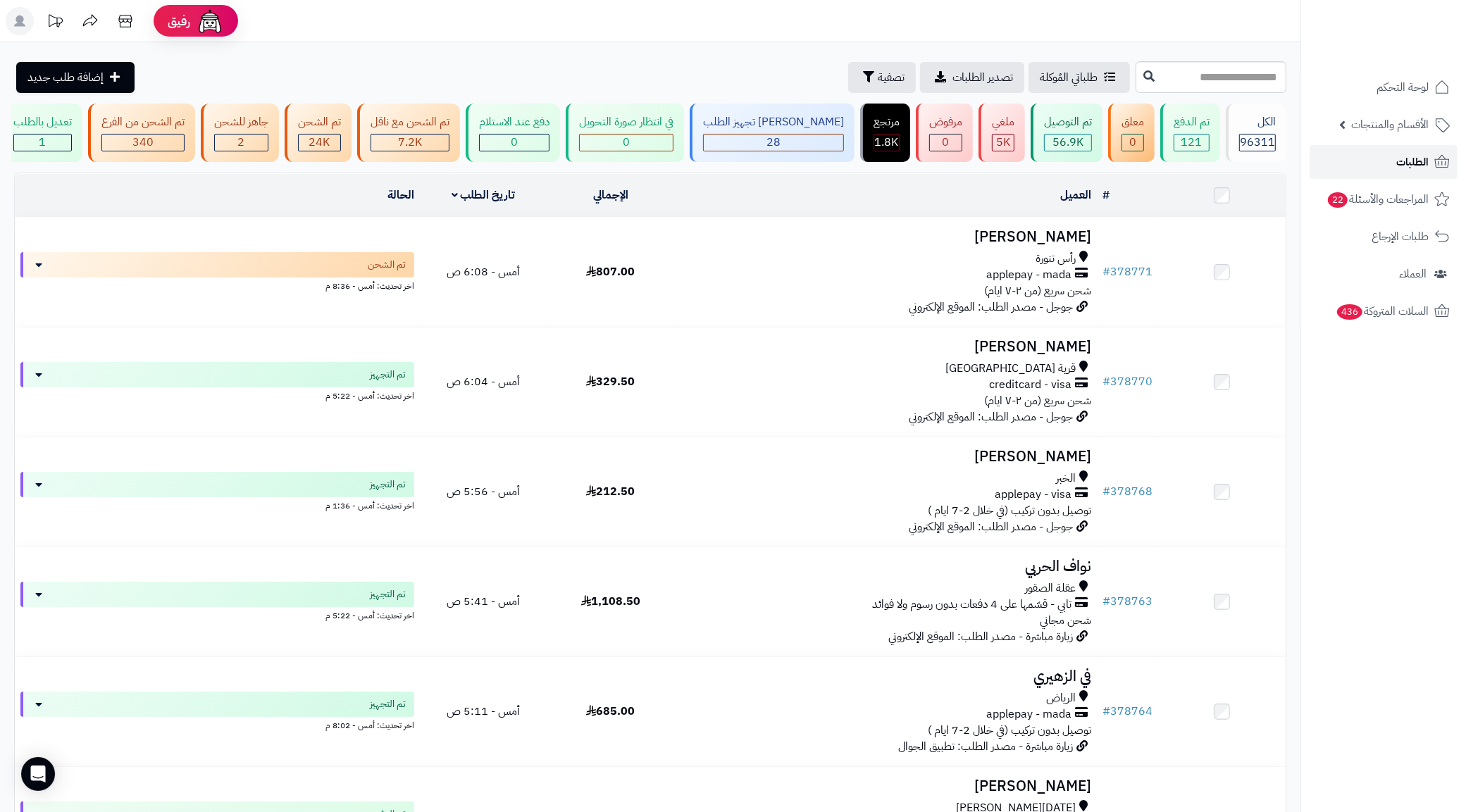
click at [1428, 158] on span "الطلبات" at bounding box center [1412, 161] width 32 height 20
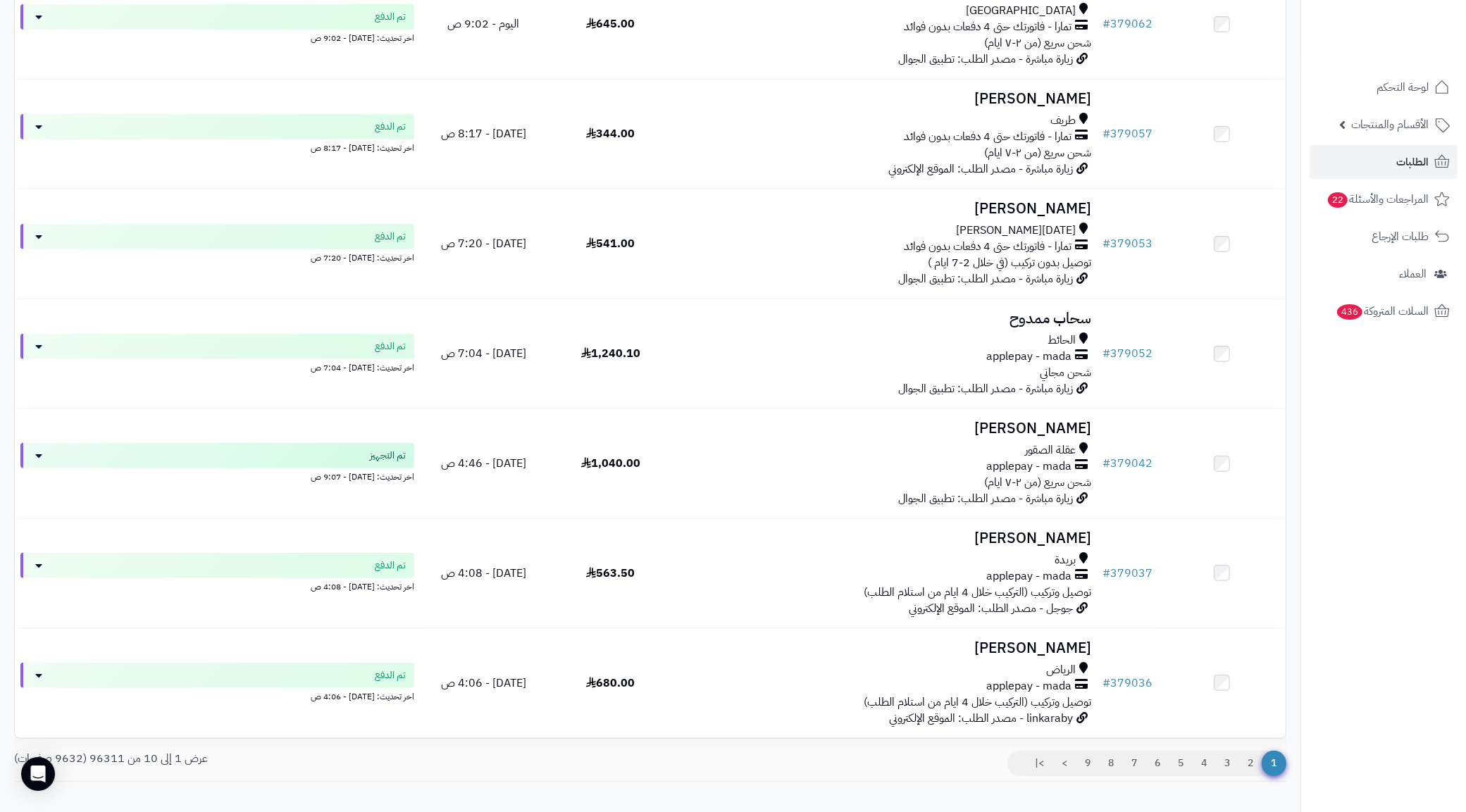
scroll to position [670, 0]
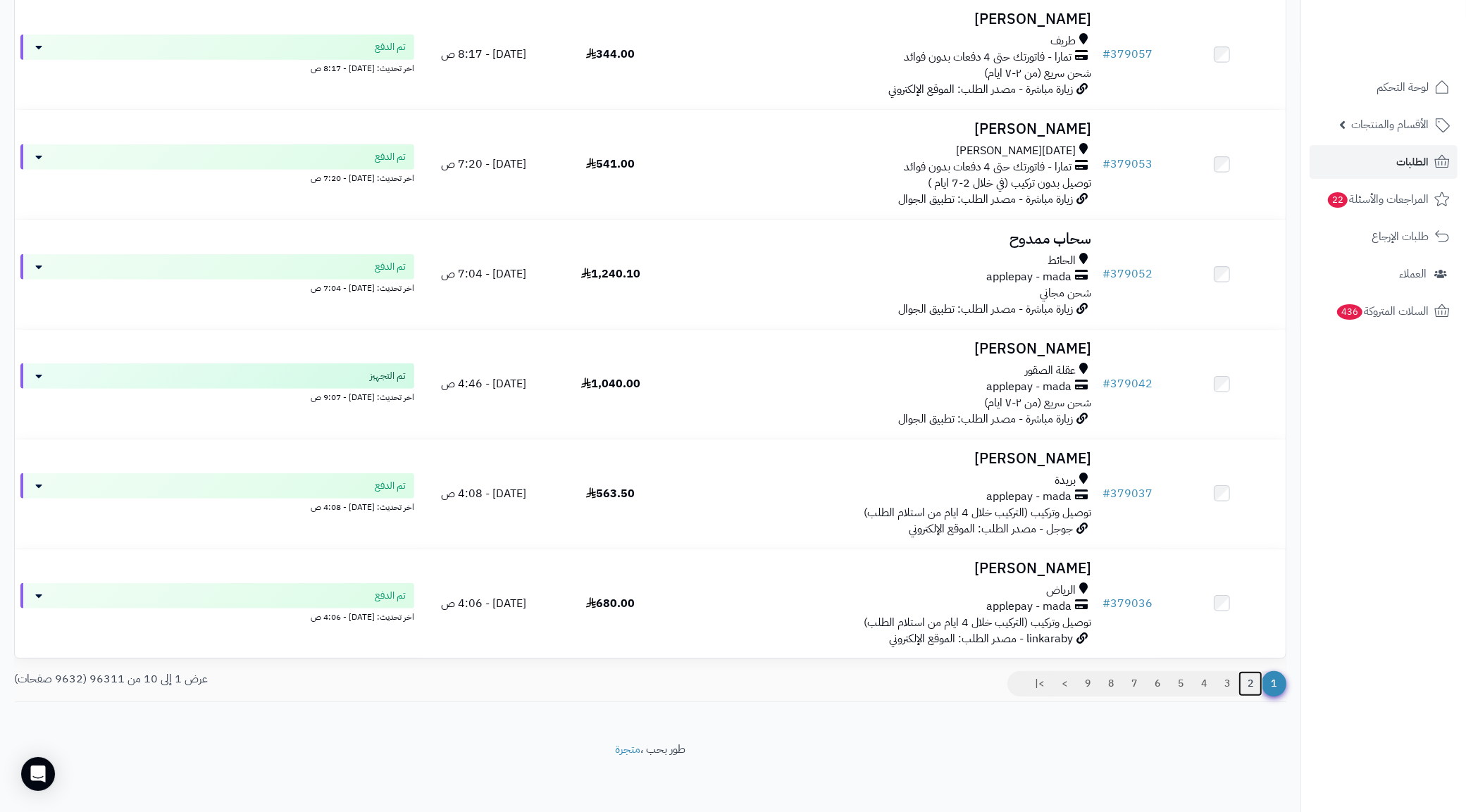
click at [1255, 683] on link "2" at bounding box center [1250, 684] width 24 height 26
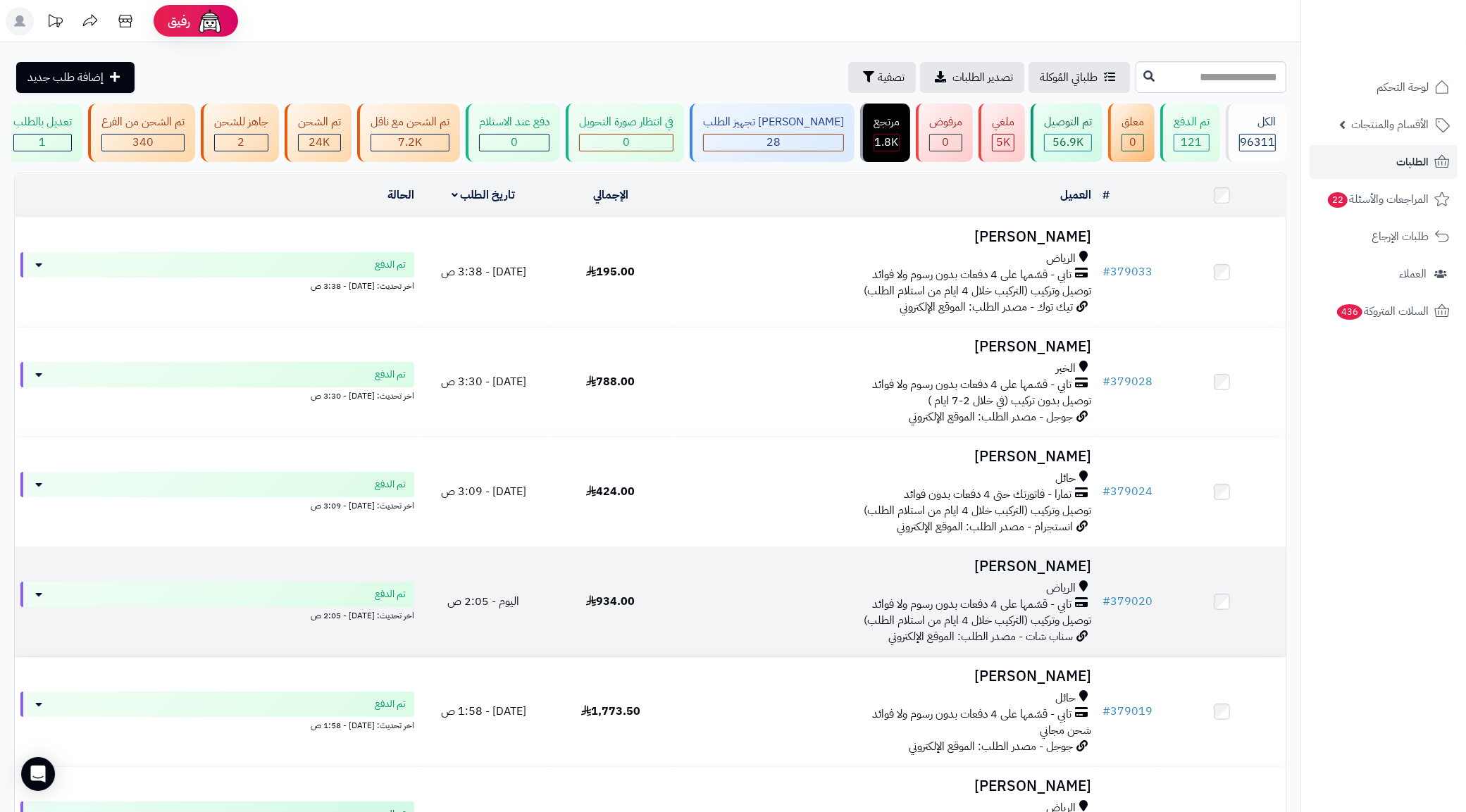
scroll to position [440, 0]
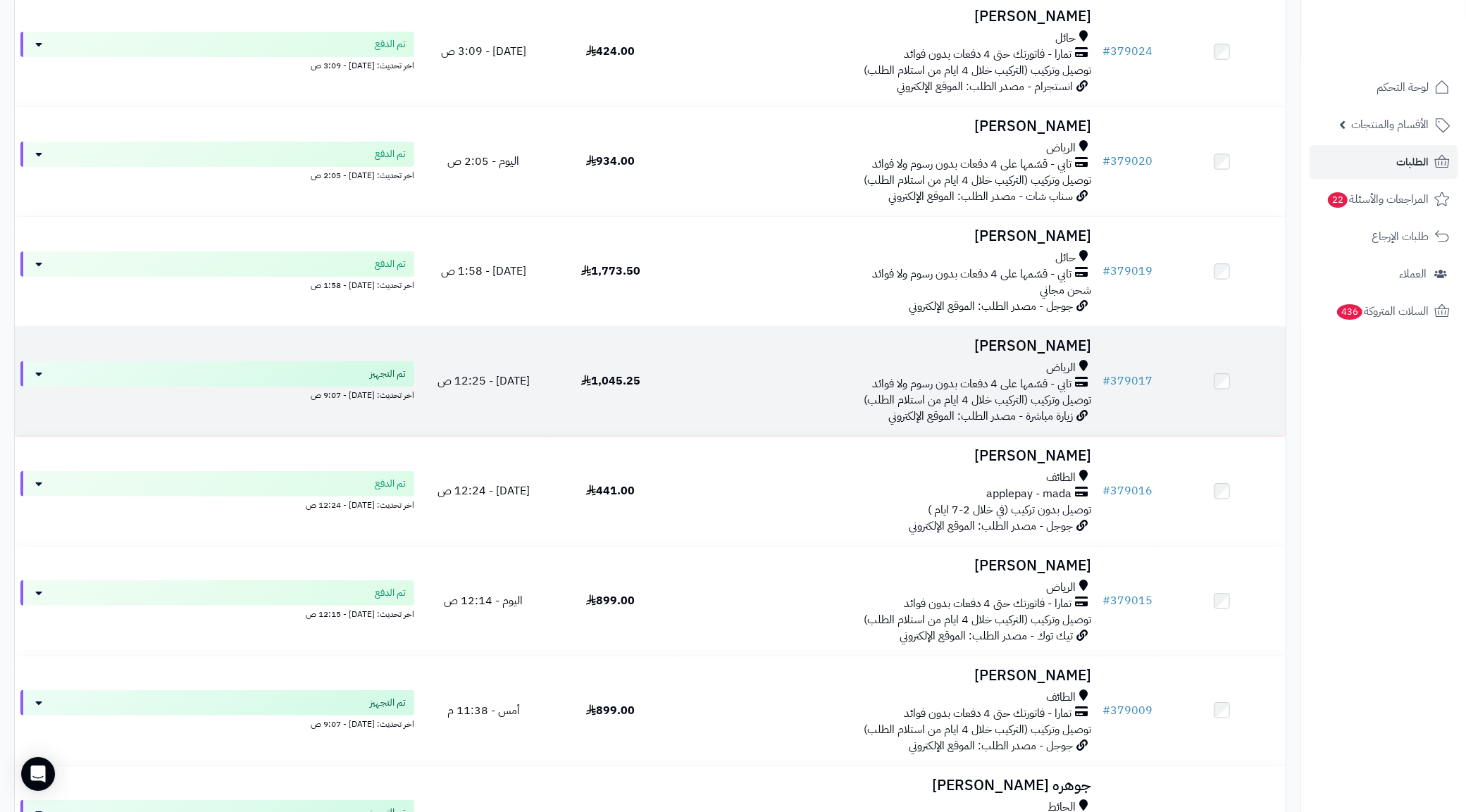
click at [960, 408] on span "توصيل وتركيب (التركيب خلال 4 ايام من استلام الطلب)" at bounding box center [978, 400] width 228 height 17
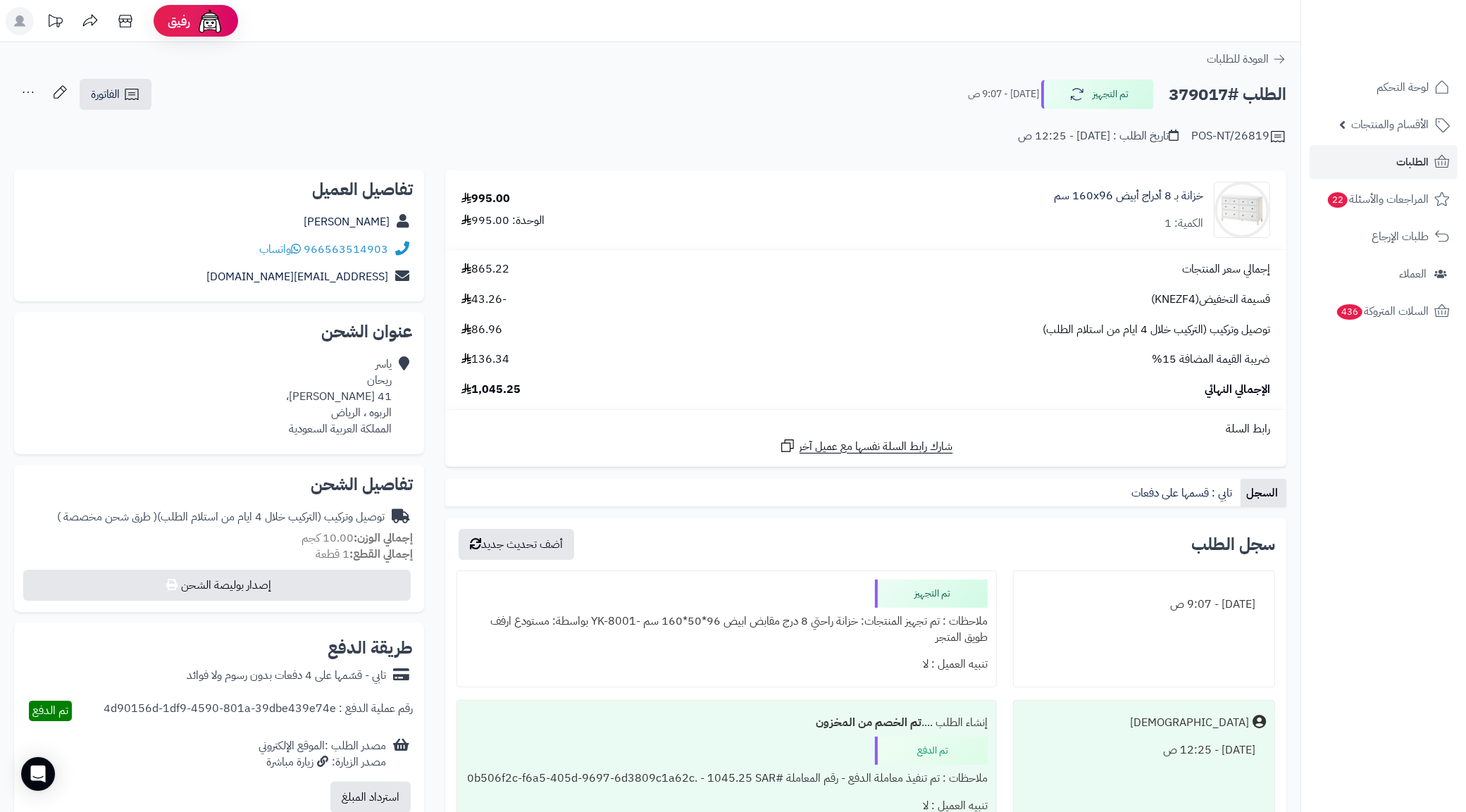
click at [1215, 90] on h2 "الطلب #379017" at bounding box center [1227, 95] width 118 height 29
copy h2 "379017"
click at [768, 198] on div "خزانة بـ 8 أدراج أبيض ‎160x96 سم‏ الكمية: 1" at bounding box center [999, 210] width 563 height 56
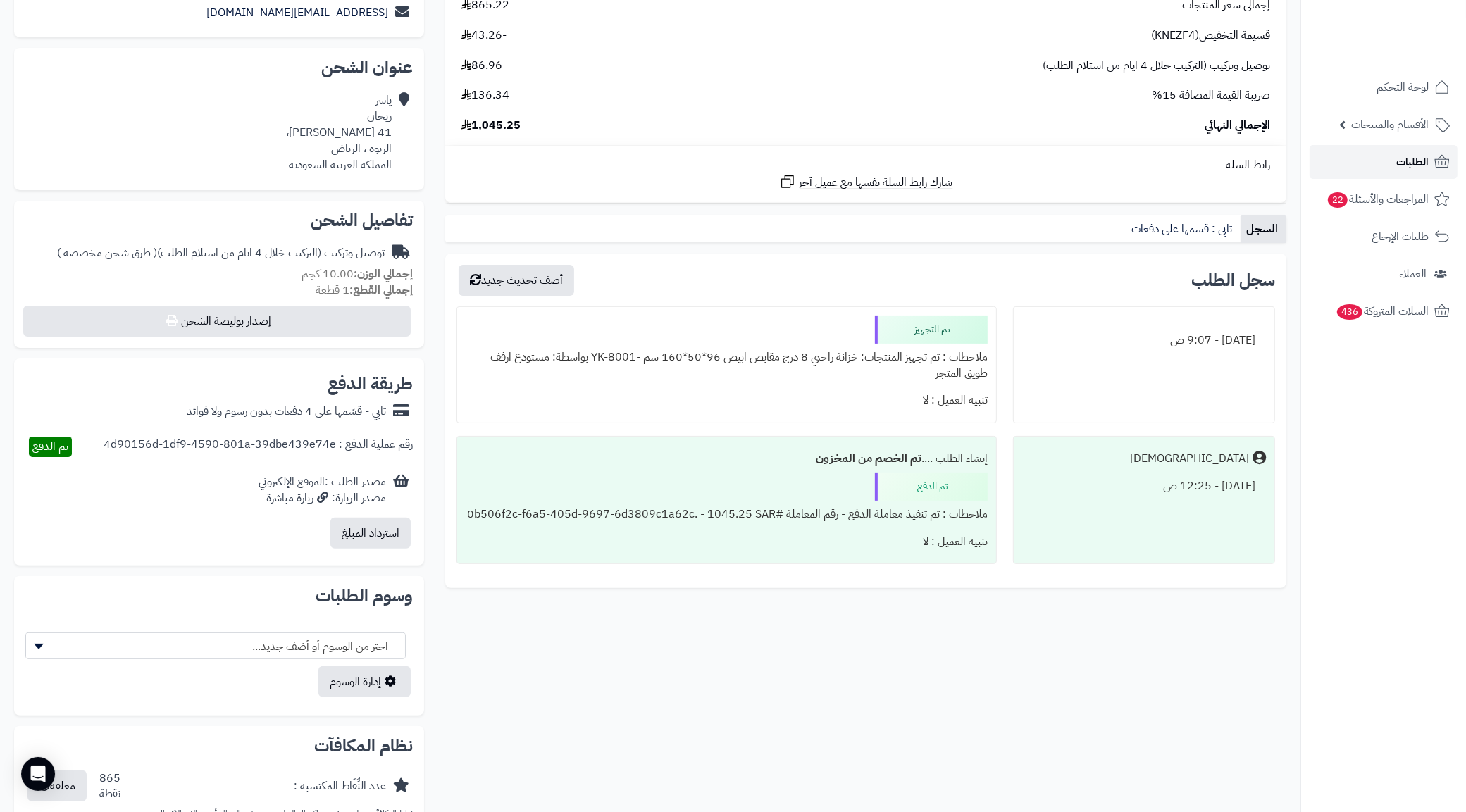
click at [1395, 165] on link "الطلبات" at bounding box center [1383, 162] width 148 height 34
